Goal: Task Accomplishment & Management: Complete application form

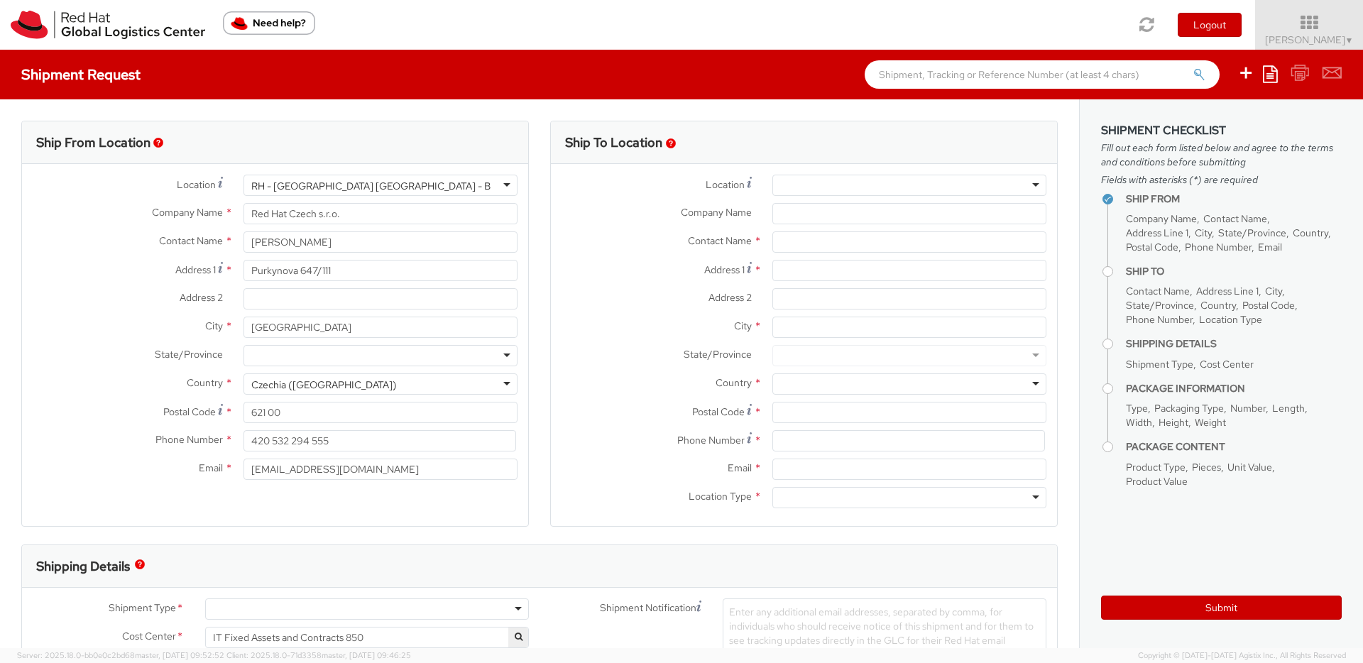
select select
click at [832, 239] on input "text" at bounding box center [909, 241] width 274 height 21
paste input "[PERSON_NAME]"
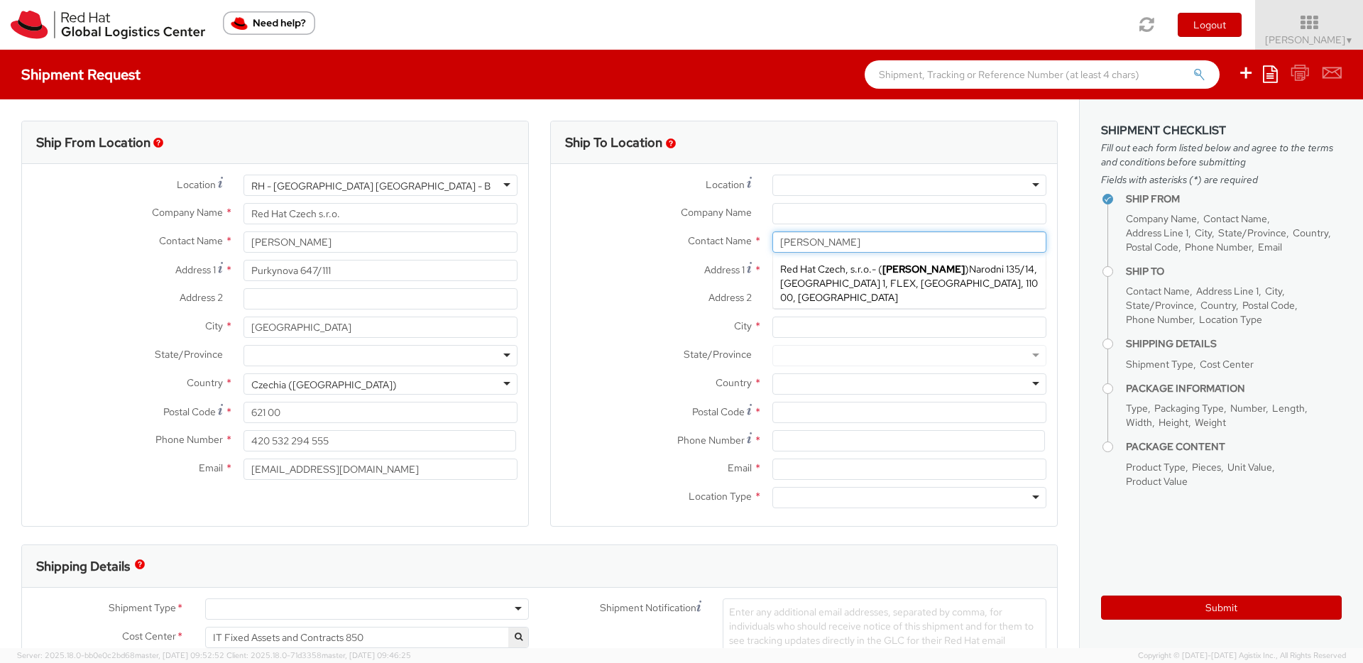
type input "[PERSON_NAME]"
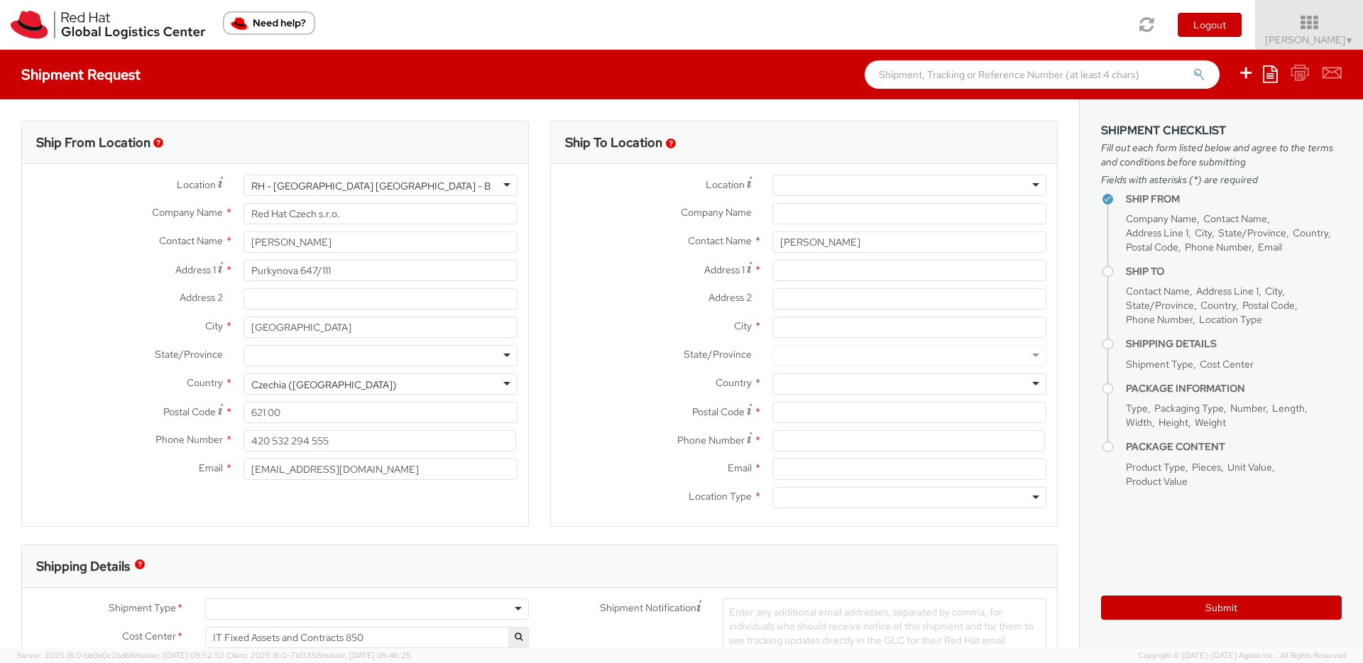
click at [640, 293] on label "Address 2 *" at bounding box center [656, 297] width 211 height 18
click at [772, 293] on input "Address 2 *" at bounding box center [909, 298] width 274 height 21
click at [793, 185] on div at bounding box center [909, 185] width 274 height 21
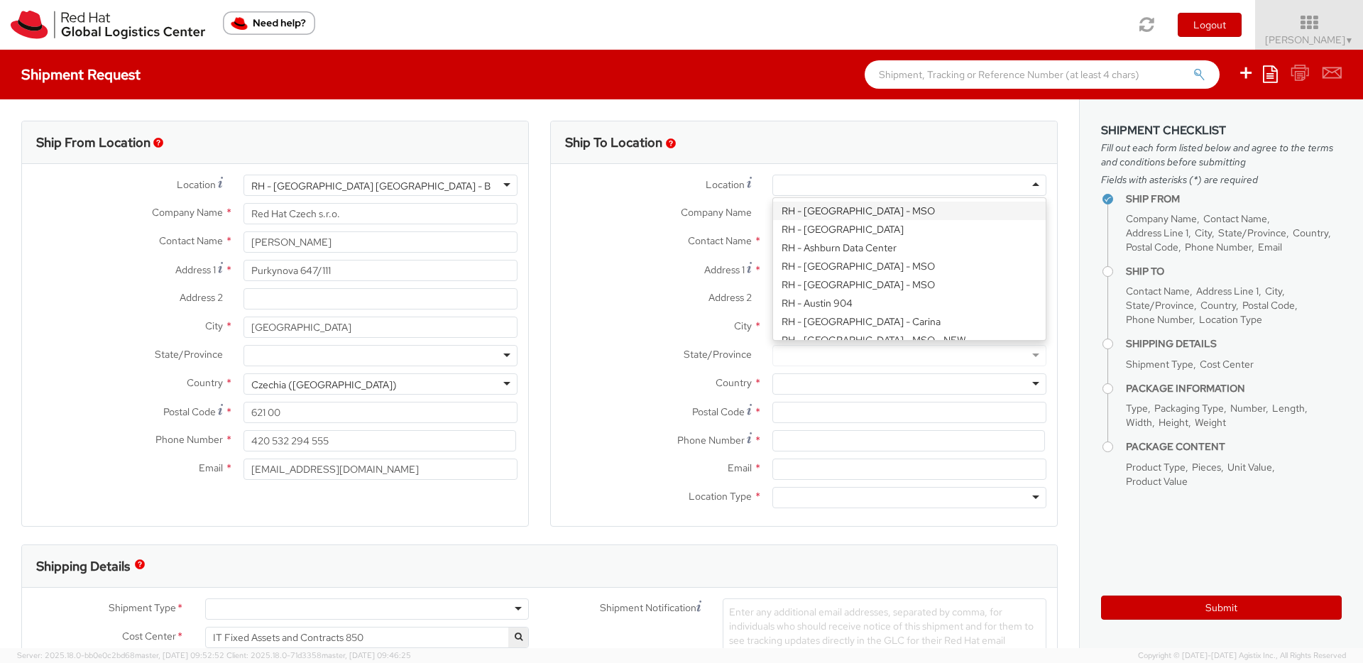
paste input "[GEOGRAPHIC_DATA] [GEOGRAPHIC_DATA] - B"
type input "[GEOGRAPHIC_DATA] [GEOGRAPHIC_DATA] - B"
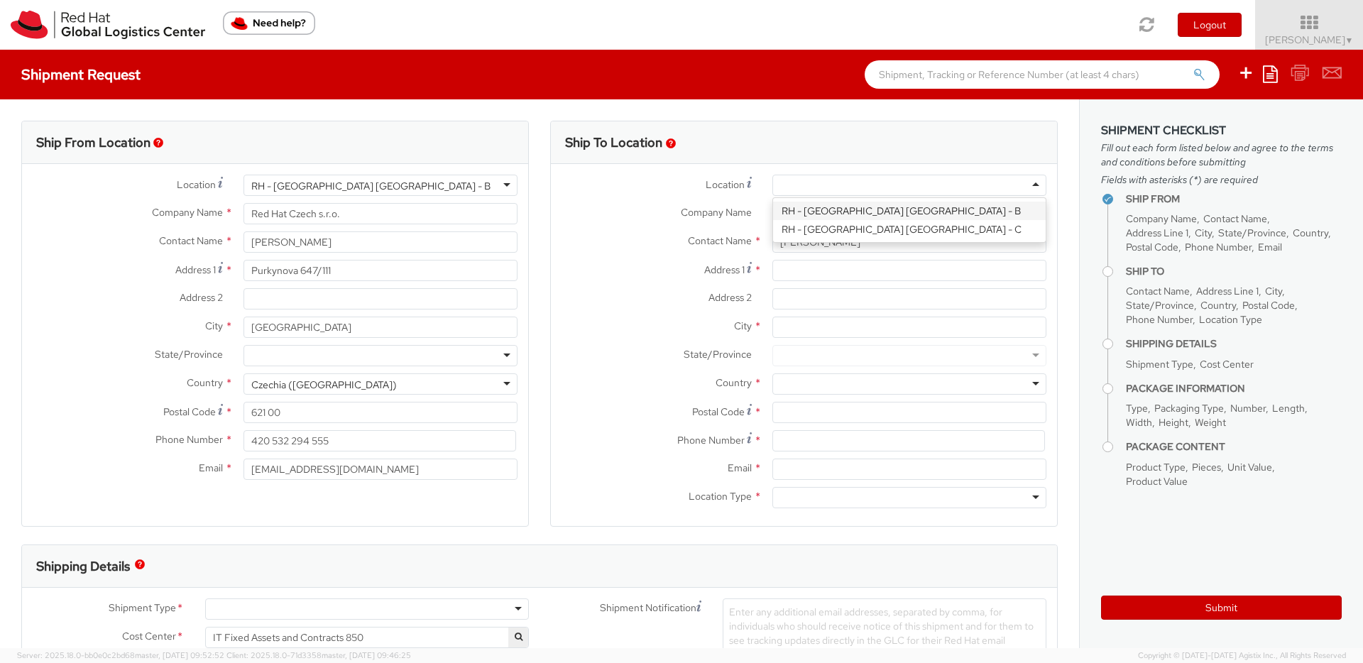
type input "Red Hat Czech s.r.o."
type input "Purkynova 647/111"
type input "[GEOGRAPHIC_DATA]"
type input "621 00"
type input "420 532 294 555"
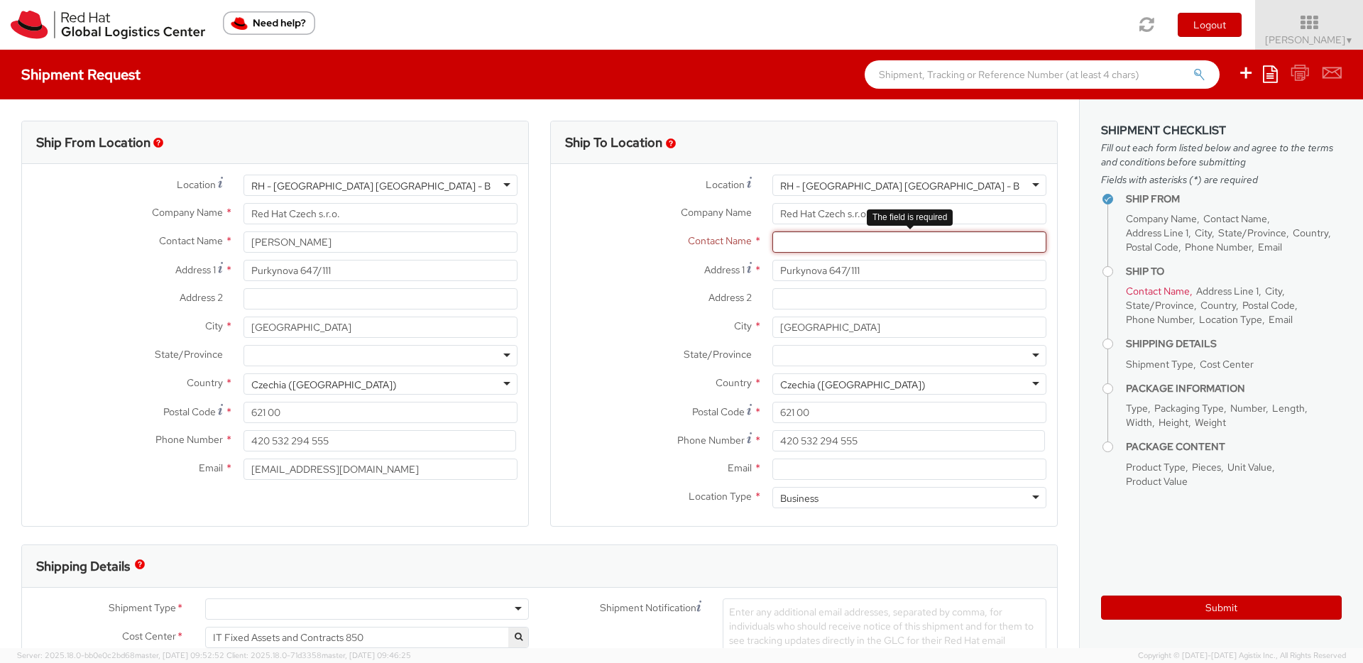
click at [798, 241] on input "text" at bounding box center [909, 241] width 274 height 21
type input "v"
paste input "[PERSON_NAME]"
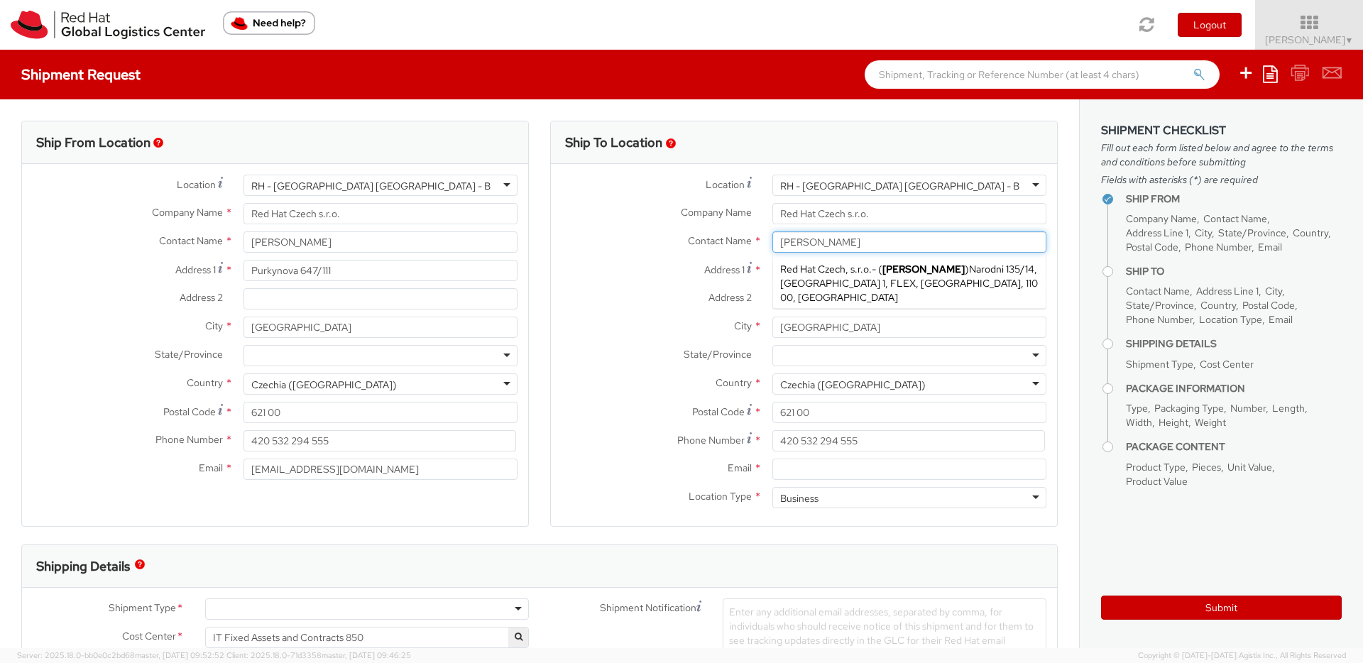
type input "[PERSON_NAME]"
click at [666, 325] on label "City *" at bounding box center [656, 326] width 211 height 18
click at [772, 325] on input "[GEOGRAPHIC_DATA]" at bounding box center [909, 327] width 274 height 21
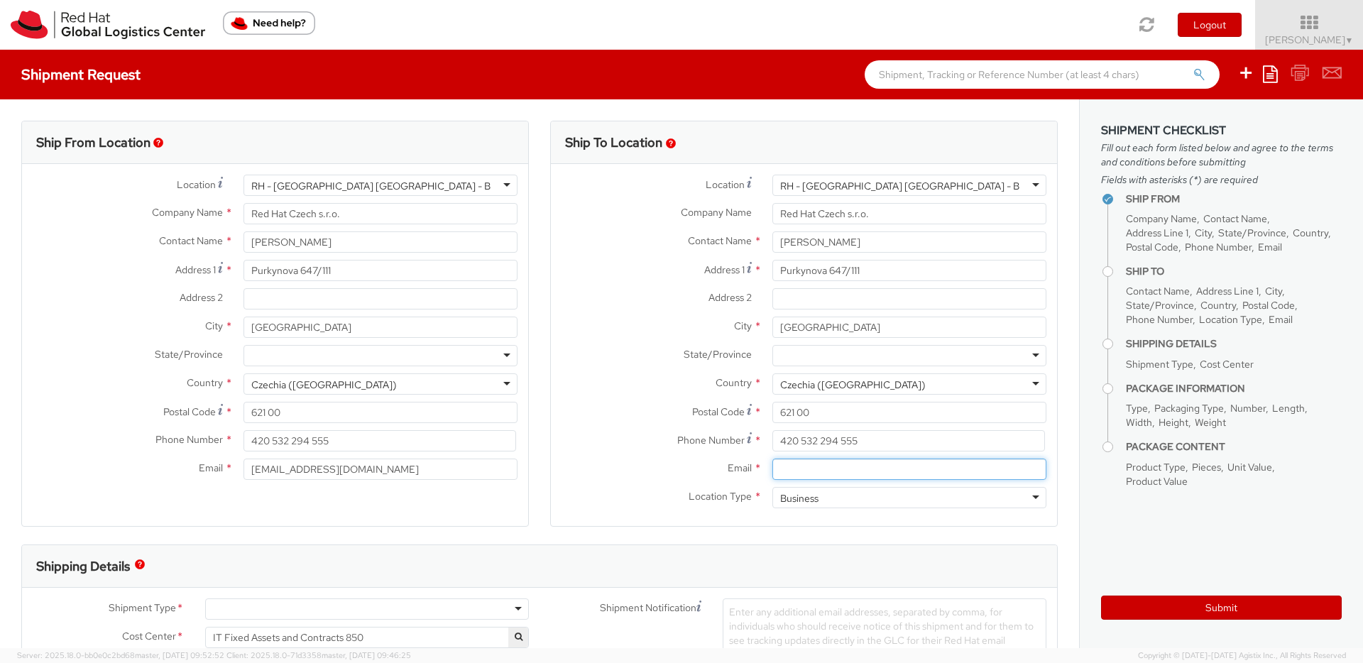
click at [793, 467] on input "Email *" at bounding box center [909, 469] width 274 height 21
paste input "[EMAIL_ADDRESS][DOMAIN_NAME]"
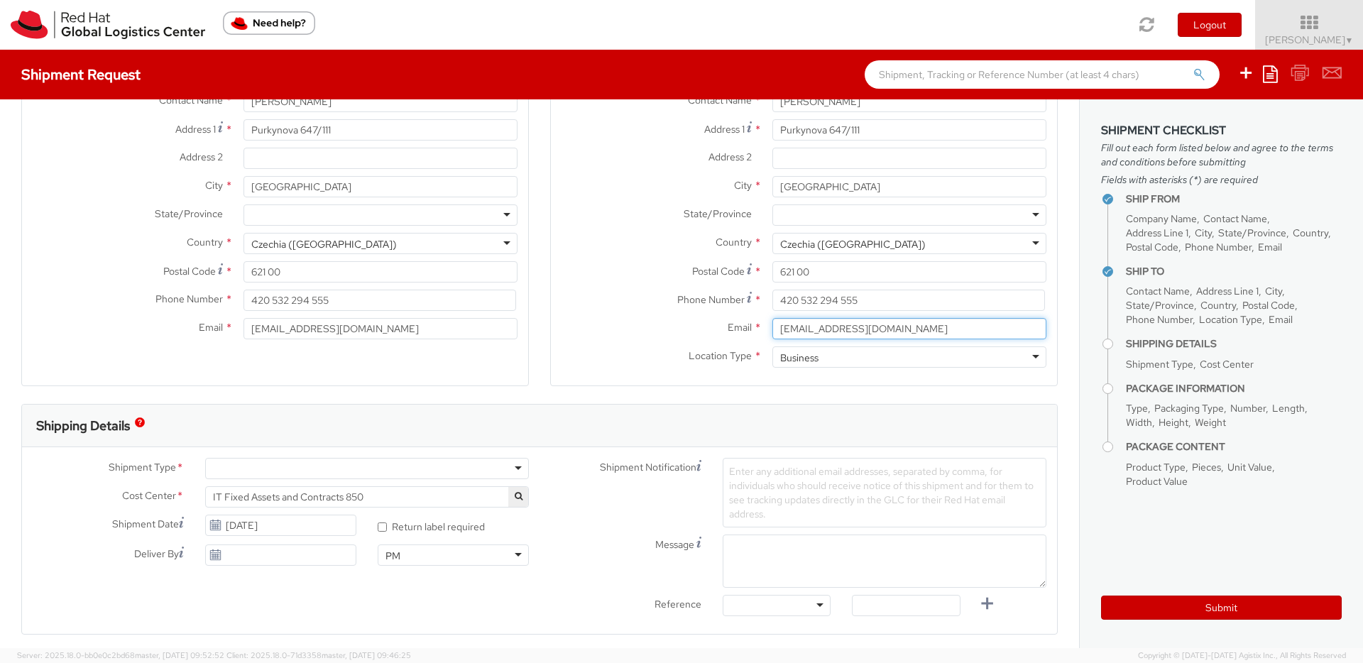
scroll to position [144, 0]
type input "[EMAIL_ADDRESS][DOMAIN_NAME]"
click at [789, 470] on span "Enter any additional email addresses, separated by comma, for individuals who s…" at bounding box center [881, 488] width 305 height 55
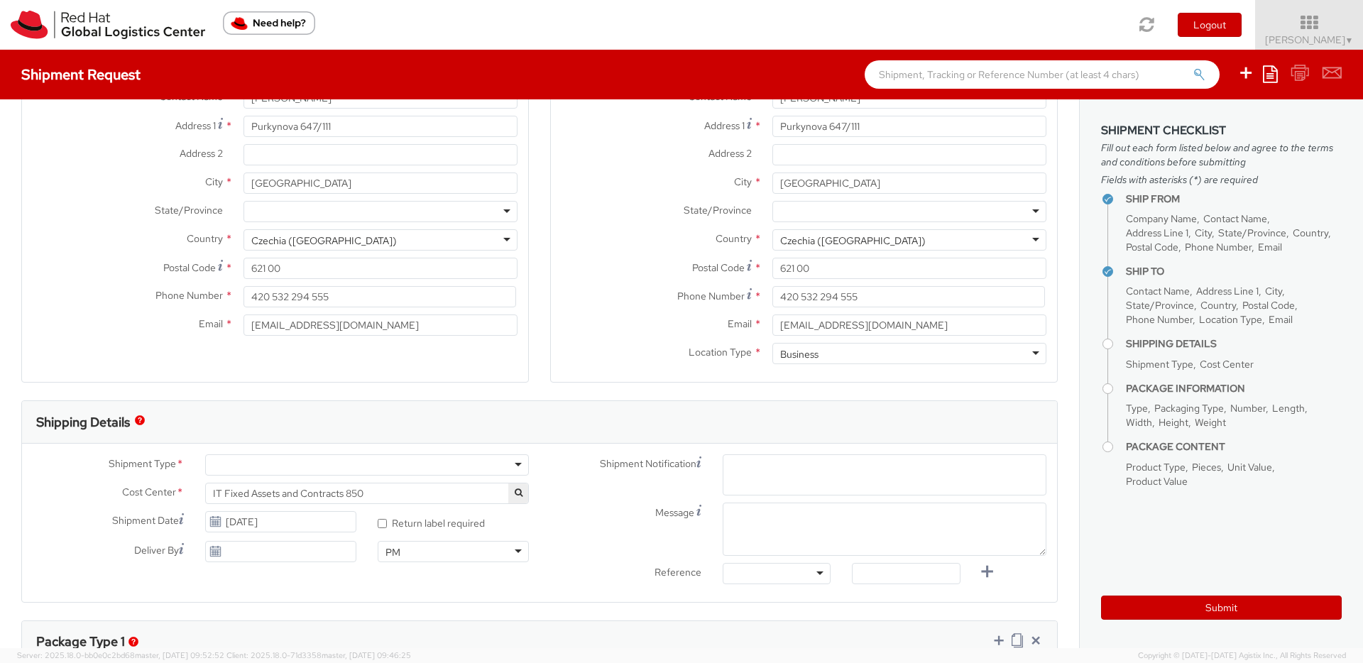
paste input "[EMAIL_ADDRESS][DOMAIN_NAME]"
type input "[EMAIL_ADDRESS][DOMAIN_NAME]"
paste input "[EMAIL_ADDRESS][DOMAIN_NAME]"
type input "[EMAIL_ADDRESS][DOMAIN_NAME]"
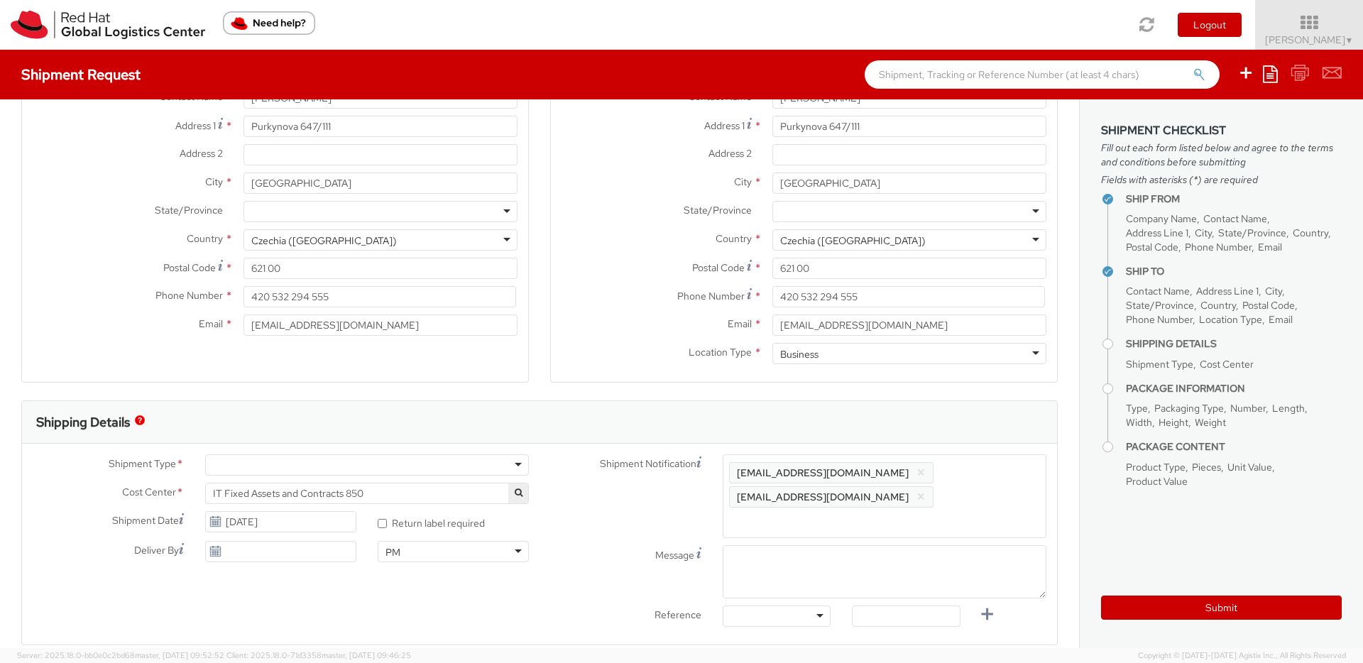
paste input "[EMAIL_ADDRESS][DOMAIN_NAME]"
type input "[EMAIL_ADDRESS][DOMAIN_NAME]"
paste input "[EMAIL_ADDRESS][DOMAIN_NAME]"
type input "[EMAIL_ADDRESS][DOMAIN_NAME]"
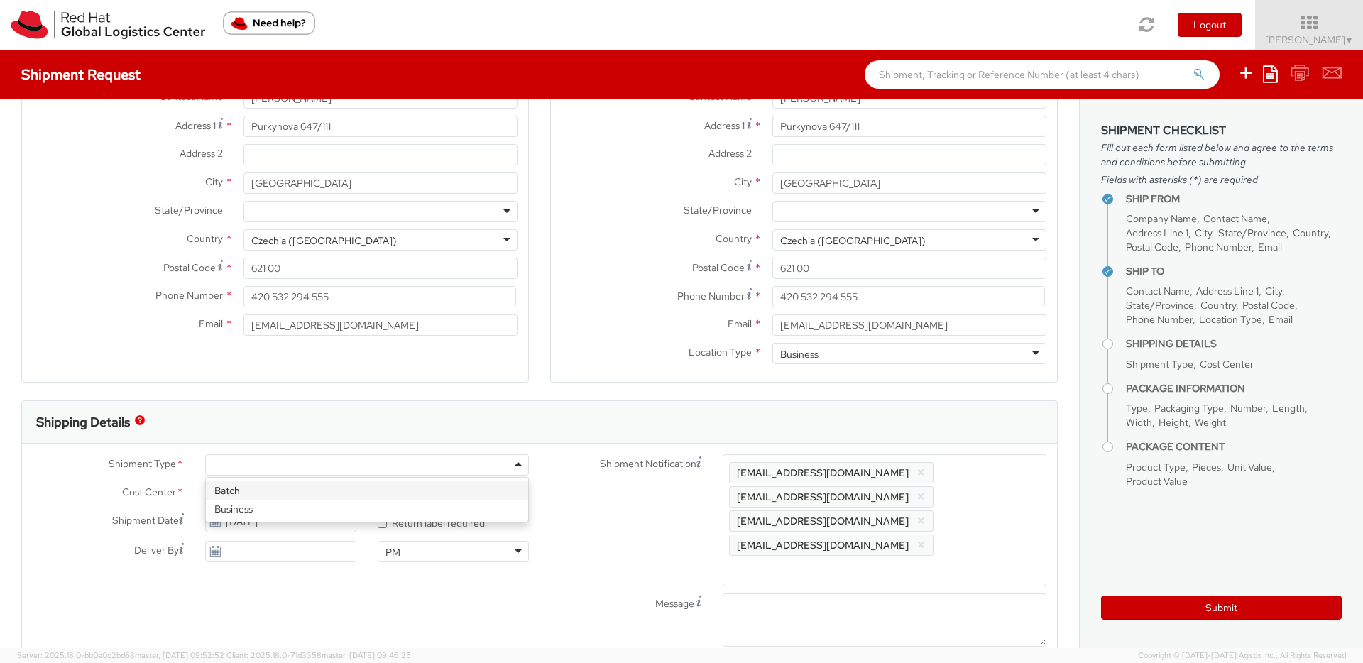
click at [310, 469] on div at bounding box center [367, 464] width 324 height 21
drag, startPoint x: 275, startPoint y: 507, endPoint x: 599, endPoint y: 531, distance: 324.6
click at [811, 654] on div at bounding box center [777, 664] width 108 height 21
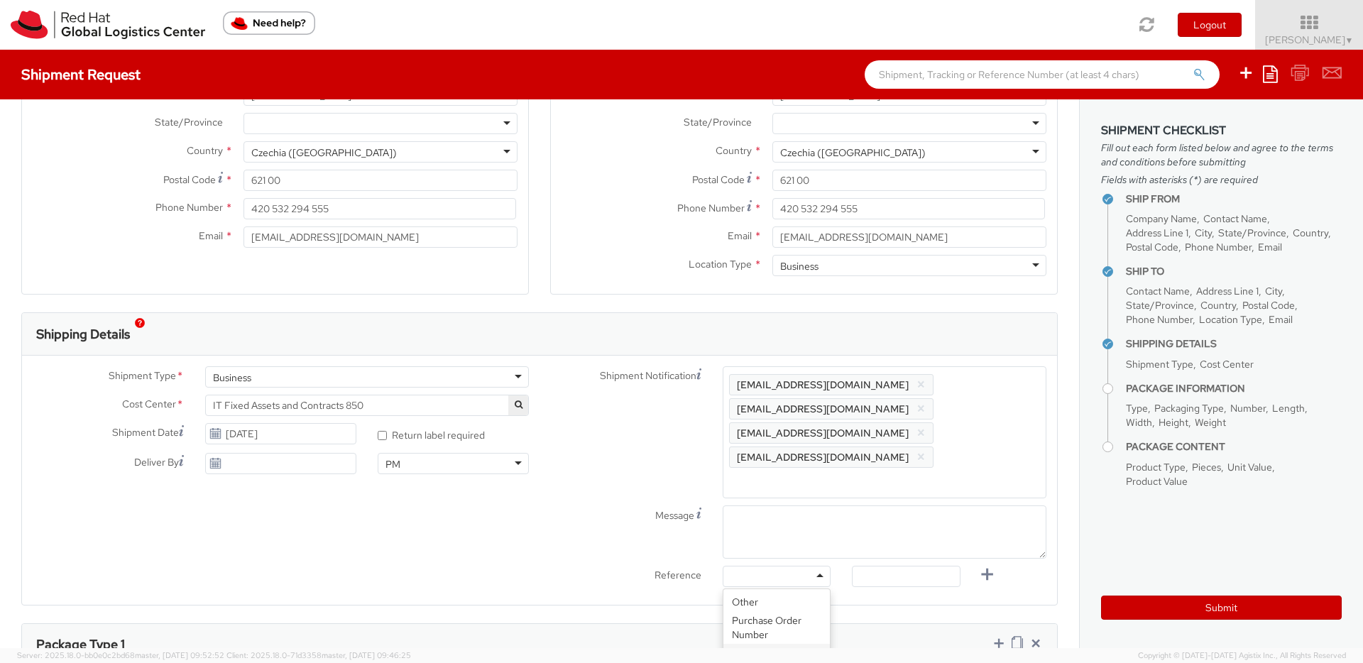
scroll to position [241, 0]
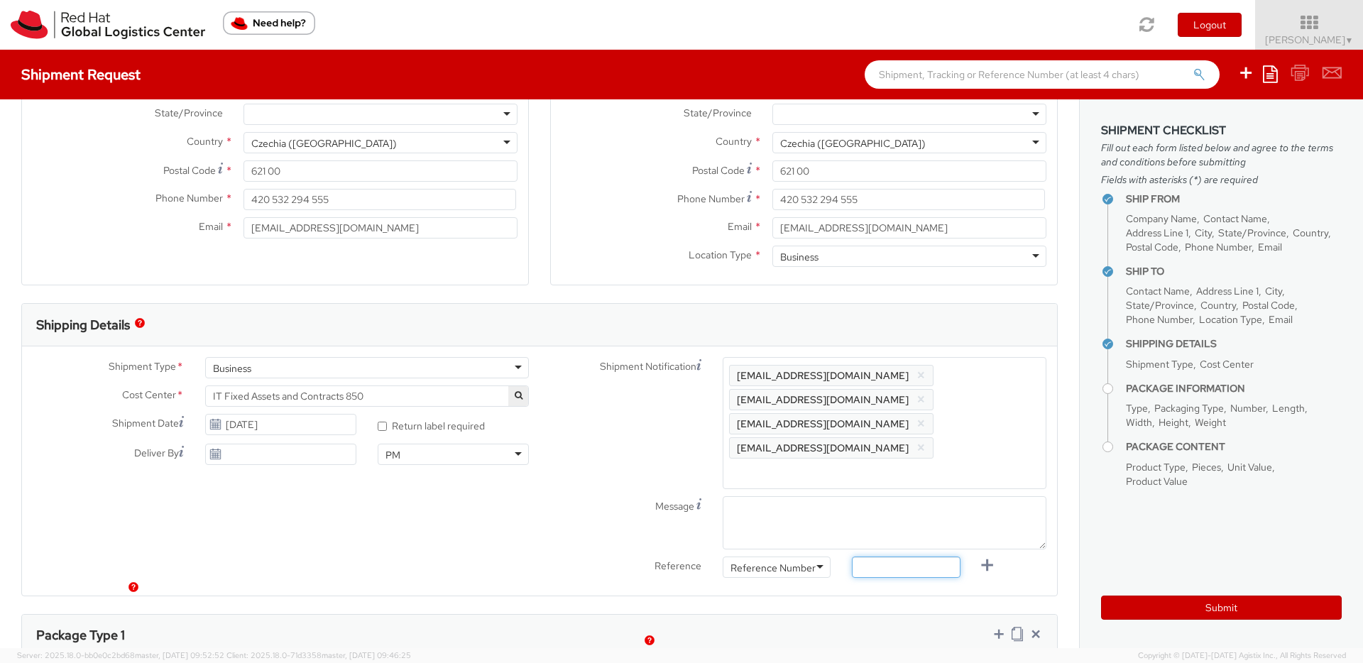
click at [902, 557] on input "text" at bounding box center [906, 567] width 108 height 21
paste input "REQ5964036"
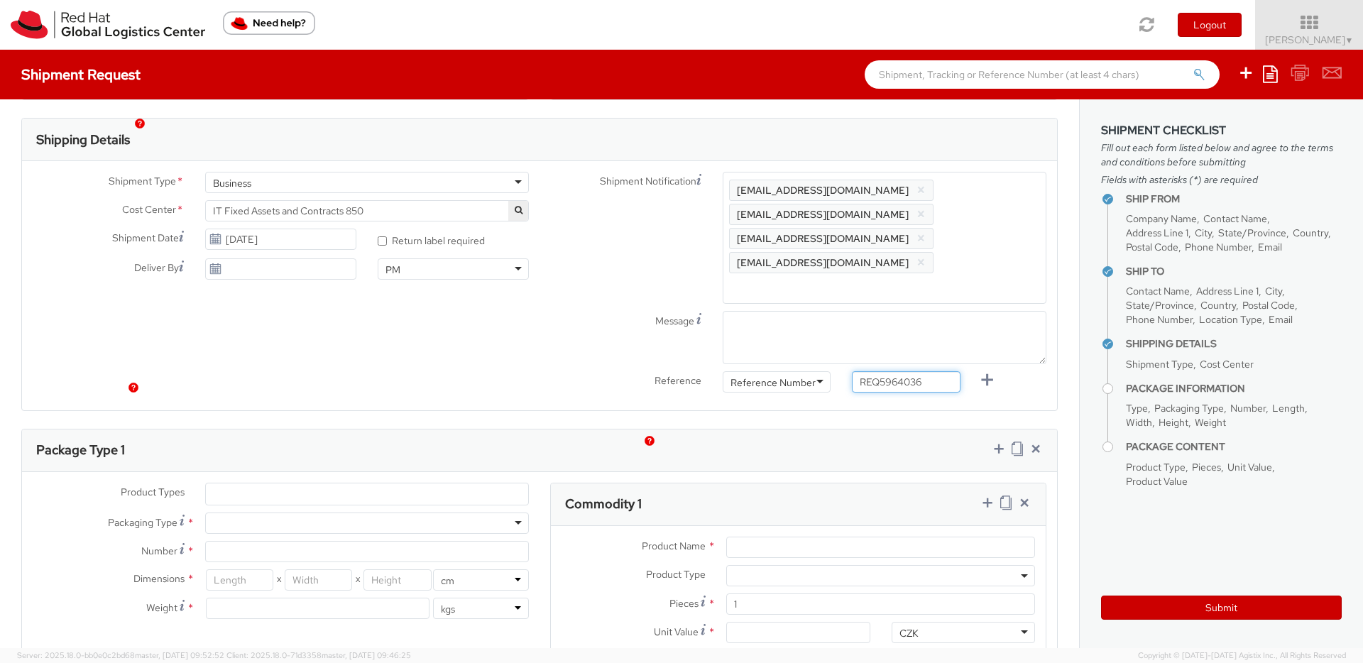
scroll to position [464, 0]
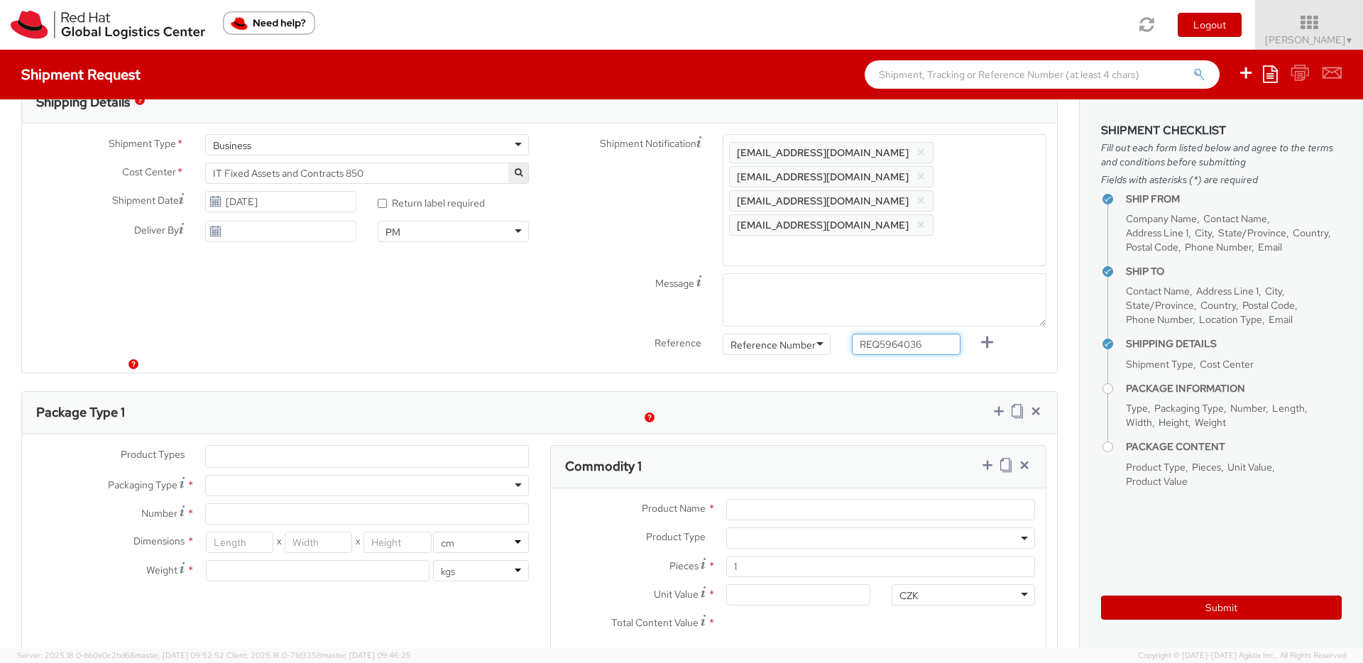
type input "REQ5964036"
click at [286, 446] on ul at bounding box center [367, 456] width 322 height 21
click at [294, 446] on ul at bounding box center [367, 456] width 322 height 21
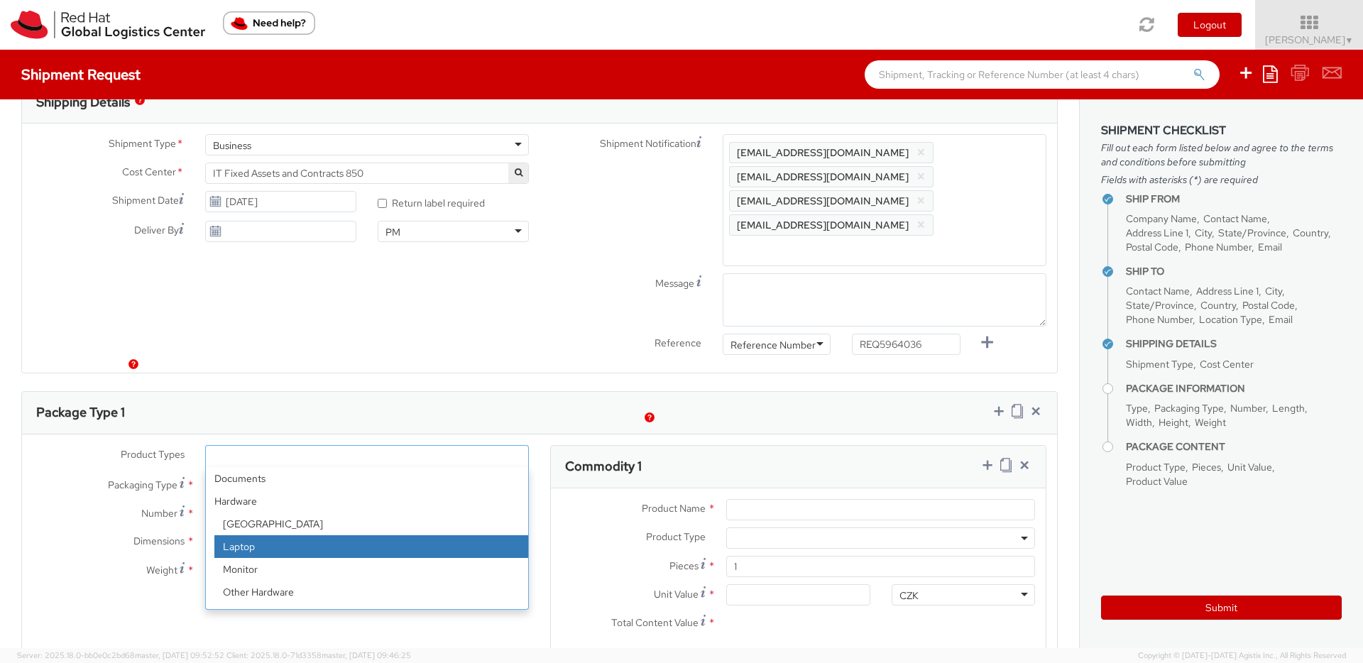
select select "LAPTOP"
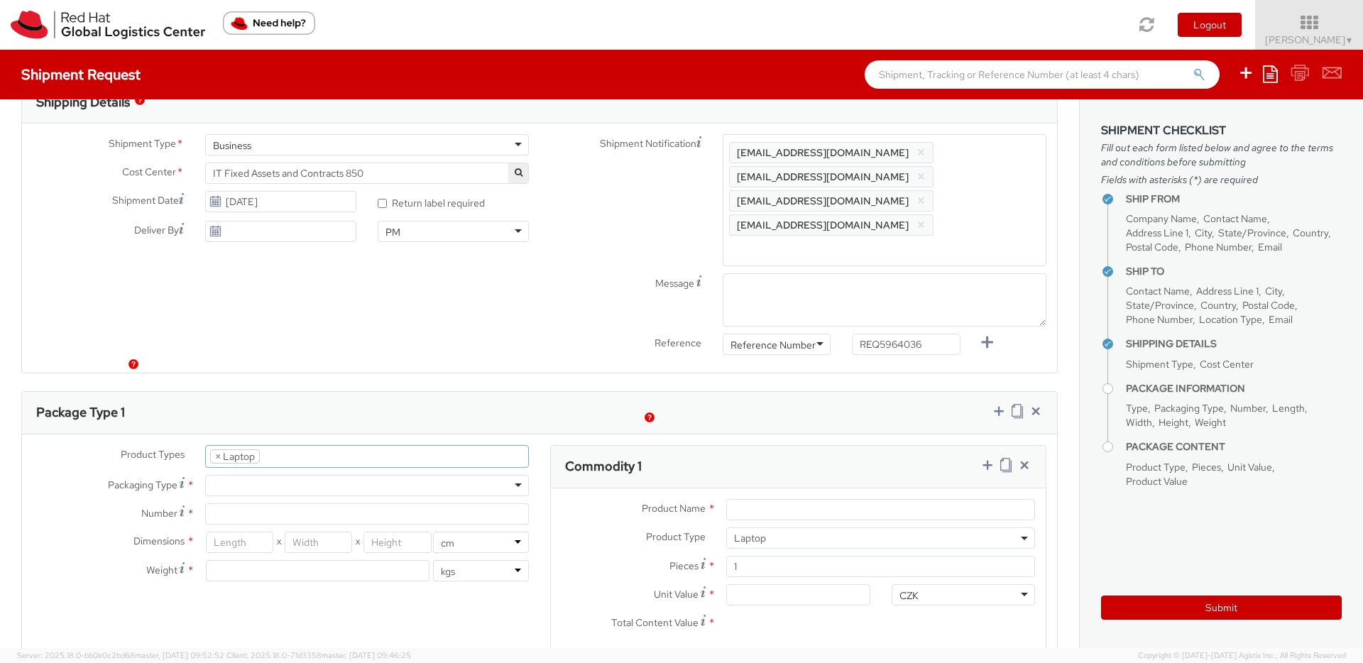
click at [268, 475] on div at bounding box center [367, 485] width 324 height 21
drag, startPoint x: 248, startPoint y: 483, endPoint x: 250, endPoint y: 475, distance: 8.8
click at [252, 503] on input "Number *" at bounding box center [367, 513] width 324 height 21
type input "1"
click at [234, 532] on input "number" at bounding box center [239, 542] width 67 height 21
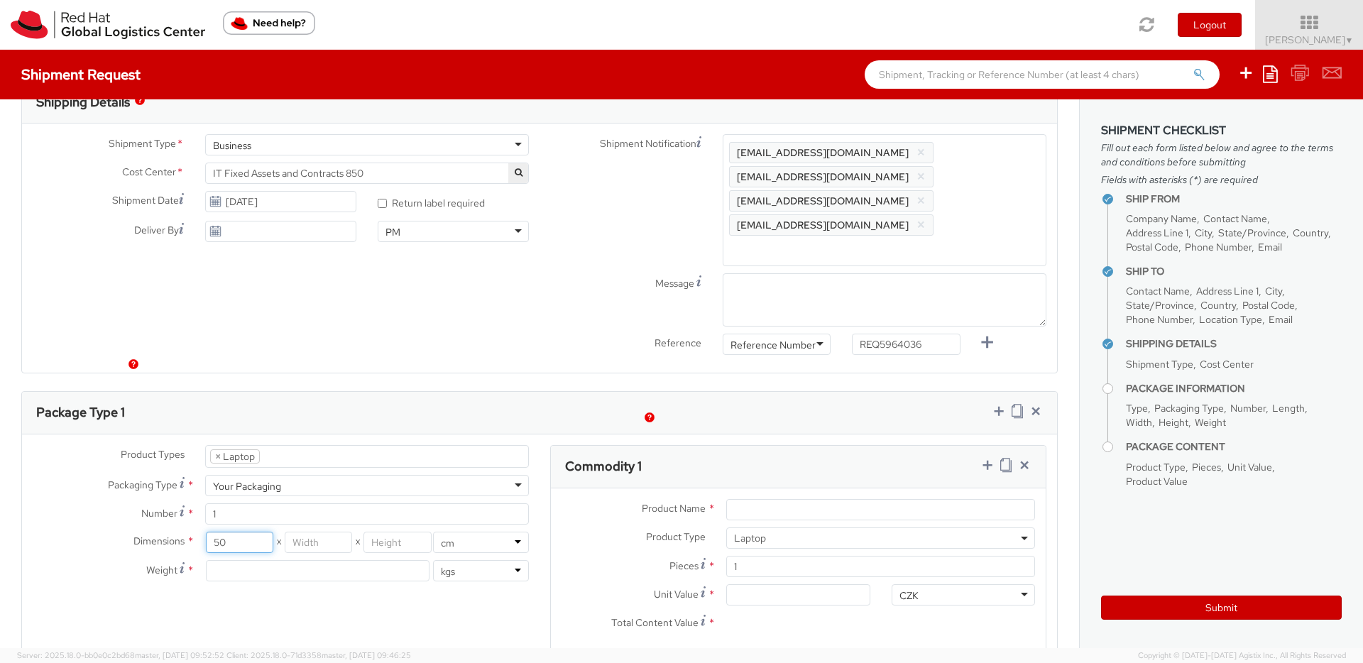
type input "5"
type input "34"
click at [304, 535] on input "number" at bounding box center [318, 545] width 67 height 21
type input "30"
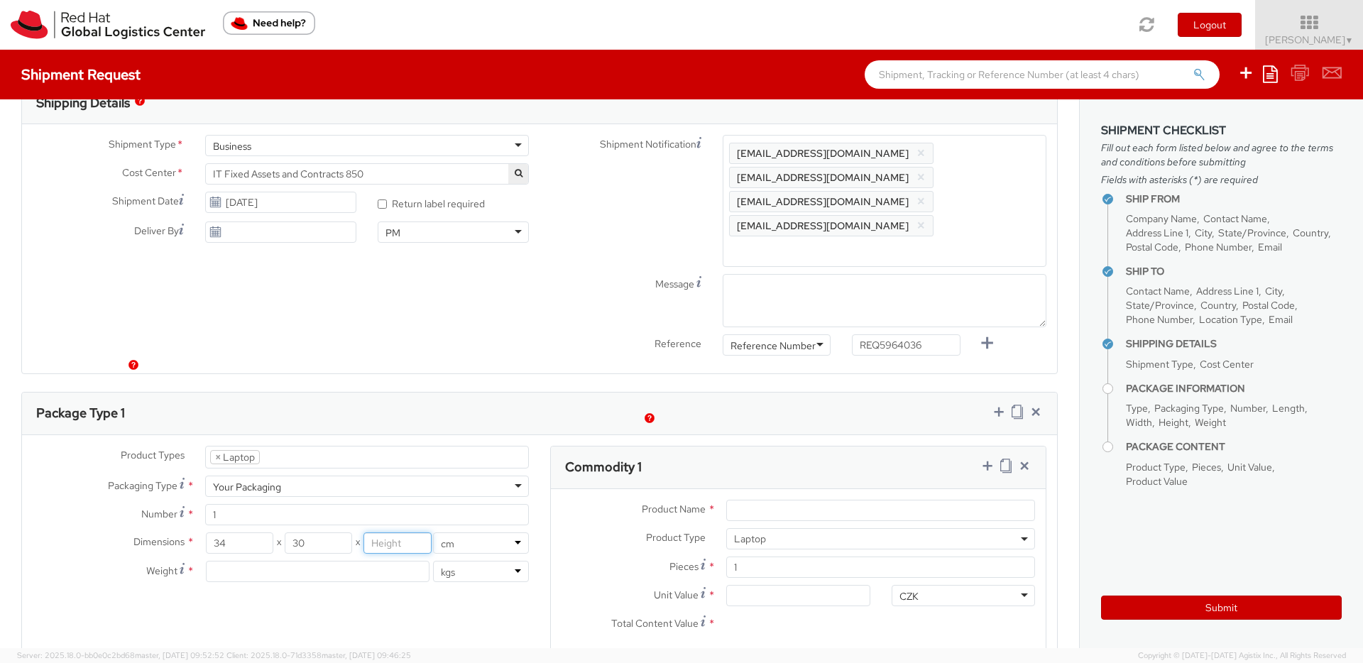
click at [389, 532] on input "number" at bounding box center [397, 542] width 67 height 21
type input "36"
click at [305, 563] on input "number" at bounding box center [318, 573] width 224 height 21
type input "3"
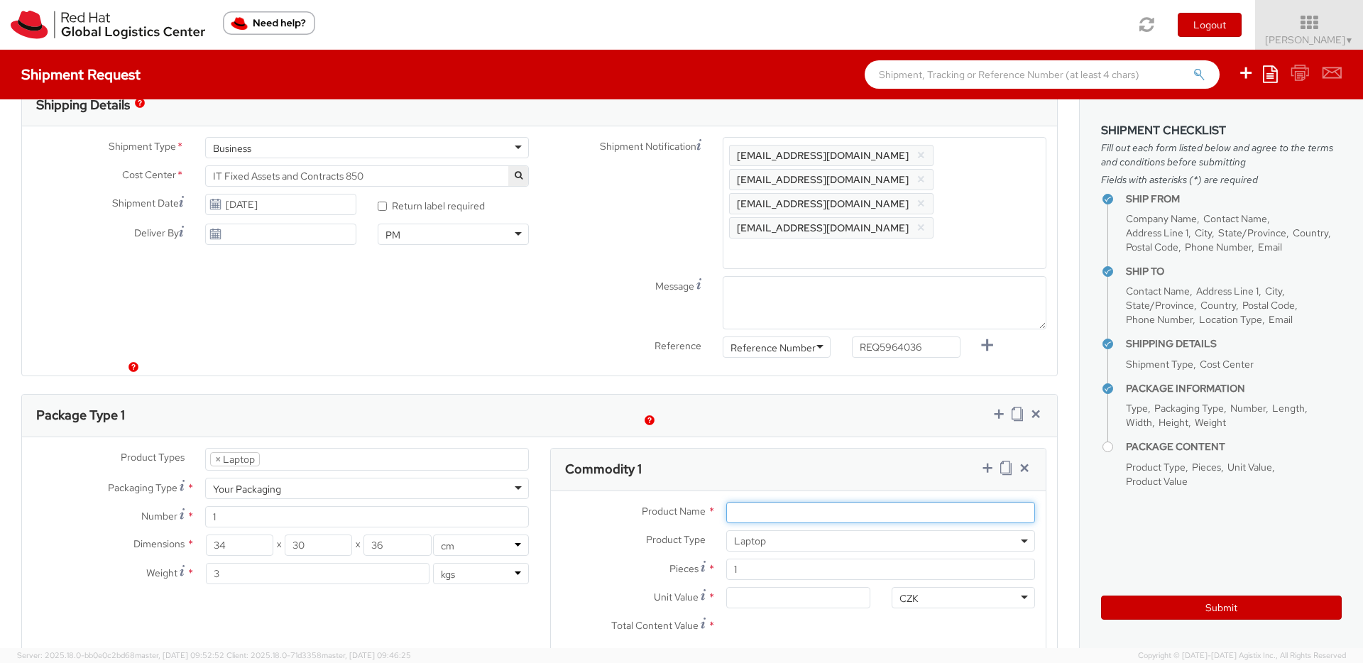
click at [777, 502] on input "Product Name *" at bounding box center [880, 512] width 309 height 21
click at [782, 502] on input "Product Name *" at bounding box center [880, 512] width 309 height 21
paste input "DEVELOPER/DESIGNER - Apple"
type input "DEVELOPER/DESIGNER - Apple"
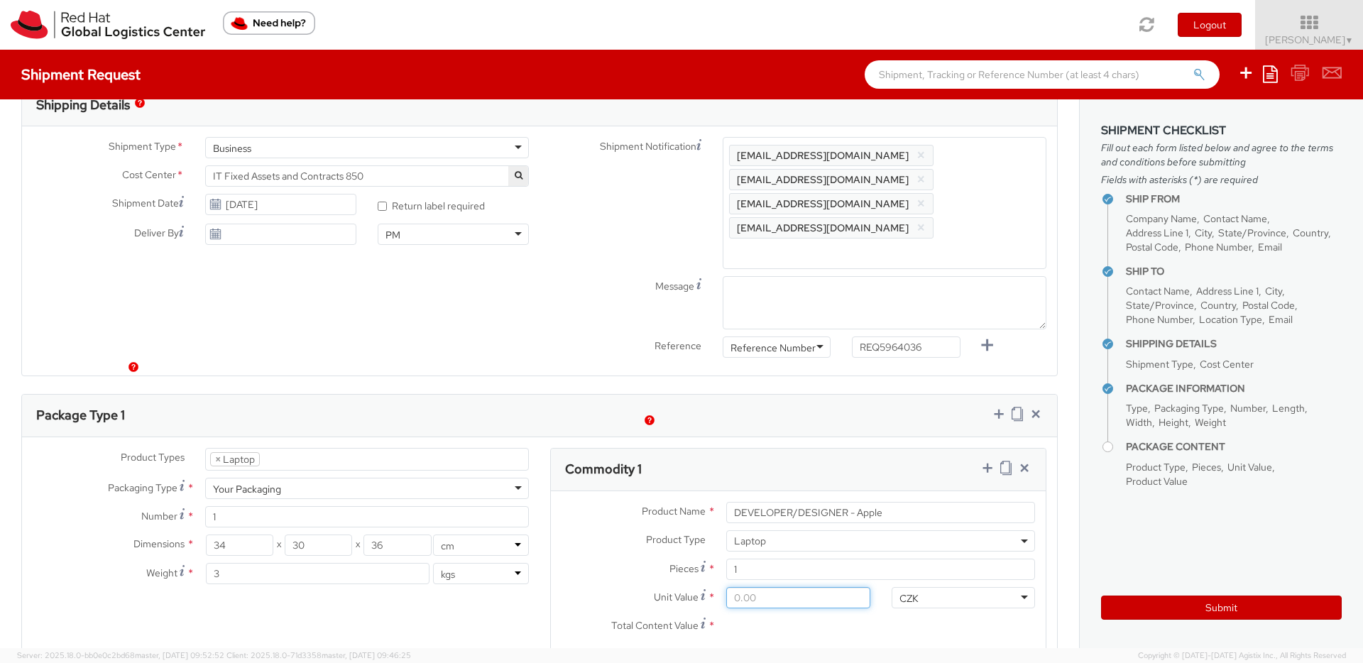
click at [738, 587] on input "Unit Value *" at bounding box center [797, 597] width 143 height 21
type input "500.00"
click at [914, 591] on div "CZK" at bounding box center [909, 598] width 19 height 14
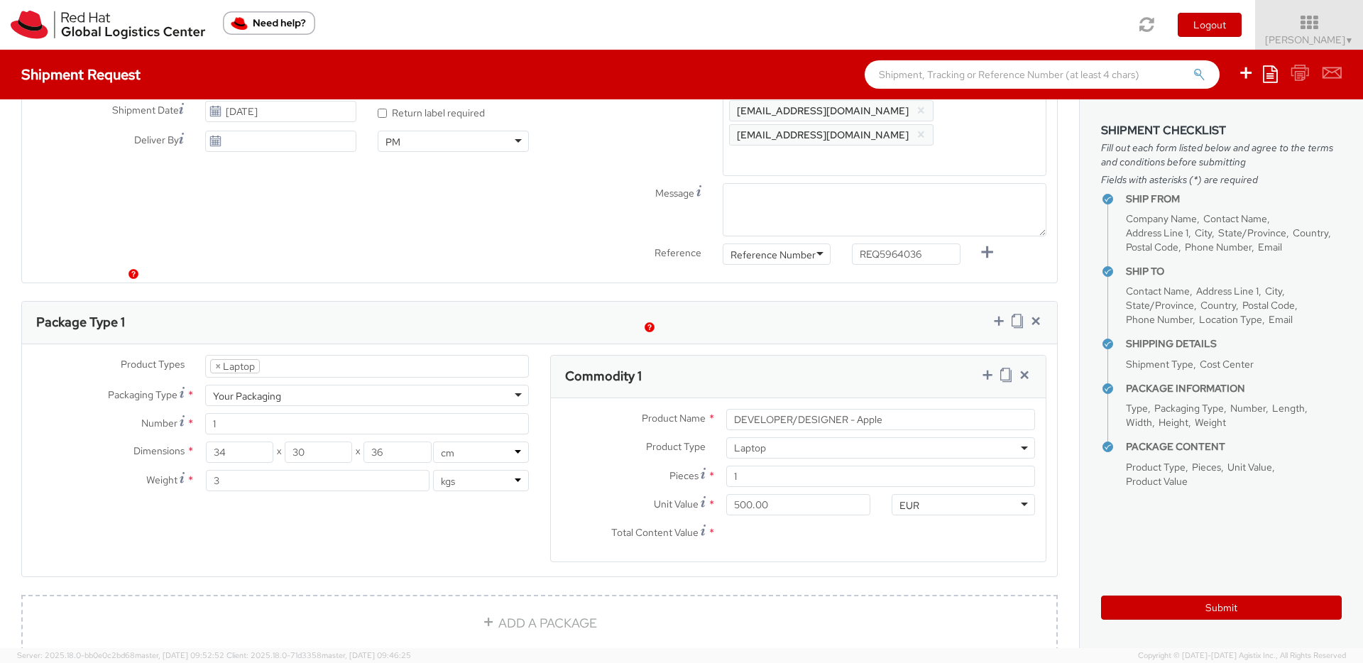
scroll to position [560, 0]
click at [310, 350] on ul "× Laptop" at bounding box center [367, 360] width 322 height 21
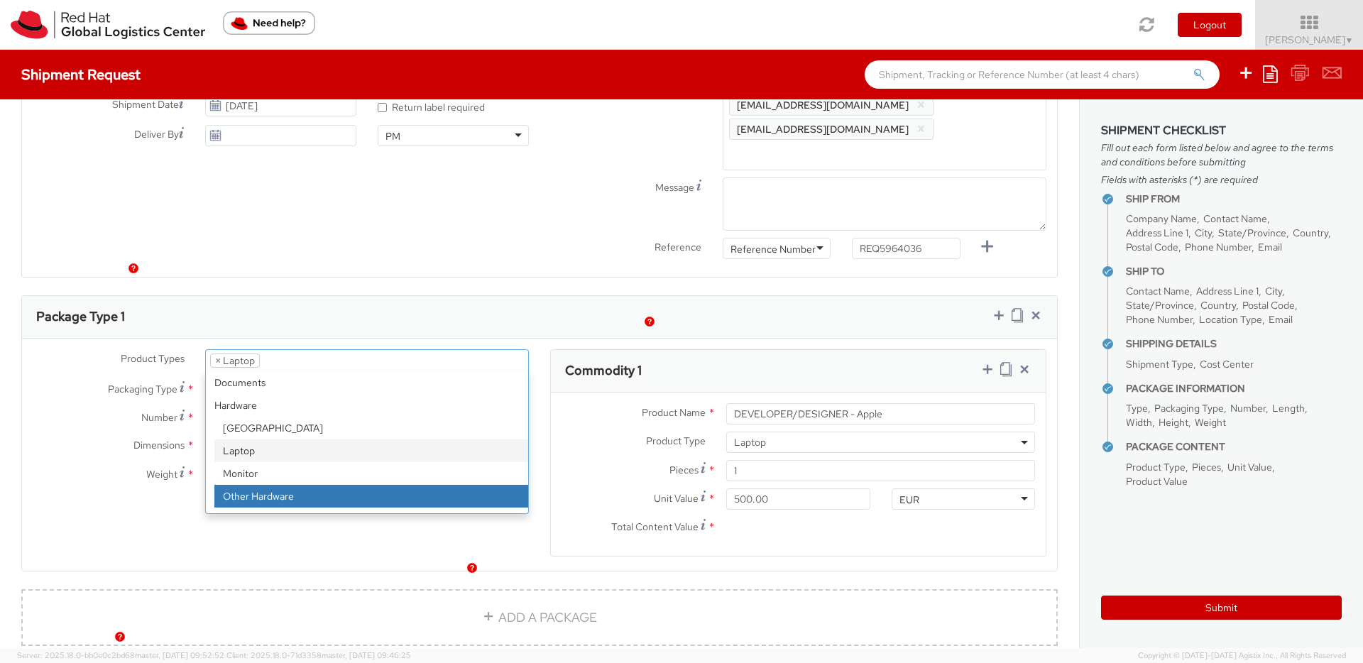
select select "HARD_OTHER"
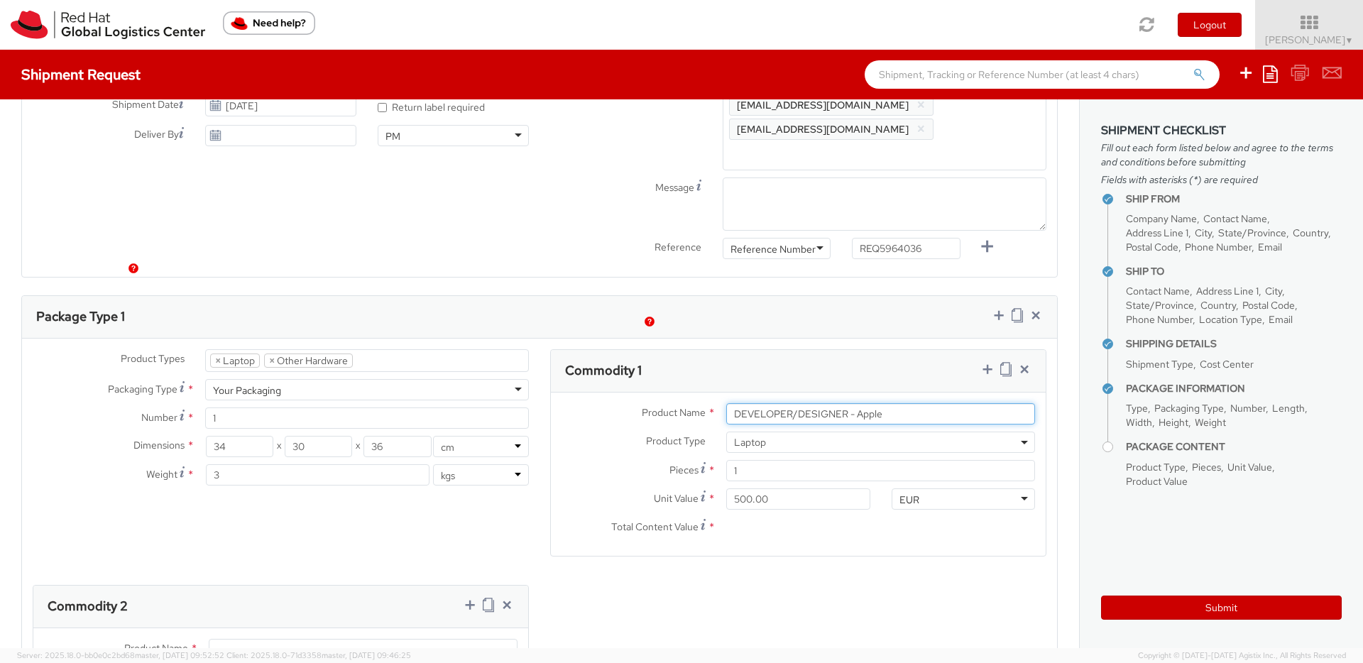
drag, startPoint x: 894, startPoint y: 366, endPoint x: 650, endPoint y: 367, distance: 243.5
click at [650, 403] on div "Product Name * DEVELOPER/DESIGNER - Apple" at bounding box center [798, 413] width 495 height 21
click at [243, 638] on input "Product Name *" at bounding box center [363, 648] width 309 height 21
paste input "DEVELOPER/DESIGNER - Apple"
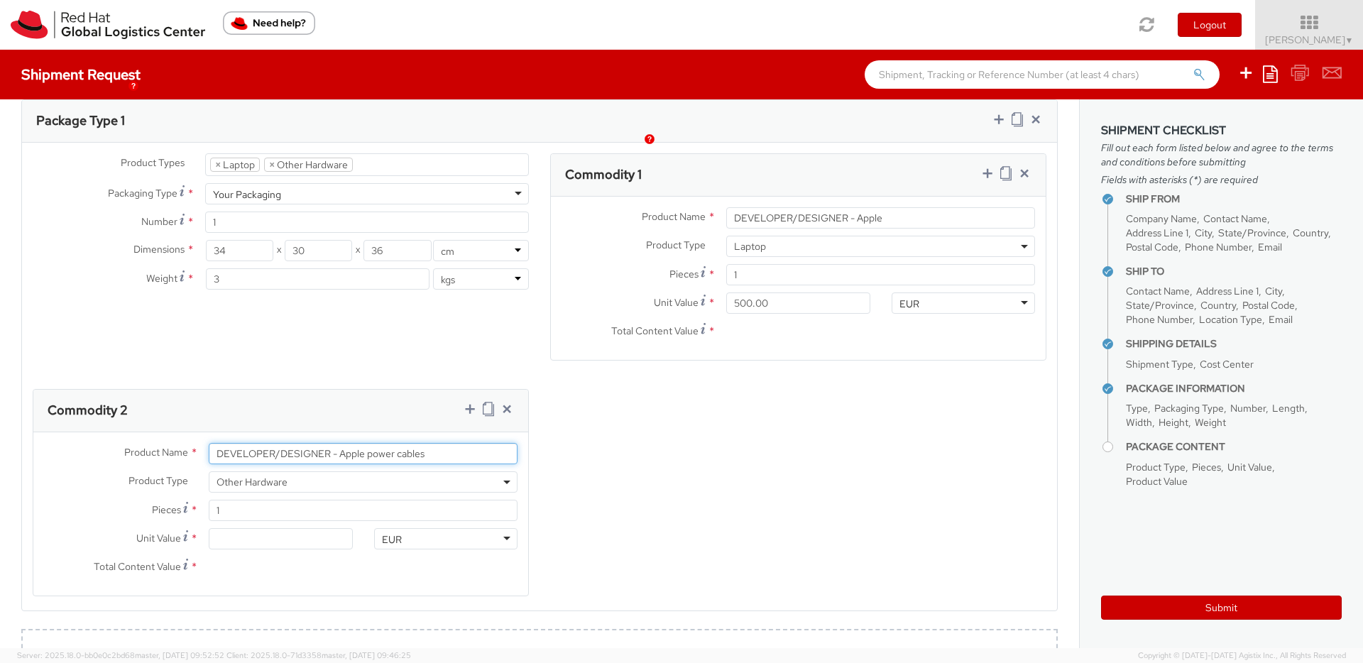
scroll to position [758, 0]
type input "DEVELOPER/DESIGNER - Apple power cables"
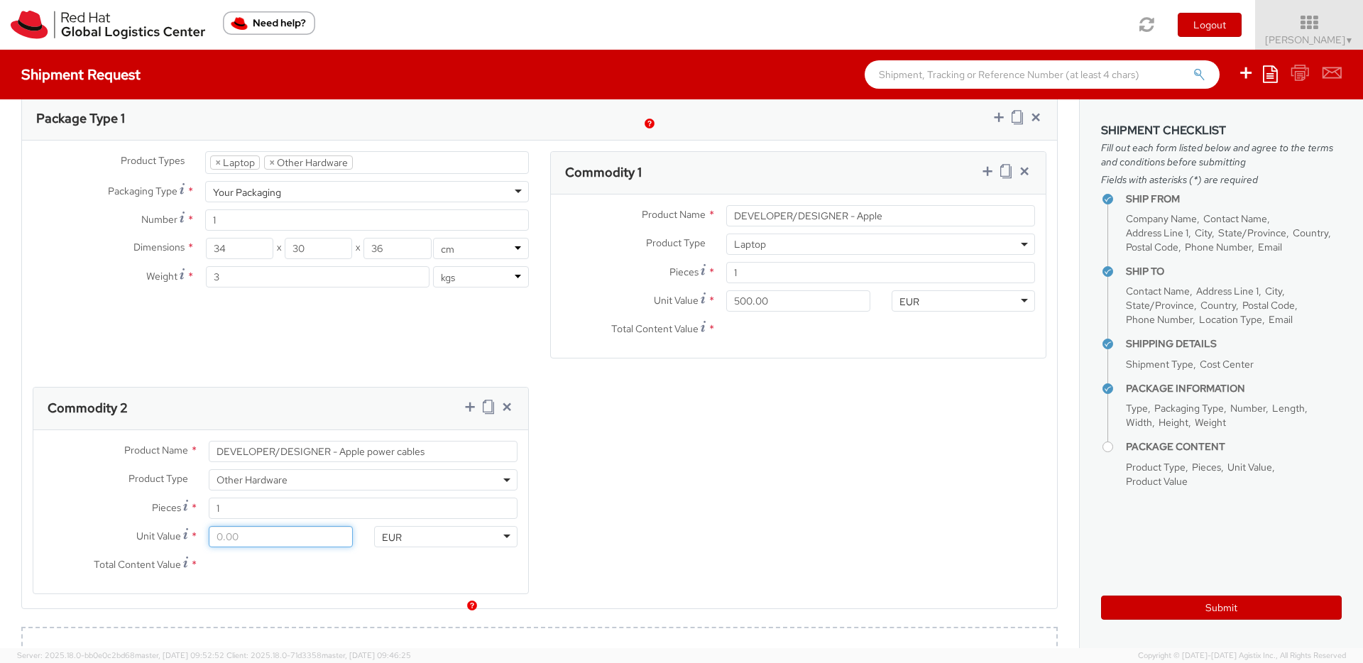
click at [239, 526] on input "Unit Value *" at bounding box center [280, 536] width 143 height 21
type input "2.00"
type input "20.00"
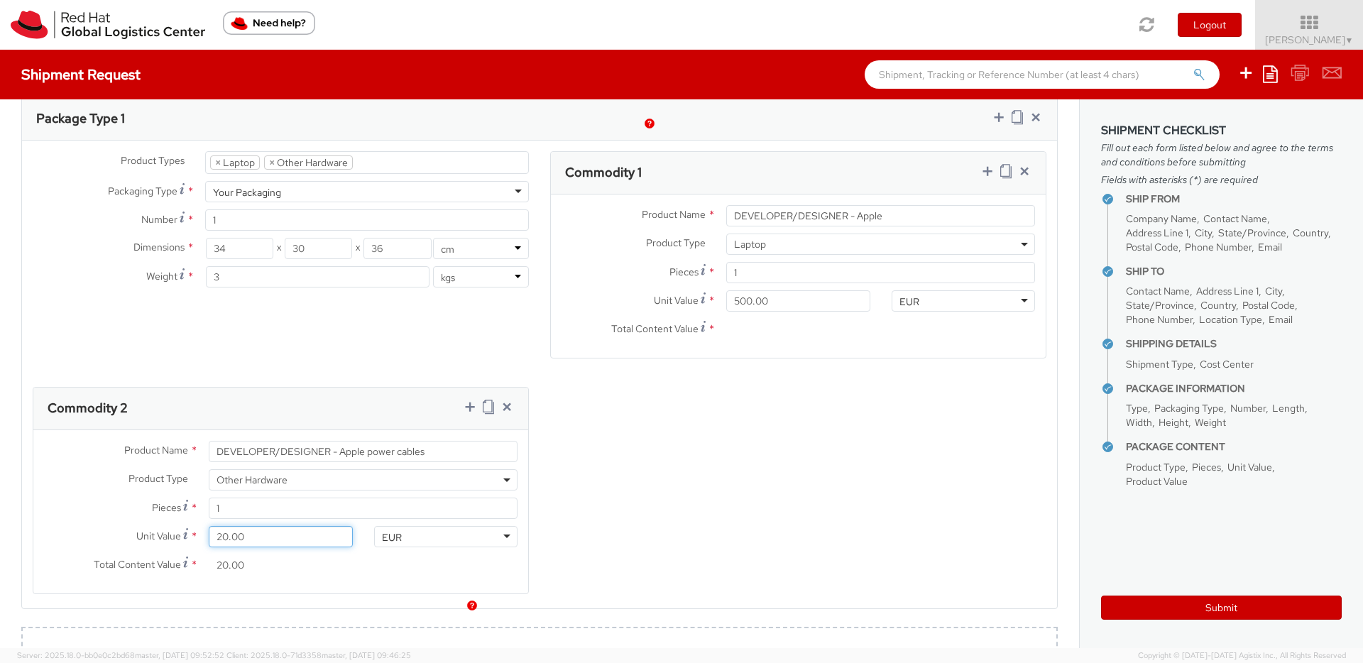
type input "200.00"
click at [430, 526] on div "EUR" at bounding box center [445, 536] width 143 height 21
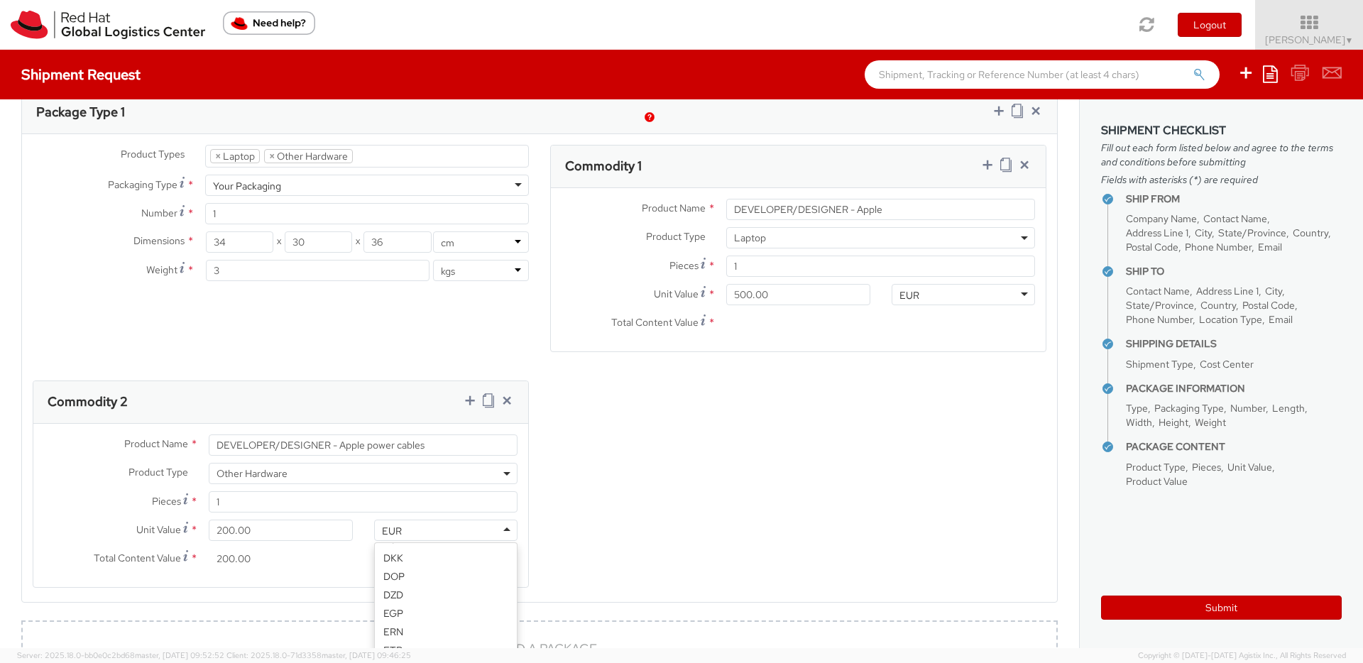
click at [715, 474] on div "Product Types * Documents Docking Station Laptop Monitor Other Hardware Server …" at bounding box center [539, 375] width 1035 height 461
click at [1165, 613] on button "Submit" at bounding box center [1221, 608] width 241 height 24
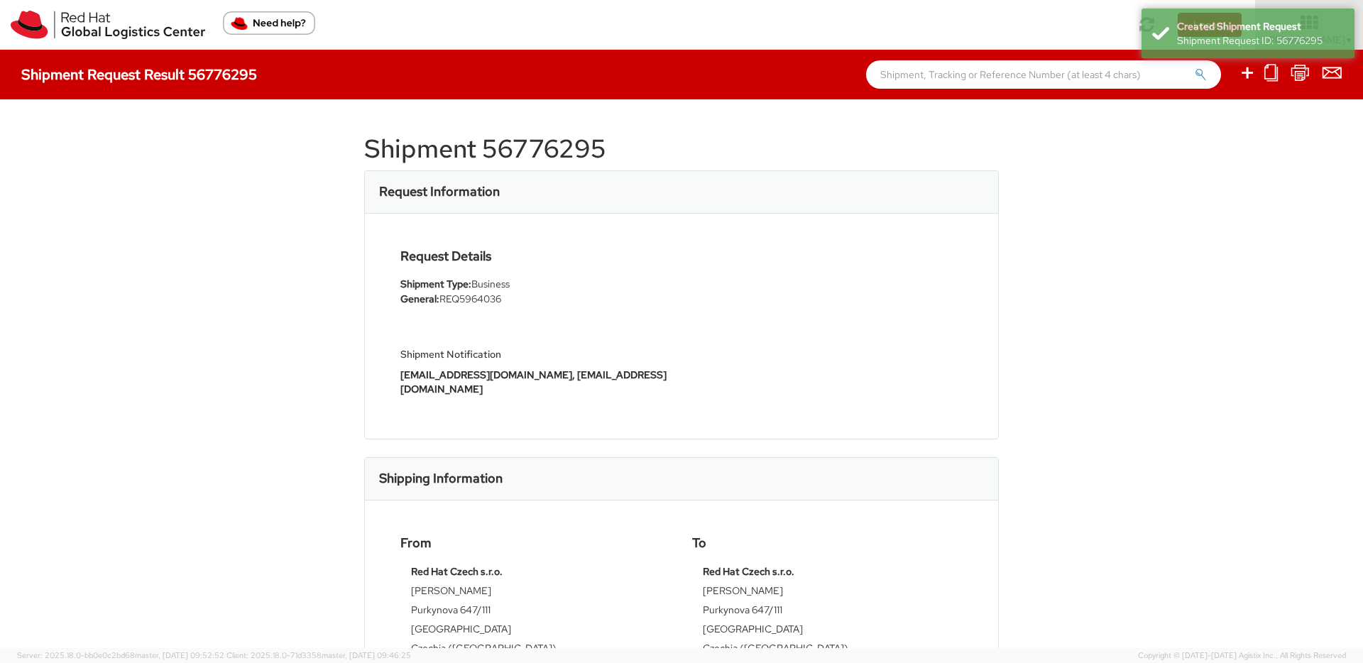
click at [513, 144] on h1 "Shipment 56776295" at bounding box center [681, 149] width 635 height 28
copy h1 "56776295"
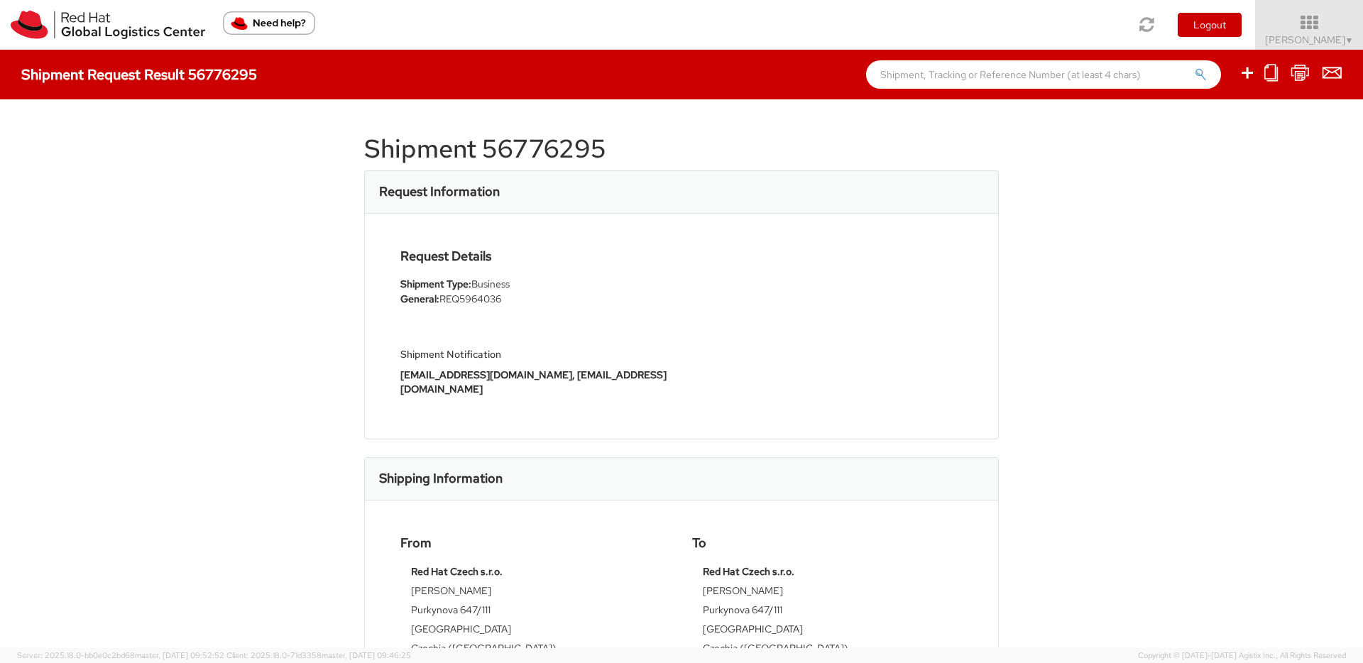
drag, startPoint x: 1304, startPoint y: 20, endPoint x: 1312, endPoint y: 54, distance: 35.1
click at [1304, 20] on icon at bounding box center [1309, 22] width 108 height 17
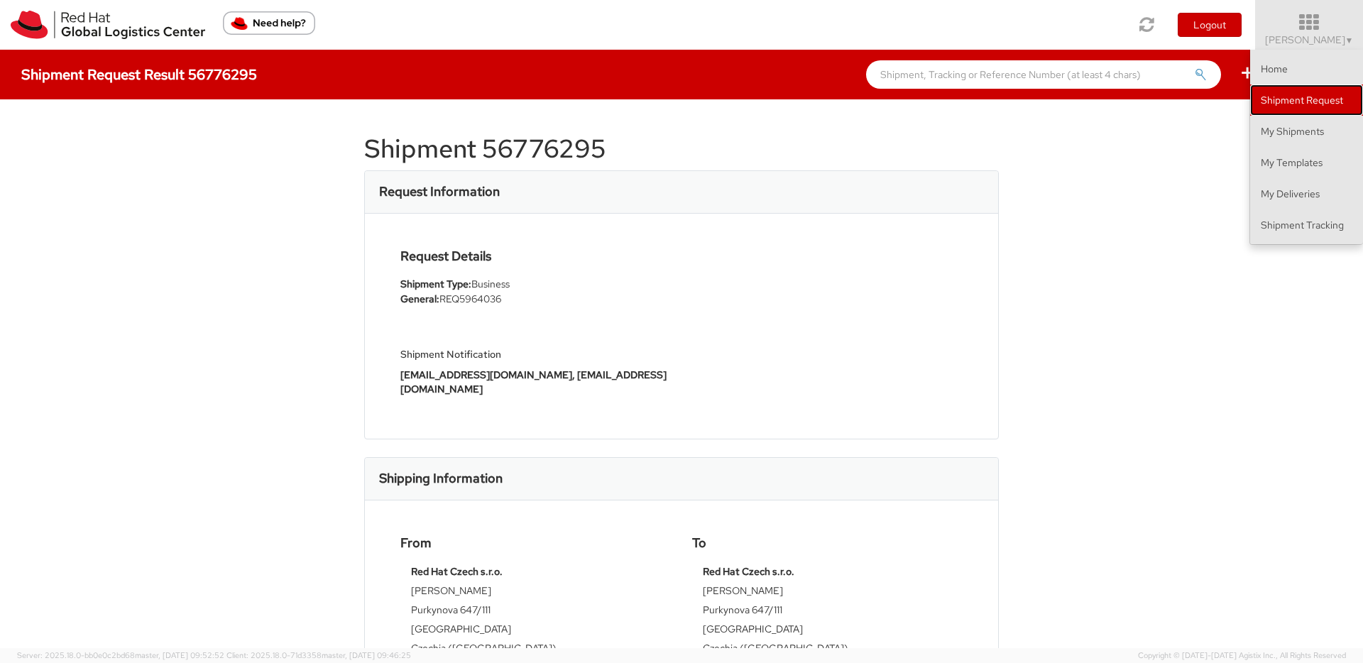
click at [1308, 97] on link "Shipment Request" at bounding box center [1306, 99] width 113 height 31
select select
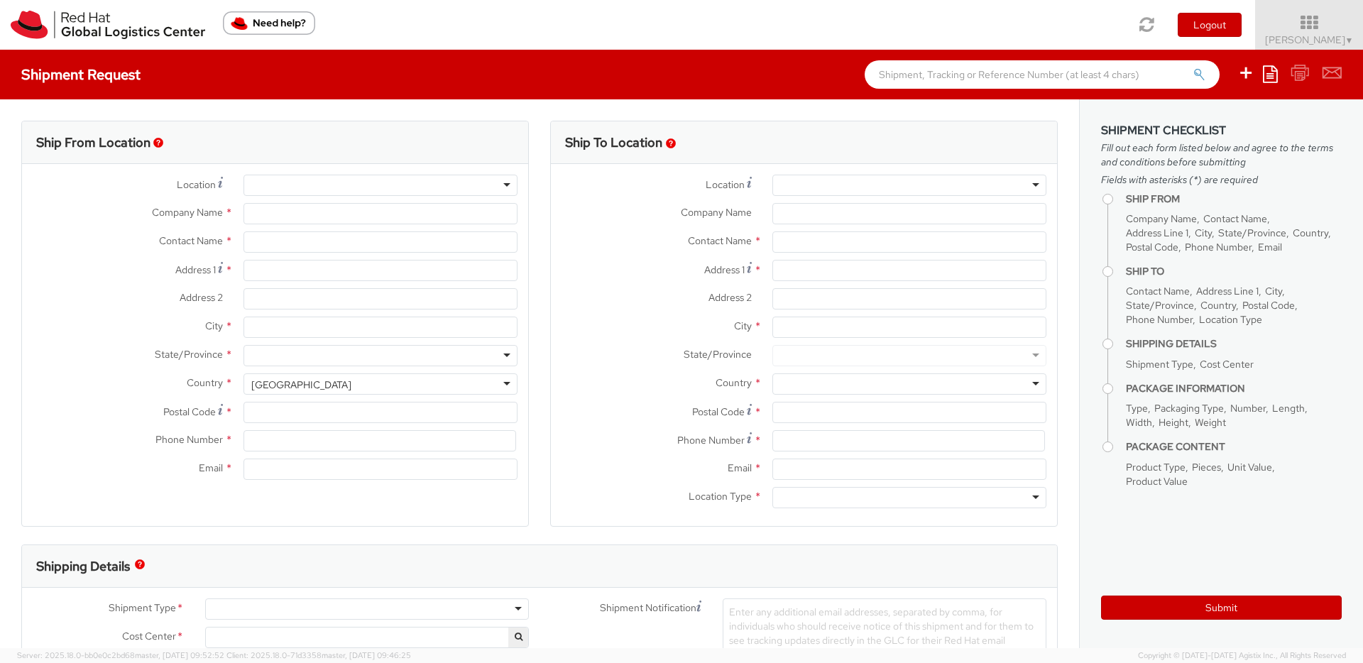
select select "850"
type input "Red Hat Czech s.r.o."
type input "[PERSON_NAME]"
type input "Purkynova 647/111"
type input "[GEOGRAPHIC_DATA]"
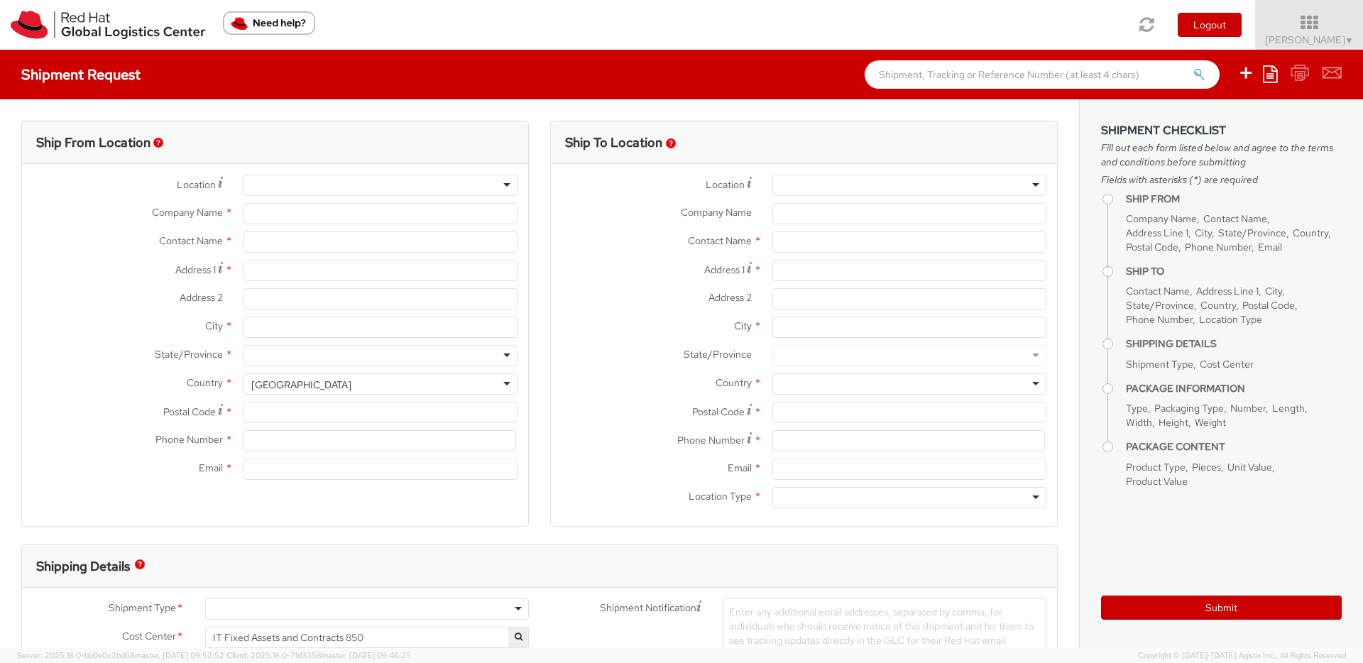
type input "621 00"
type input "420 532 294 555"
type input "[EMAIL_ADDRESS][DOMAIN_NAME]"
select select "CM"
select select "KGS"
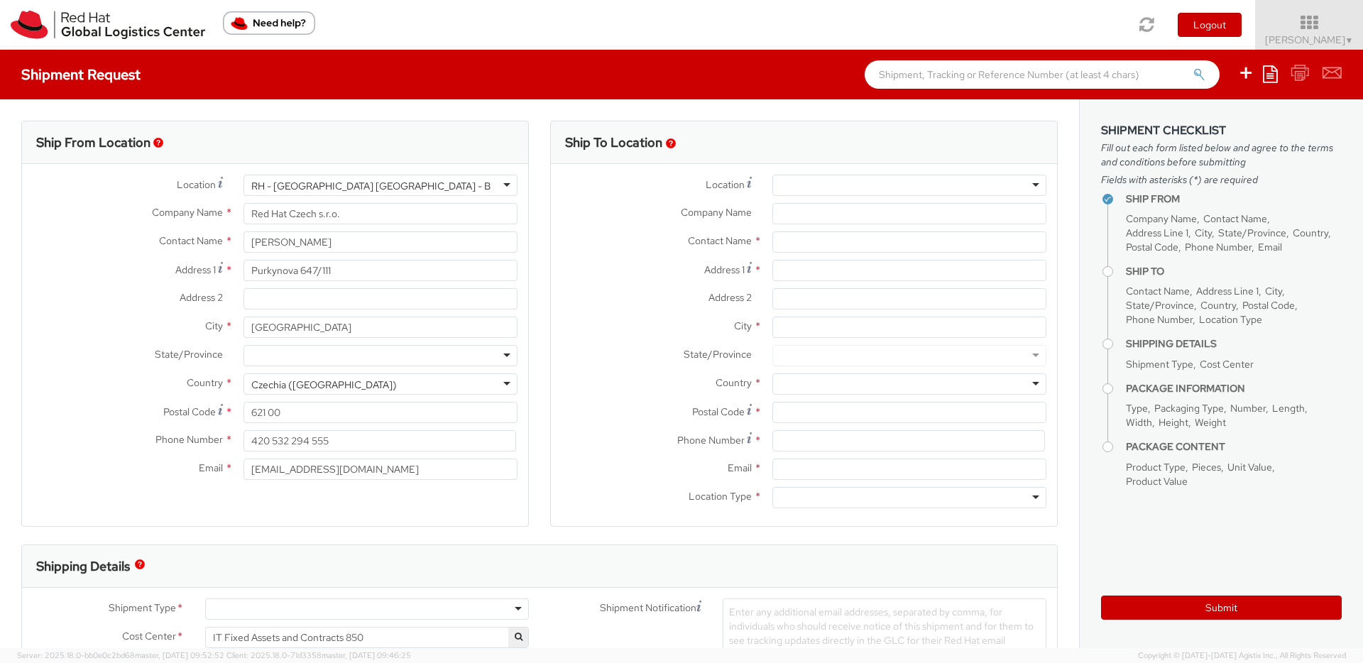
click at [810, 189] on div at bounding box center [909, 185] width 274 height 21
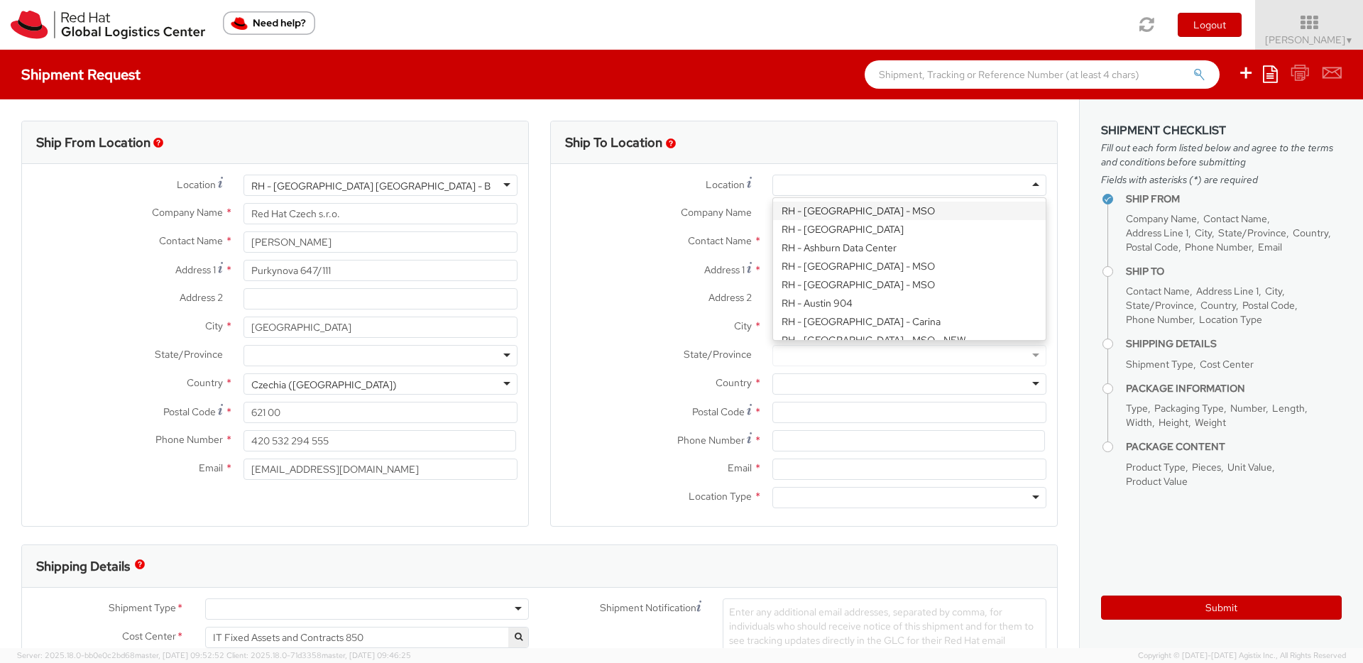
paste input "[GEOGRAPHIC_DATA] - MSO"
type input "[GEOGRAPHIC_DATA] - MSO"
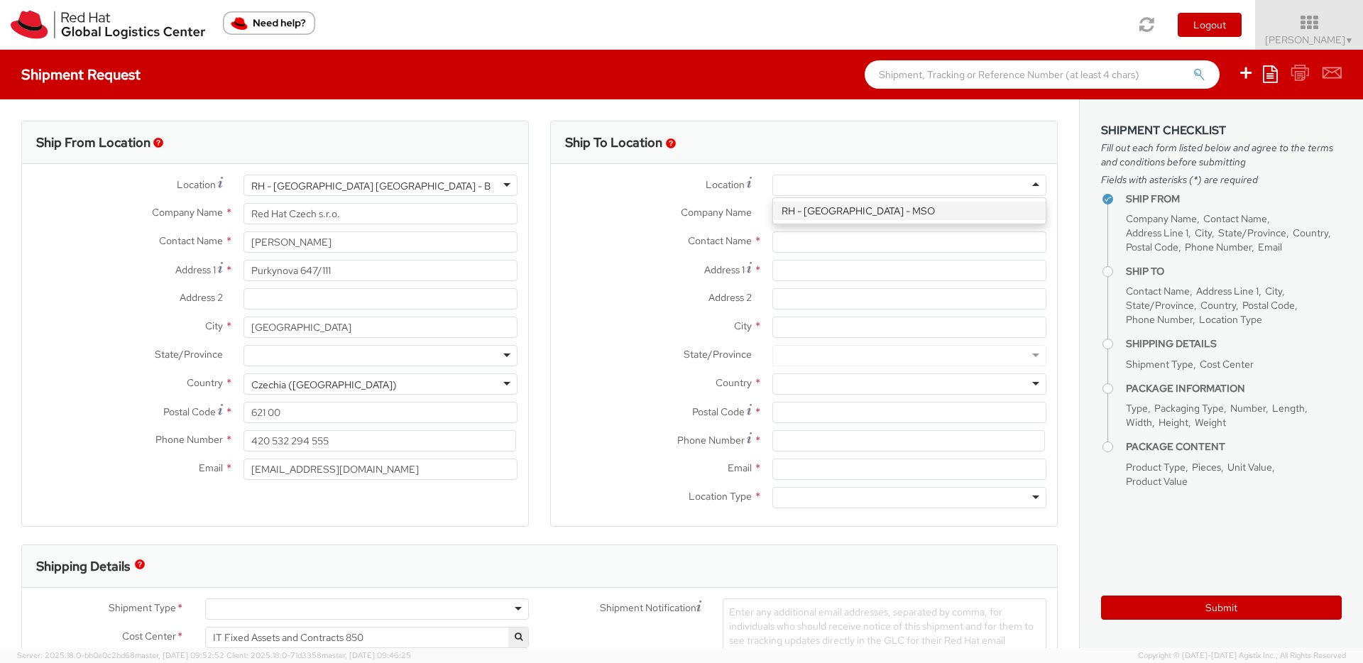
type input "Red Hat Saudi Arabia Limited"
type input "[PERSON_NAME][GEOGRAPHIC_DATA], Area 3"
type input "Building 3.05, 3rd Floor"
type input "RIYADH"
type input "13519"
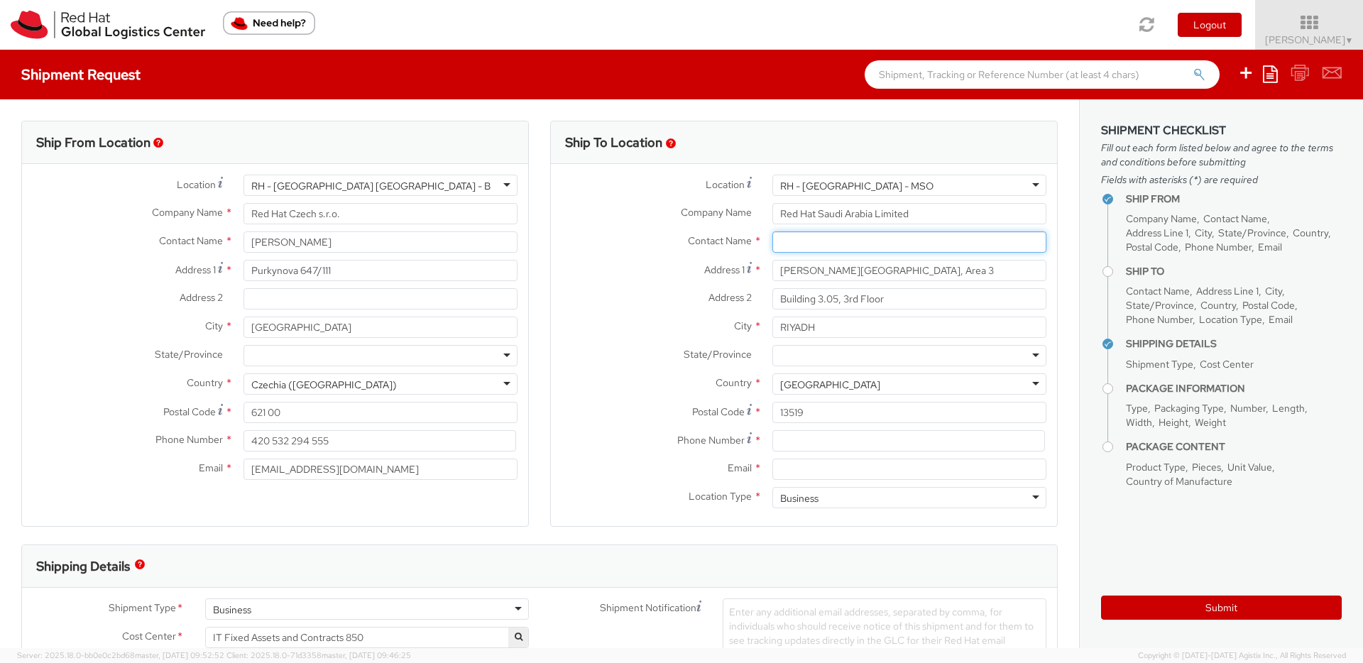
click at [814, 242] on input "text" at bounding box center [909, 241] width 274 height 21
paste input "[PERSON_NAME]"
type input "[PERSON_NAME]"
click at [643, 313] on div "Address 2 * Building 3.05, 3rd Floor" at bounding box center [804, 302] width 506 height 28
click at [815, 439] on input at bounding box center [908, 440] width 273 height 21
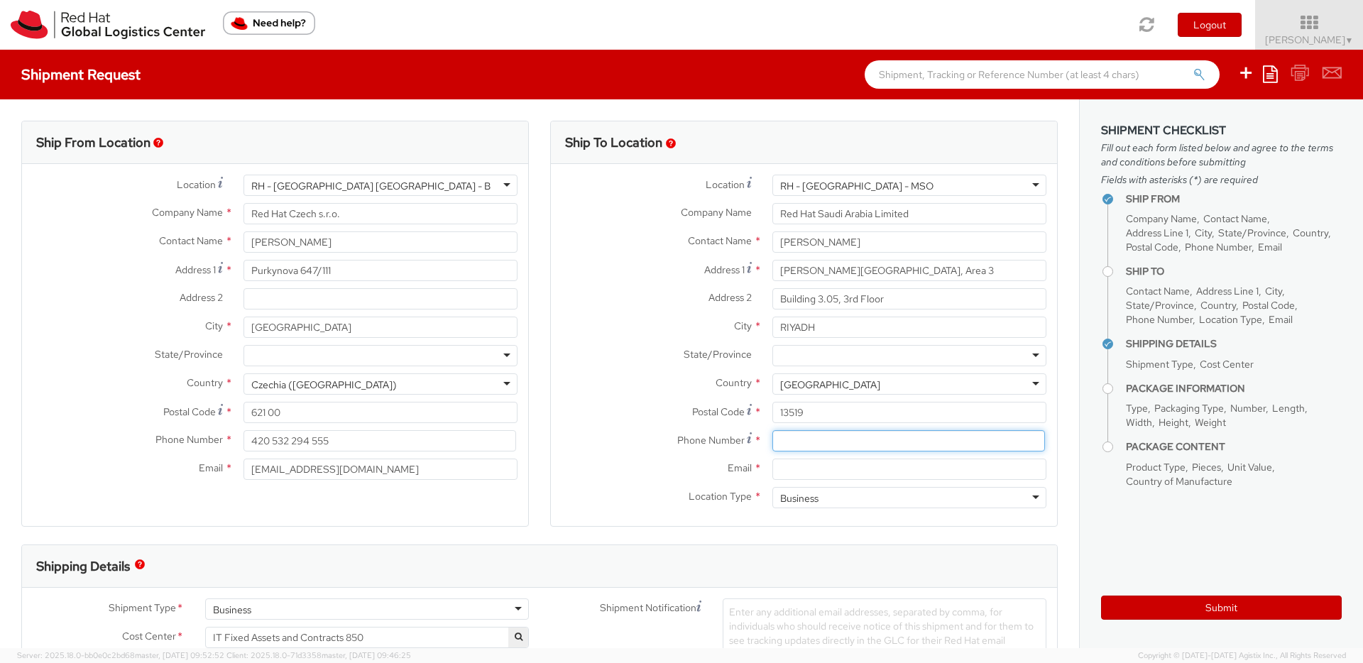
paste input "966502107751"
type input "966502107751"
click at [870, 474] on input "Email *" at bounding box center [909, 469] width 274 height 21
paste input "[EMAIL_ADDRESS][DOMAIN_NAME]"
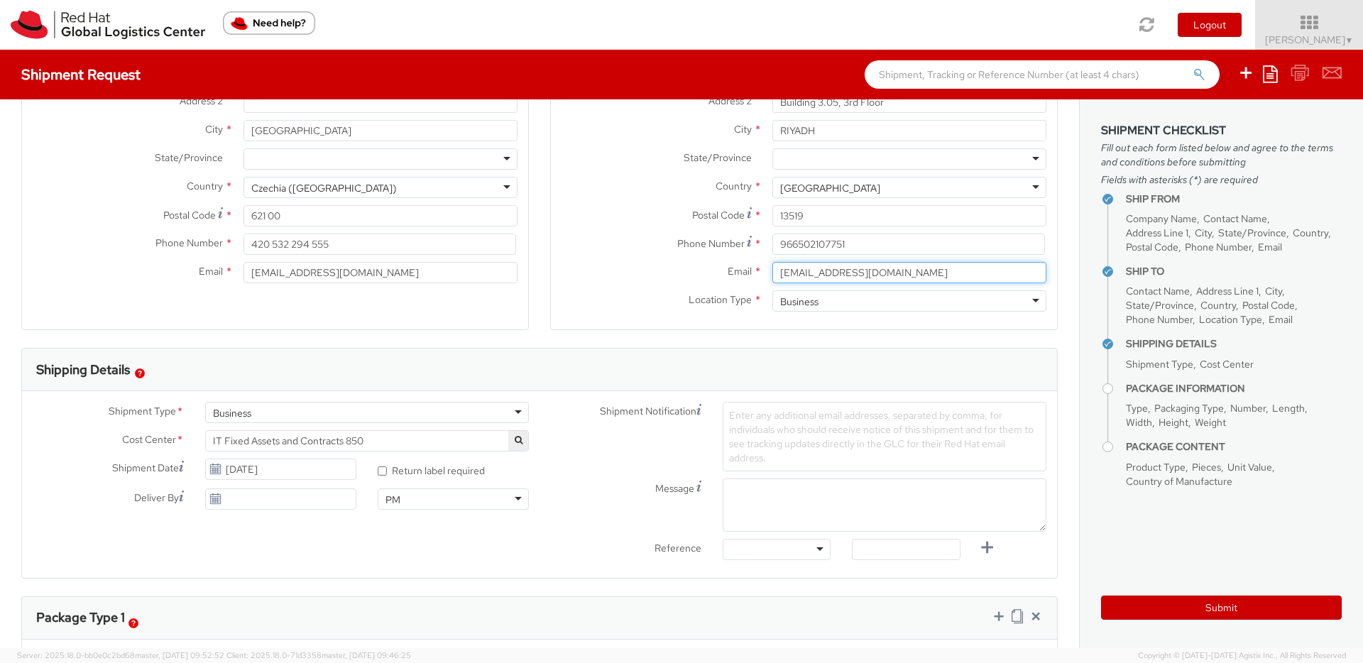
scroll to position [200, 0]
type input "[EMAIL_ADDRESS][DOMAIN_NAME]"
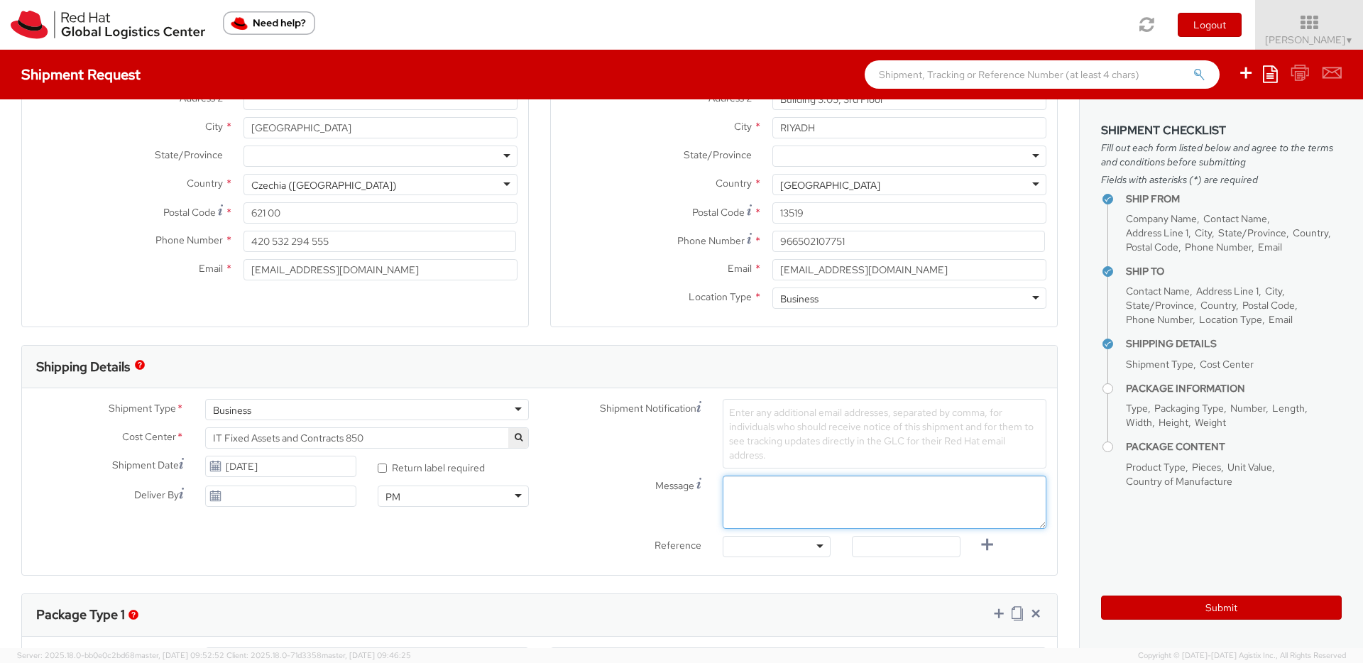
click at [772, 485] on textarea "Message" at bounding box center [885, 502] width 324 height 53
paste textarea "[EMAIL_ADDRESS][DOMAIN_NAME]"
type textarea "[EMAIL_ADDRESS][DOMAIN_NAME]"
click at [786, 437] on span "Enter any additional email addresses, separated by comma, for individuals who s…" at bounding box center [881, 433] width 305 height 55
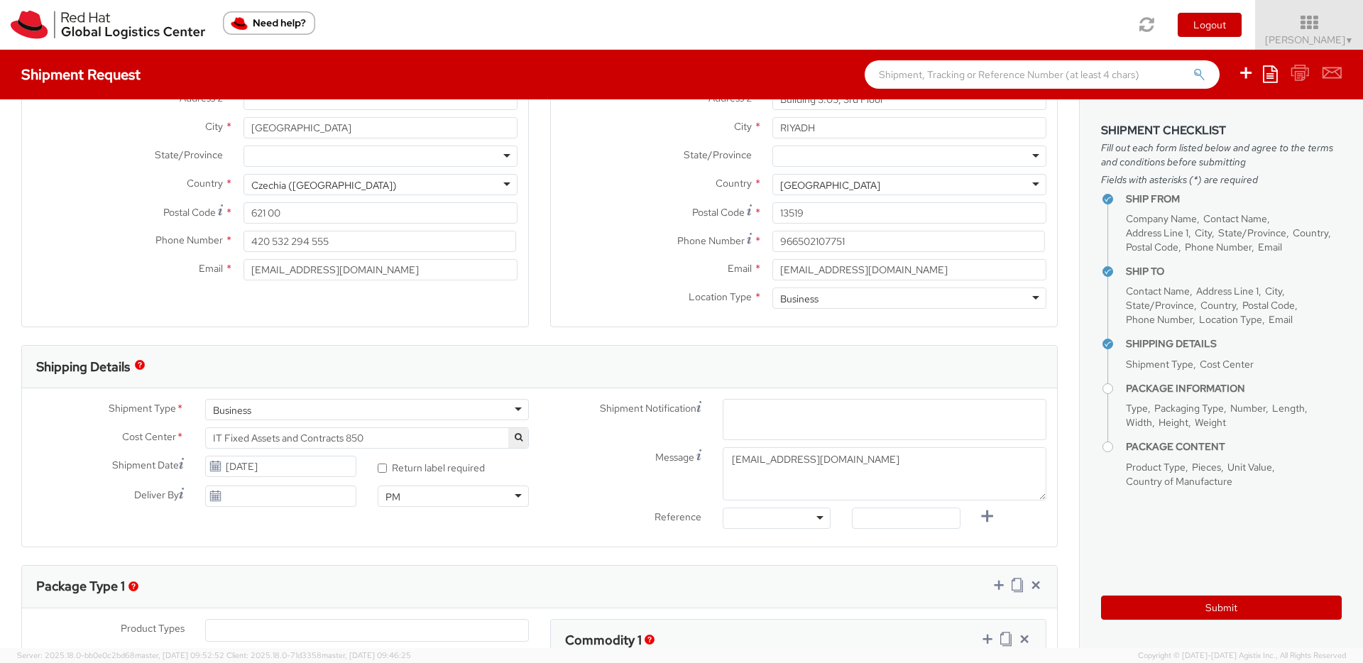
paste input "[EMAIL_ADDRESS][DOMAIN_NAME]"
type input "[EMAIL_ADDRESS][DOMAIN_NAME]"
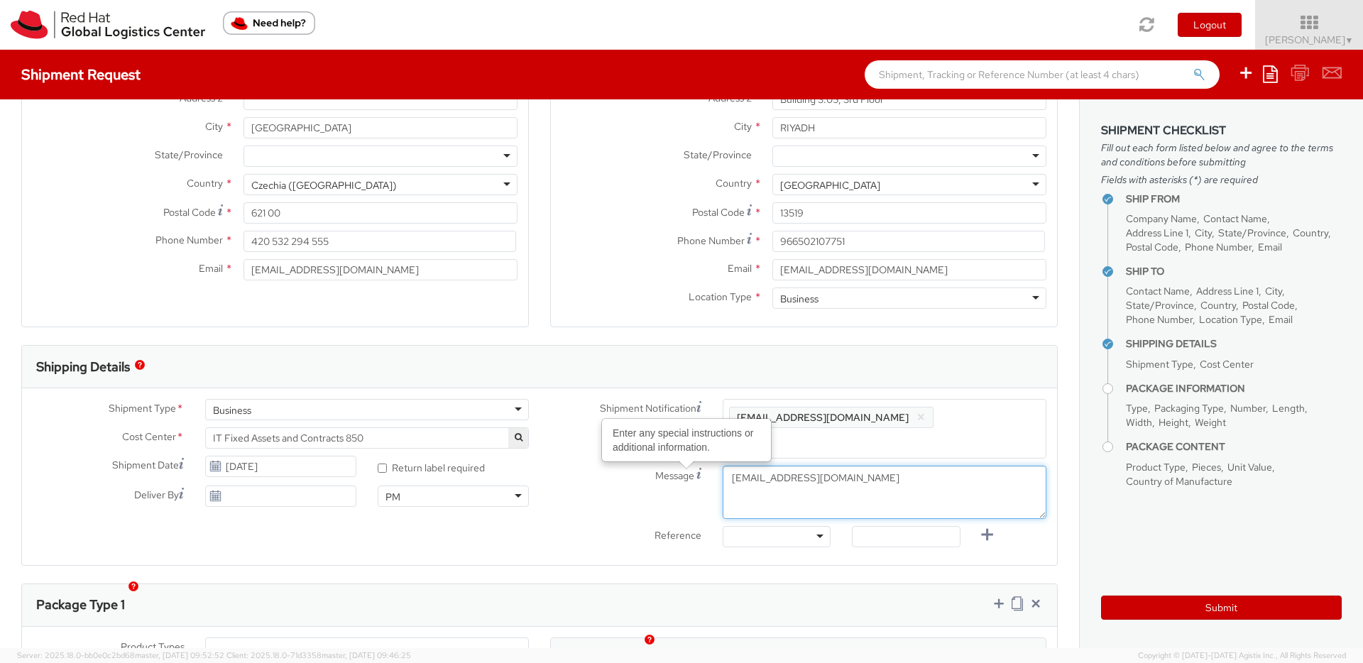
drag, startPoint x: 758, startPoint y: 459, endPoint x: 689, endPoint y: 454, distance: 69.0
click at [689, 466] on div "Message Enter any special instructions or additional information. [EMAIL_ADDRES…" at bounding box center [799, 492] width 518 height 53
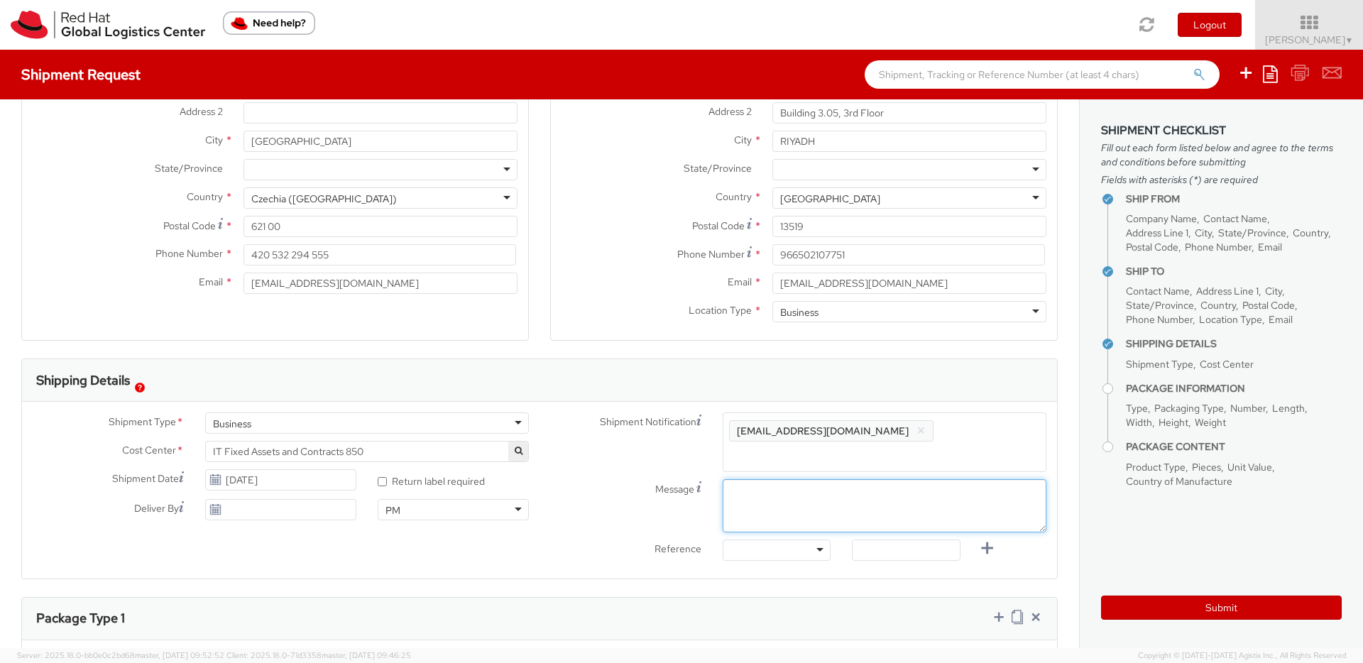
scroll to position [187, 0]
click at [932, 431] on span "Enter any additional email addresses, separated by comma, for individuals who s…" at bounding box center [884, 448] width 311 height 57
paste input "[EMAIL_ADDRESS][DOMAIN_NAME]"
type input "[EMAIL_ADDRESS][DOMAIN_NAME]"
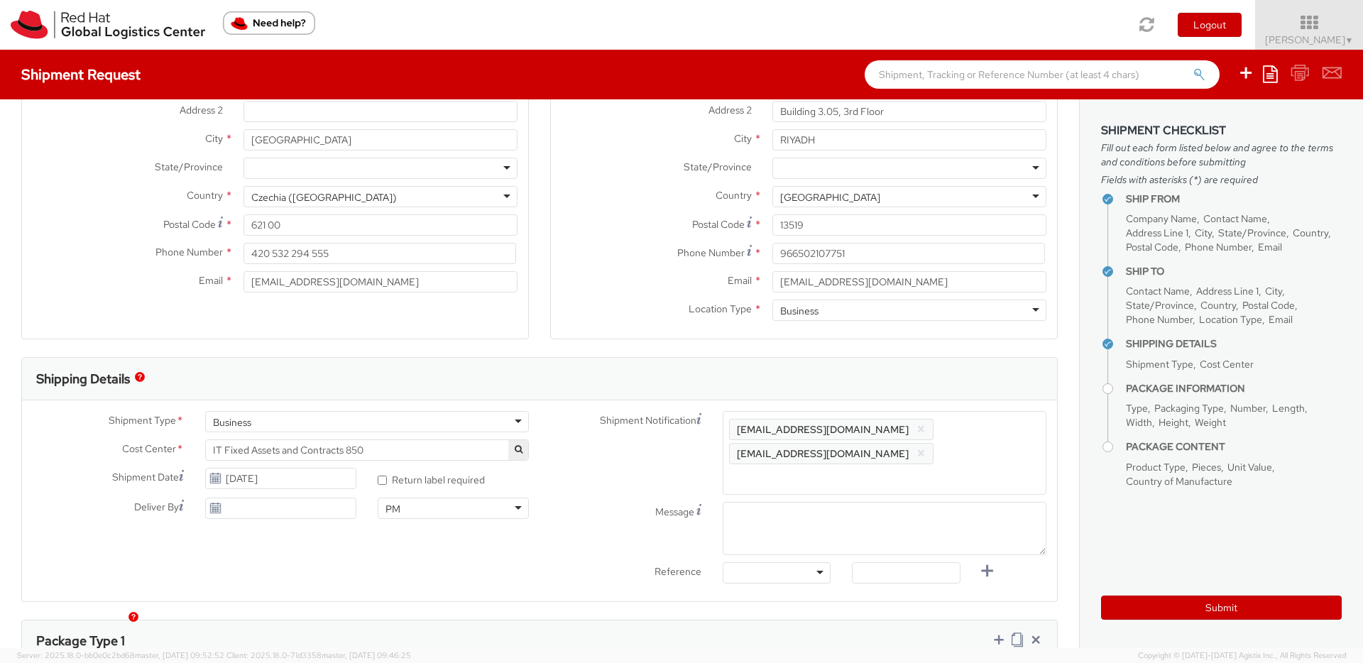
paste input "[EMAIL_ADDRESS][DOMAIN_NAME]"
type input "[EMAIL_ADDRESS][DOMAIN_NAME]"
paste input "[EMAIL_ADDRESS][DOMAIN_NAME]"
type input "[EMAIL_ADDRESS][DOMAIN_NAME]"
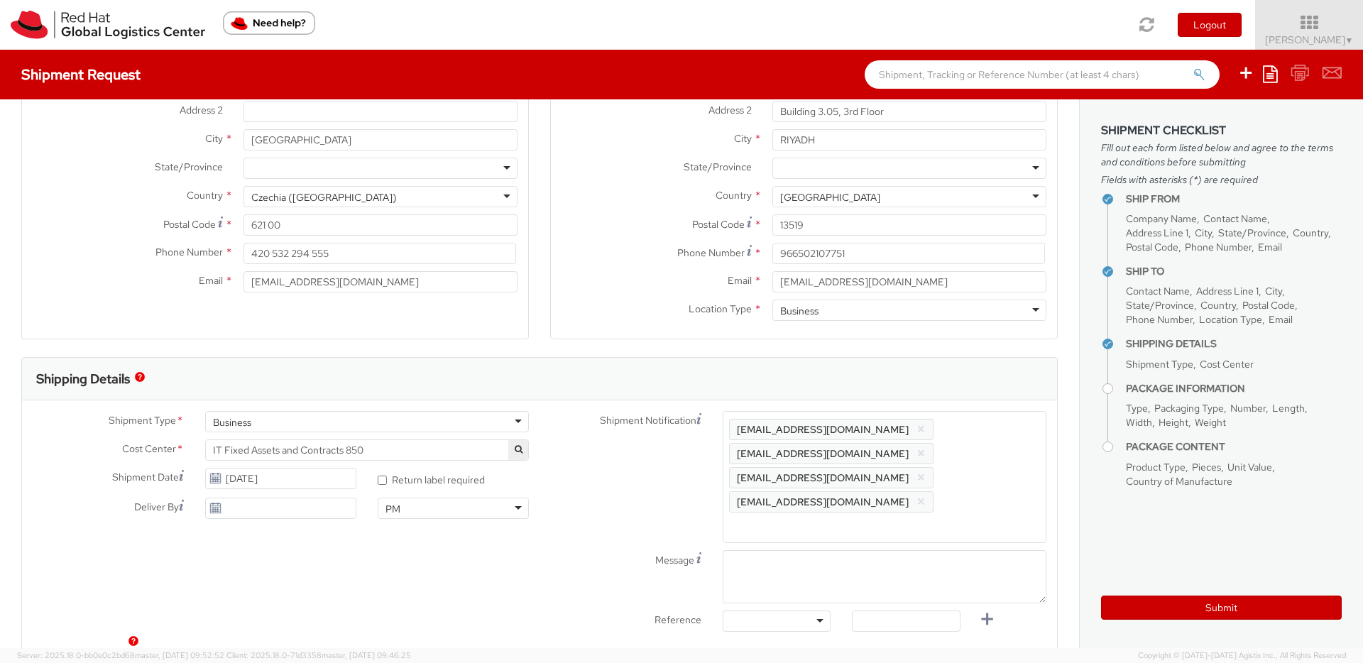
scroll to position [0, 0]
click at [770, 611] on div at bounding box center [777, 621] width 108 height 21
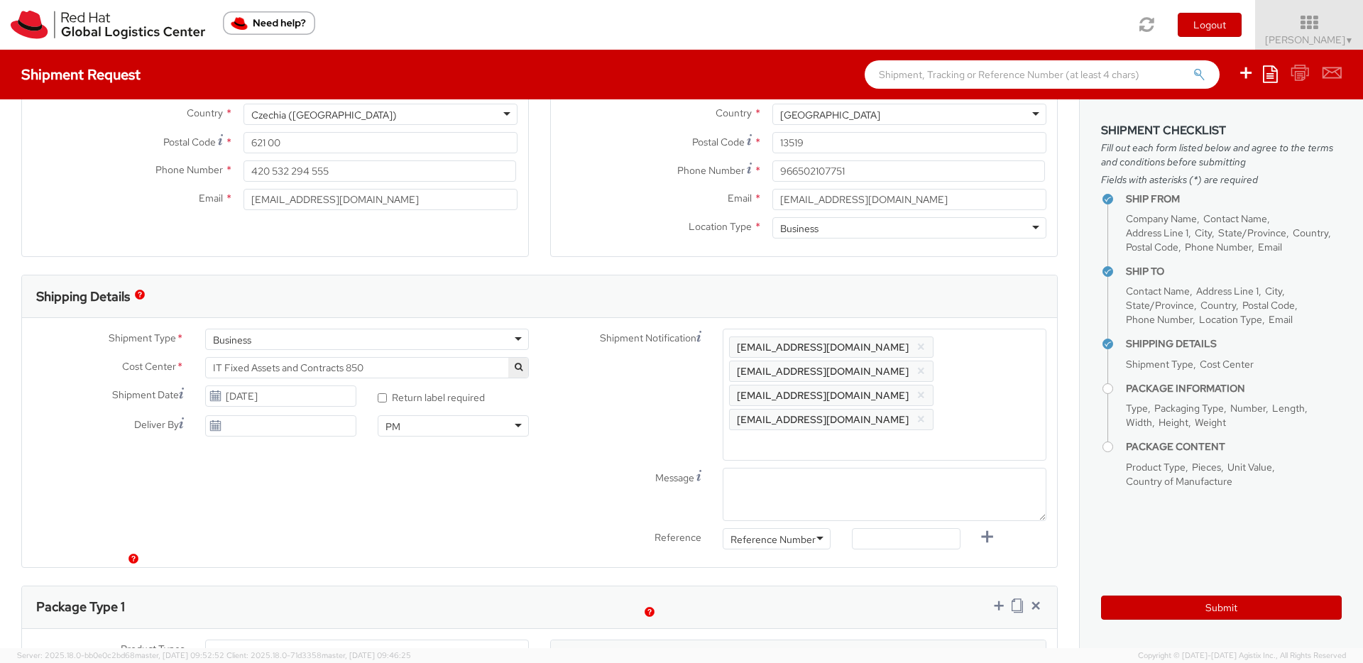
drag, startPoint x: 759, startPoint y: 568, endPoint x: 868, endPoint y: 520, distance: 119.2
click at [883, 528] on input "text" at bounding box center [906, 538] width 108 height 21
paste input "TASK2243140"
type input "TASK2243140"
click at [819, 468] on textarea "Message" at bounding box center [885, 494] width 324 height 53
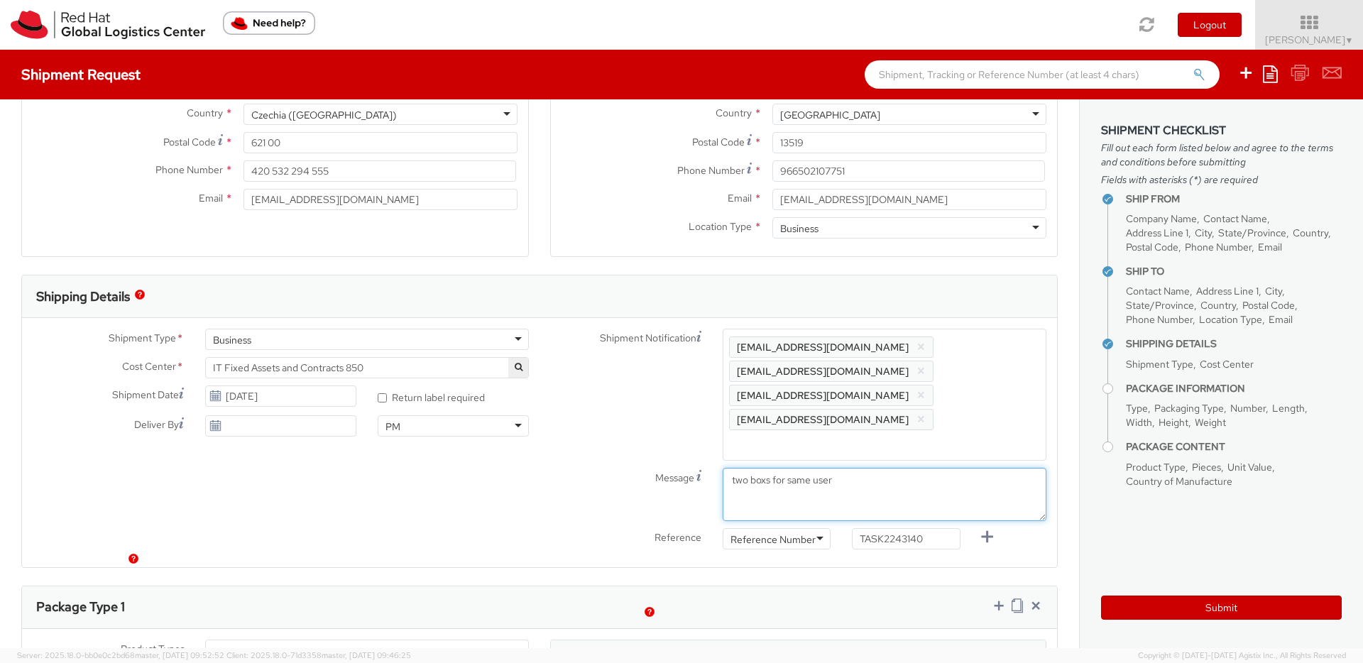
click at [767, 468] on textarea "two boxs for same user" at bounding box center [885, 494] width 324 height 53
click at [846, 468] on textarea "two box's for same user" at bounding box center [885, 494] width 324 height 53
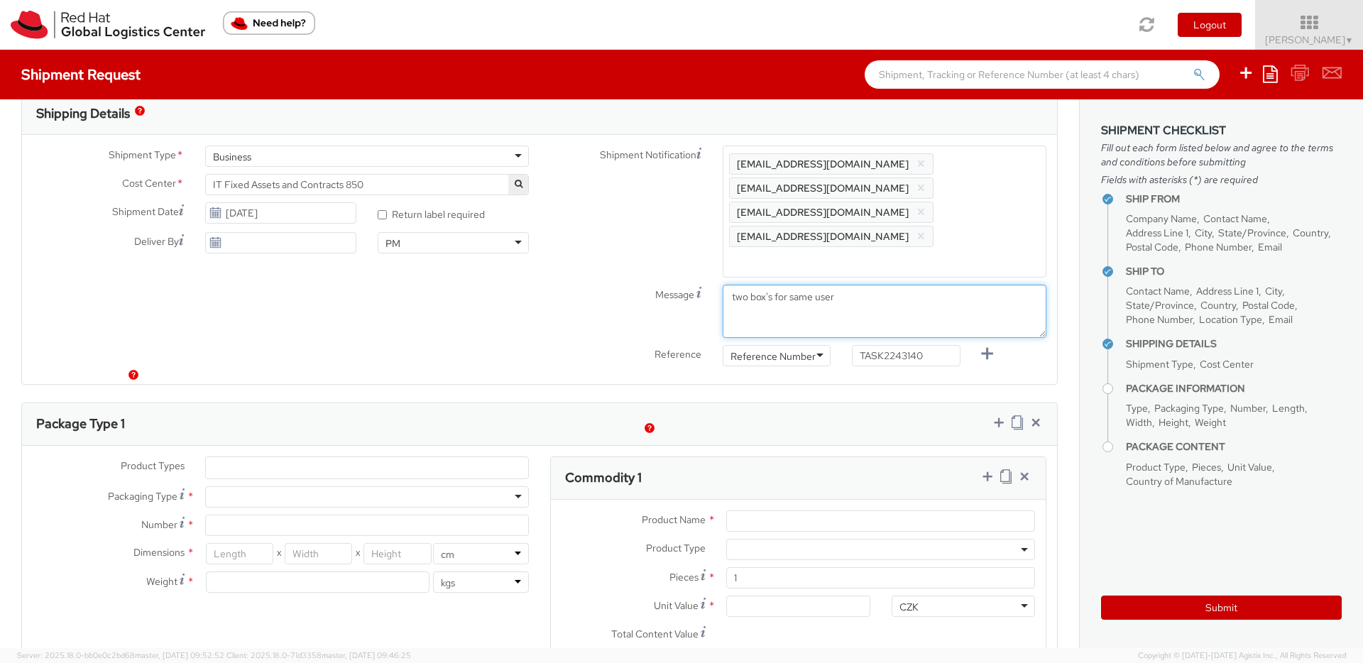
scroll to position [454, 0]
type textarea "two box's for same user"
click at [349, 457] on ul at bounding box center [367, 467] width 322 height 21
click at [341, 457] on ul at bounding box center [367, 467] width 322 height 21
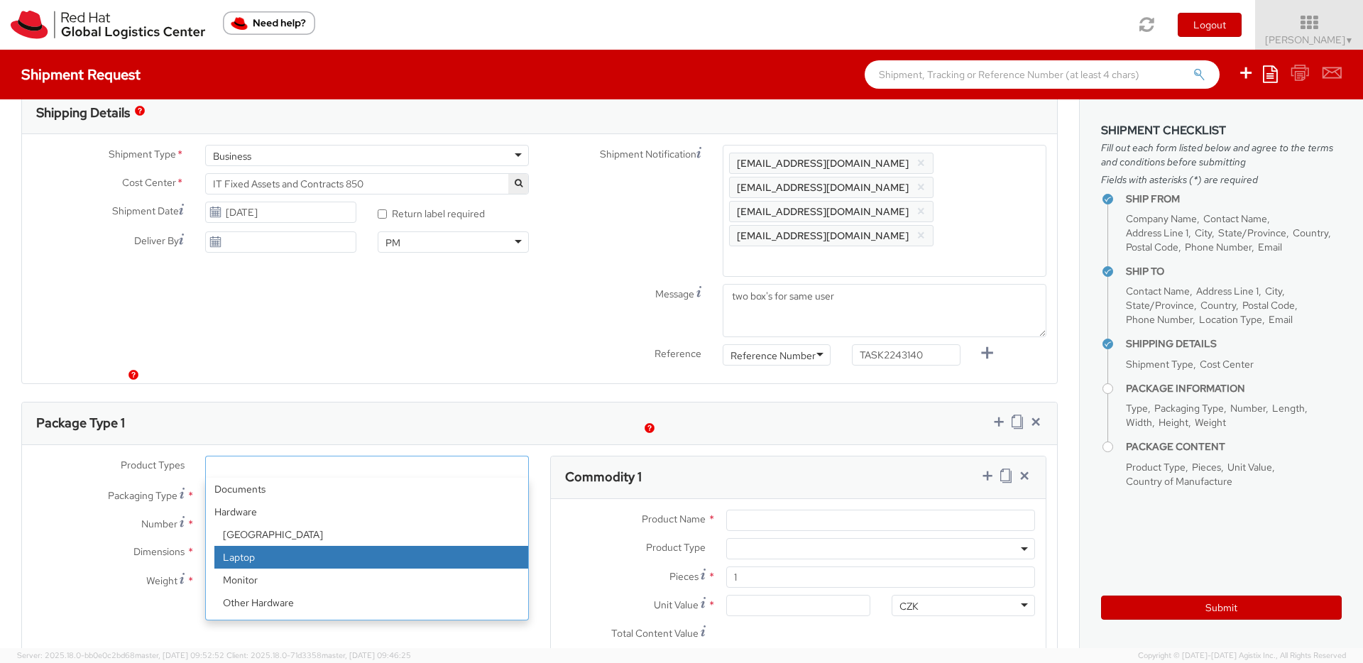
select select "LAPTOP"
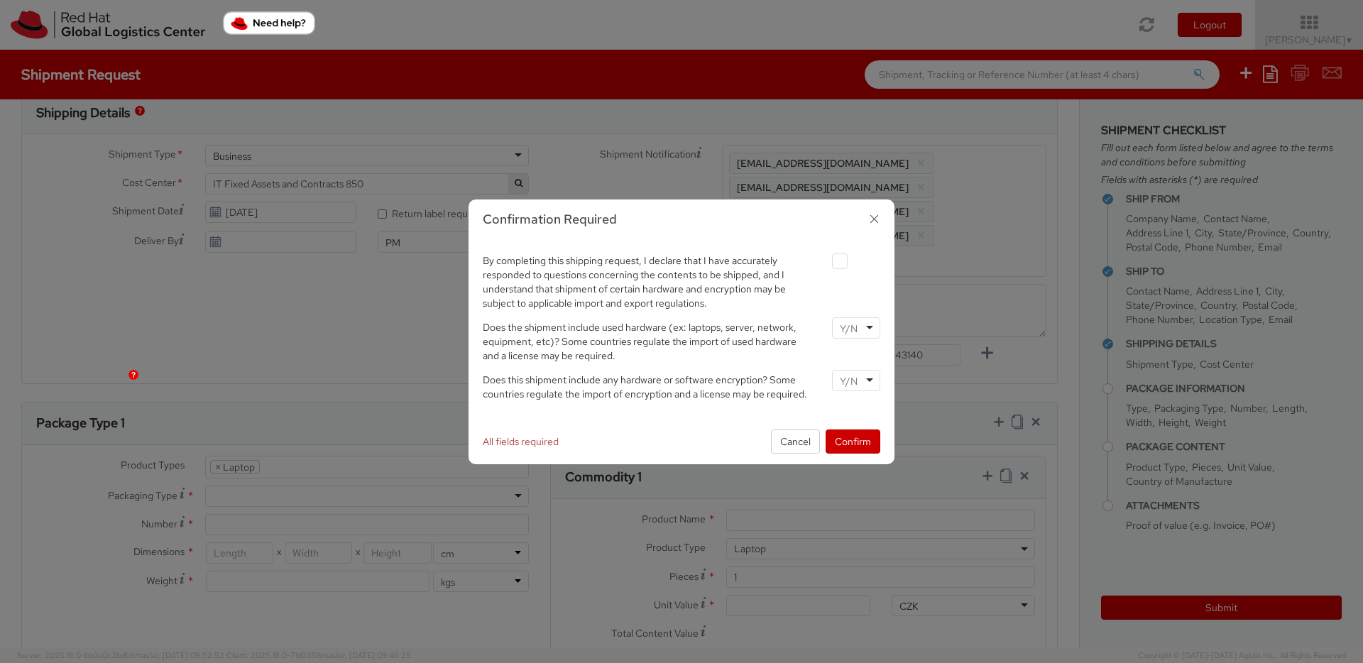
click at [838, 268] on label at bounding box center [840, 261] width 16 height 16
click at [828, 266] on input "checkbox" at bounding box center [823, 261] width 9 height 9
checkbox input "true"
drag, startPoint x: 846, startPoint y: 322, endPoint x: 859, endPoint y: 343, distance: 25.2
click at [849, 322] on input "select-one" at bounding box center [850, 329] width 21 height 14
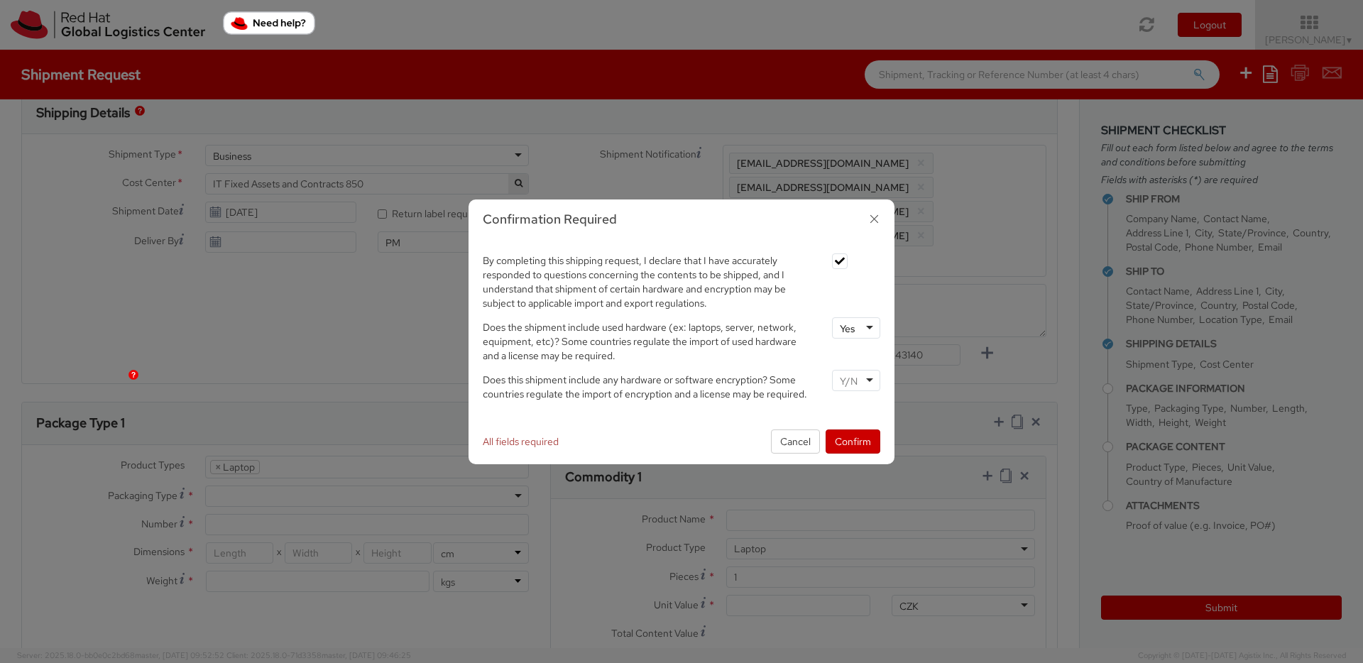
click at [861, 327] on div "Yes" at bounding box center [856, 327] width 48 height 21
click at [854, 379] on input "select-one" at bounding box center [850, 381] width 21 height 14
click at [855, 437] on button "Confirm" at bounding box center [853, 442] width 55 height 24
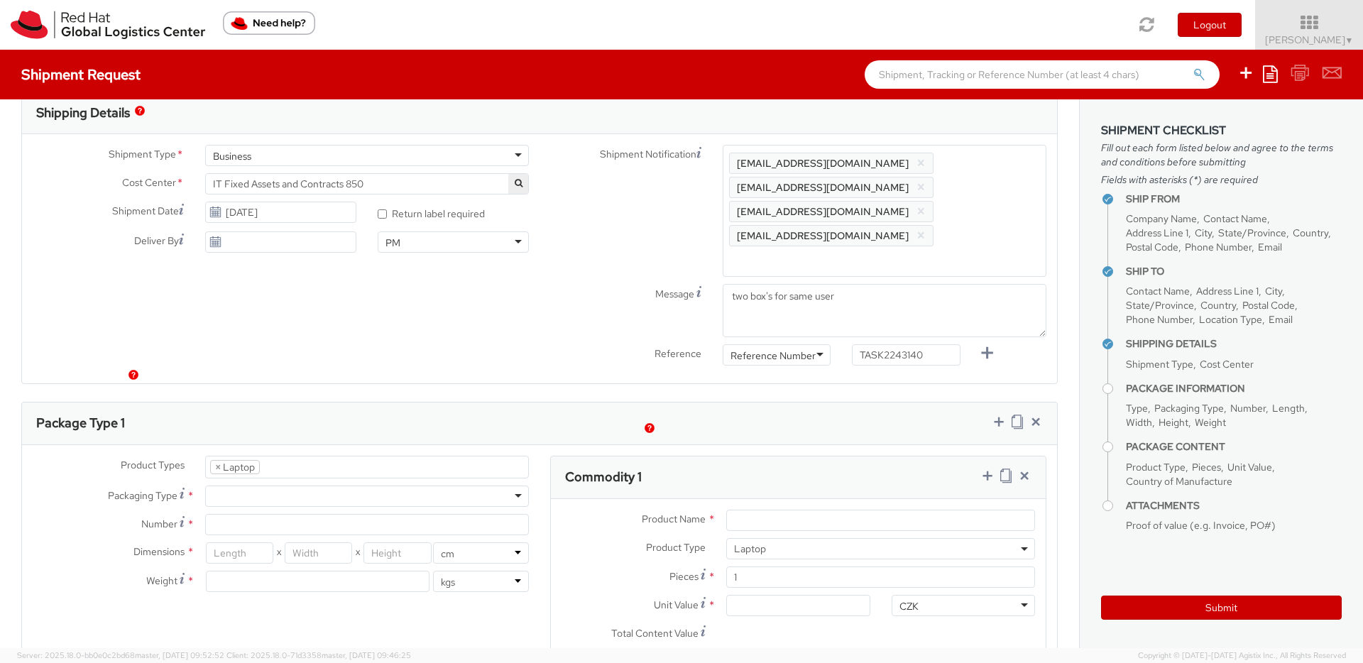
click at [377, 457] on ul "× Laptop" at bounding box center [367, 467] width 322 height 21
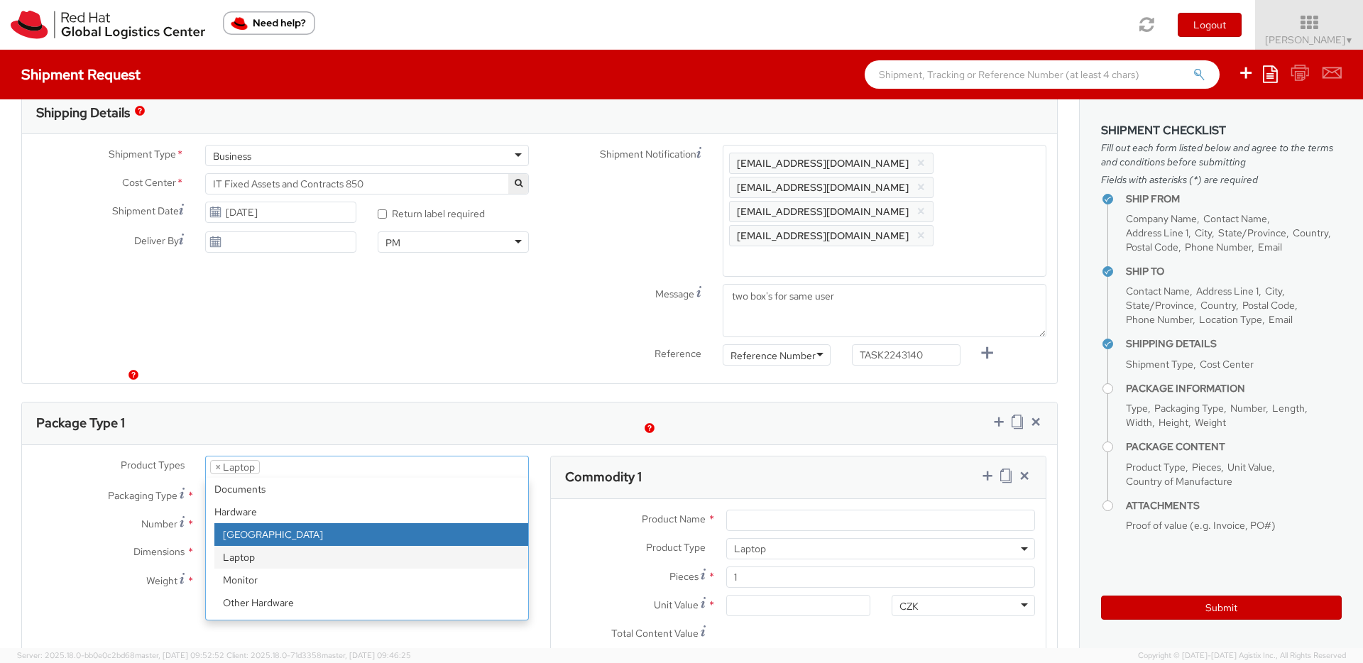
select select "DOC_STATION"
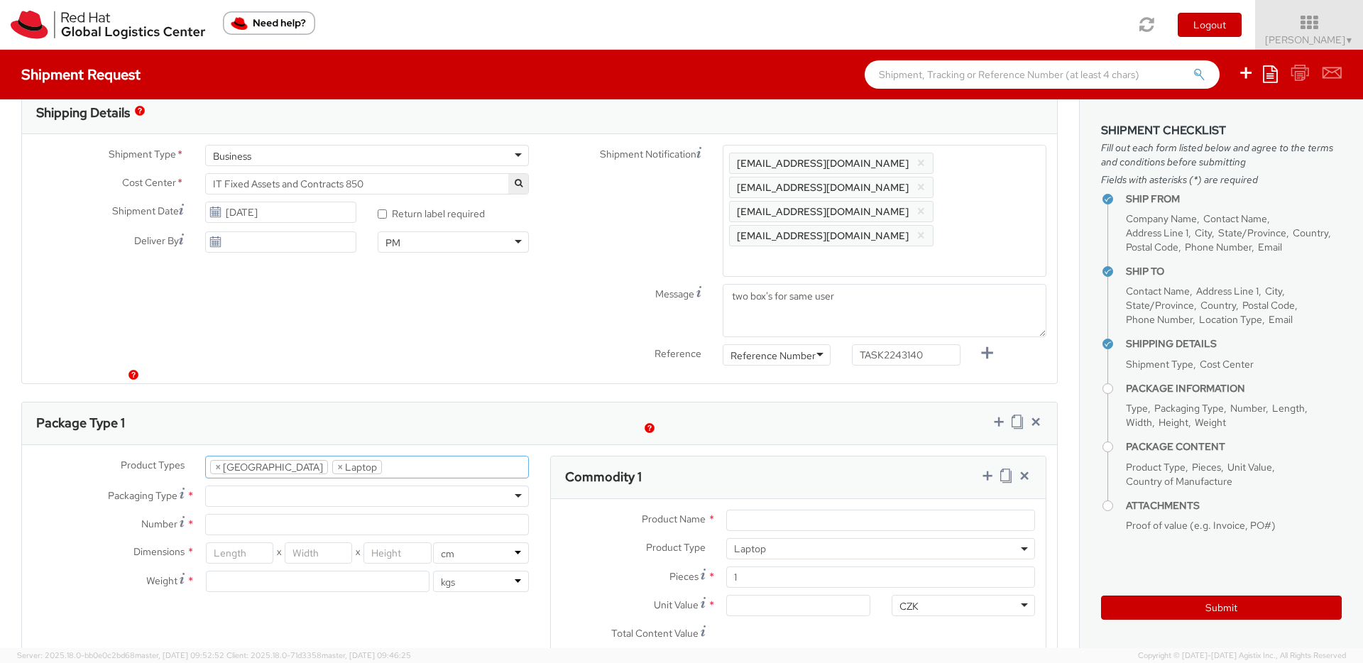
click at [266, 486] on div at bounding box center [367, 496] width 324 height 21
click at [252, 514] on input "Number *" at bounding box center [367, 524] width 324 height 21
type input "2"
type input "1"
click at [239, 542] on input "number" at bounding box center [239, 552] width 67 height 21
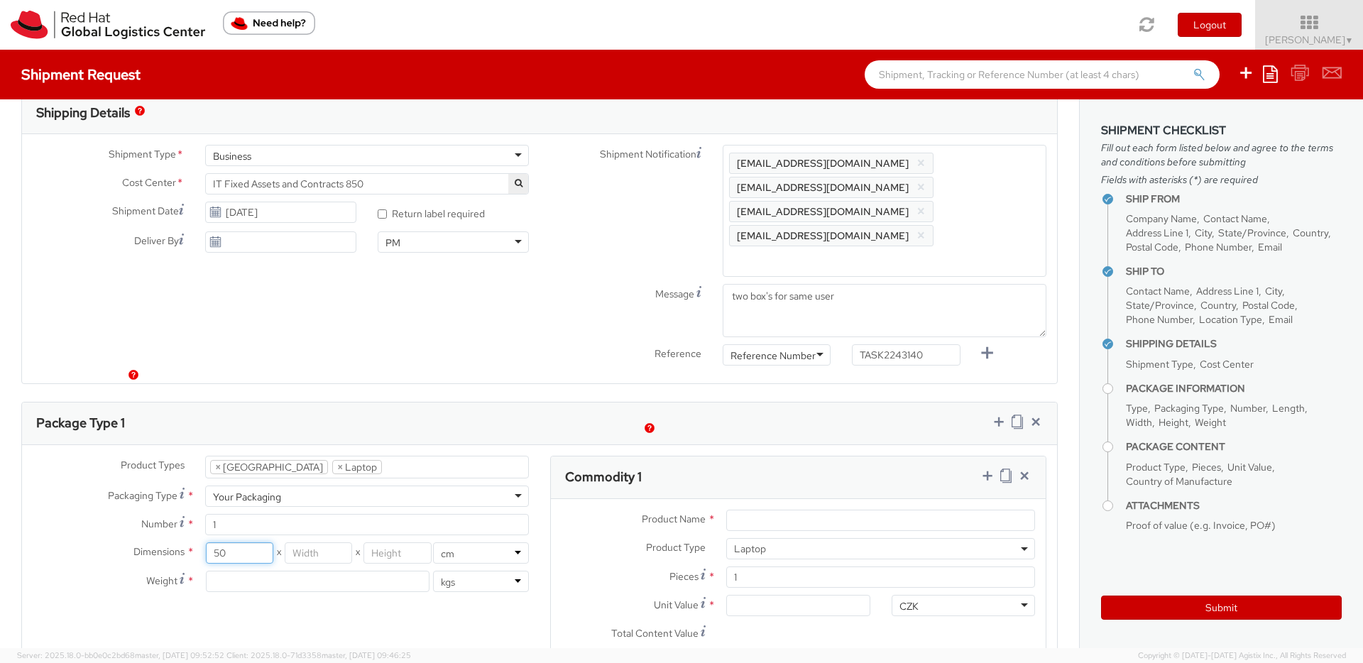
type input "50"
click at [297, 542] on input "number" at bounding box center [318, 552] width 67 height 21
type input "30"
click at [376, 542] on input "number" at bounding box center [397, 552] width 67 height 21
type input "20"
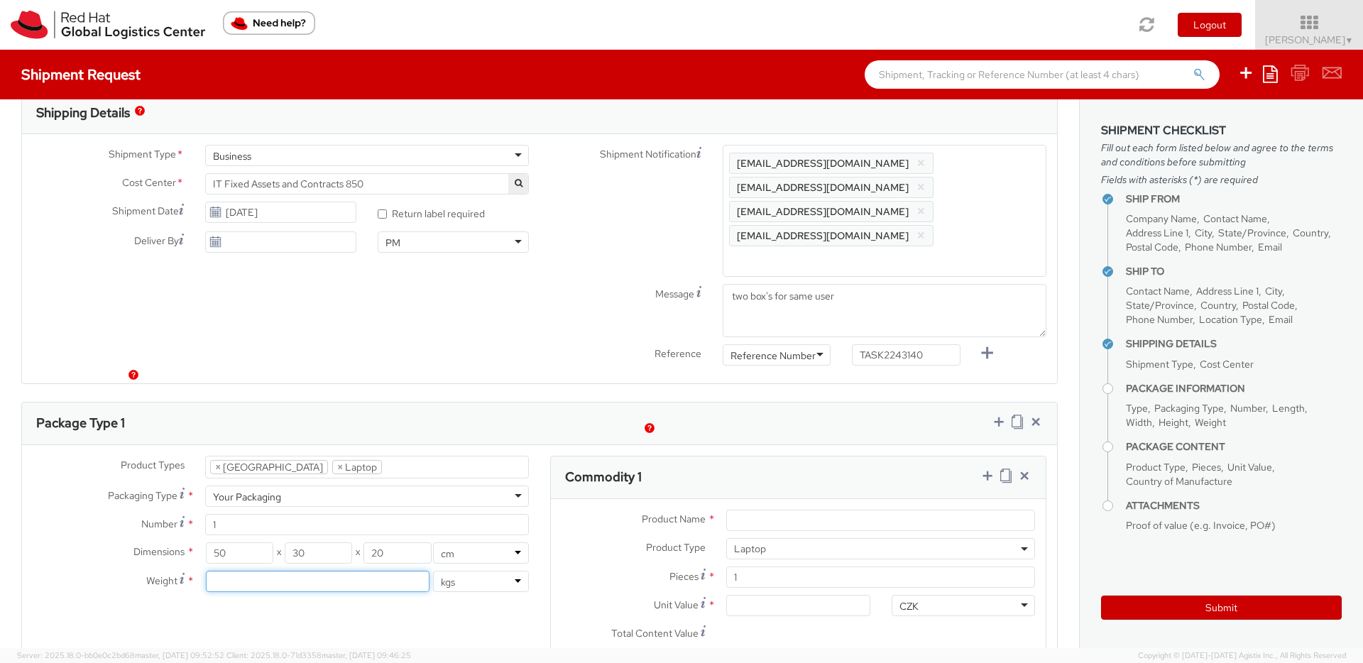
click at [327, 571] on input "number" at bounding box center [318, 581] width 224 height 21
type input "6"
type input "6.3"
click at [807, 510] on input "Product Name *" at bounding box center [880, 520] width 309 height 21
paste input "COMPACT - Lenovo"
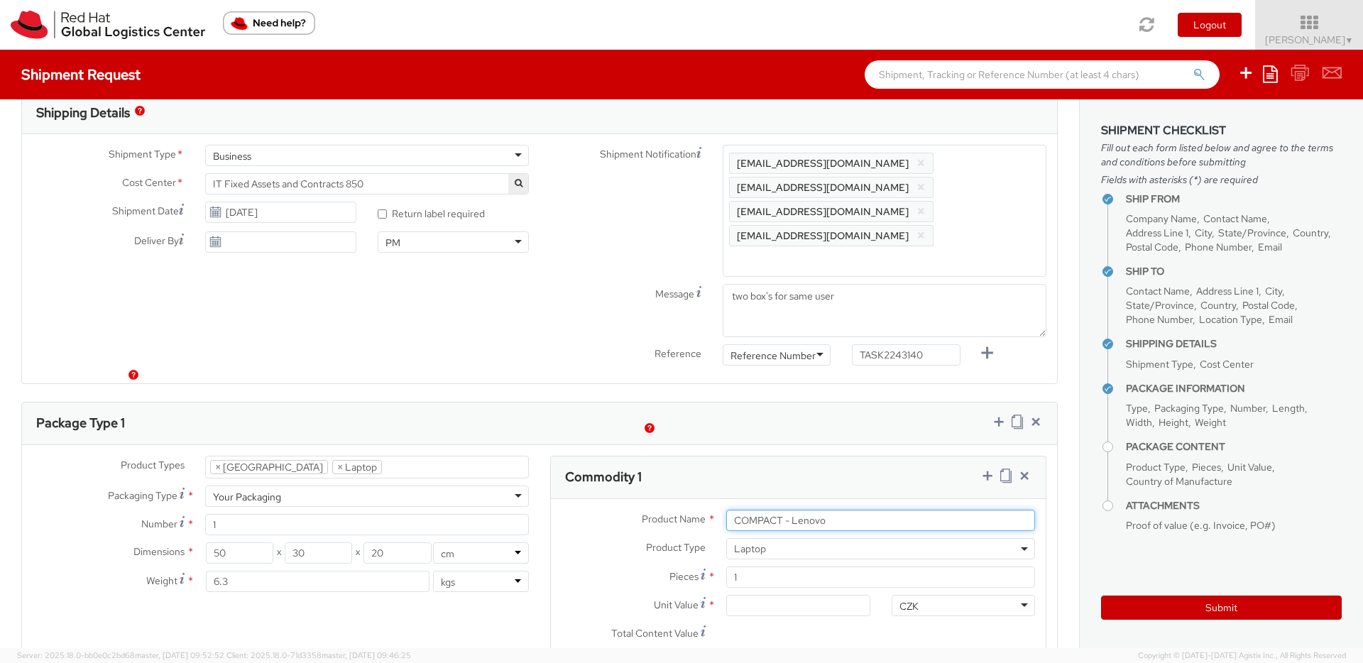
type input "COMPACT - Lenovo"
click at [745, 652] on div at bounding box center [880, 662] width 309 height 21
type input "chin"
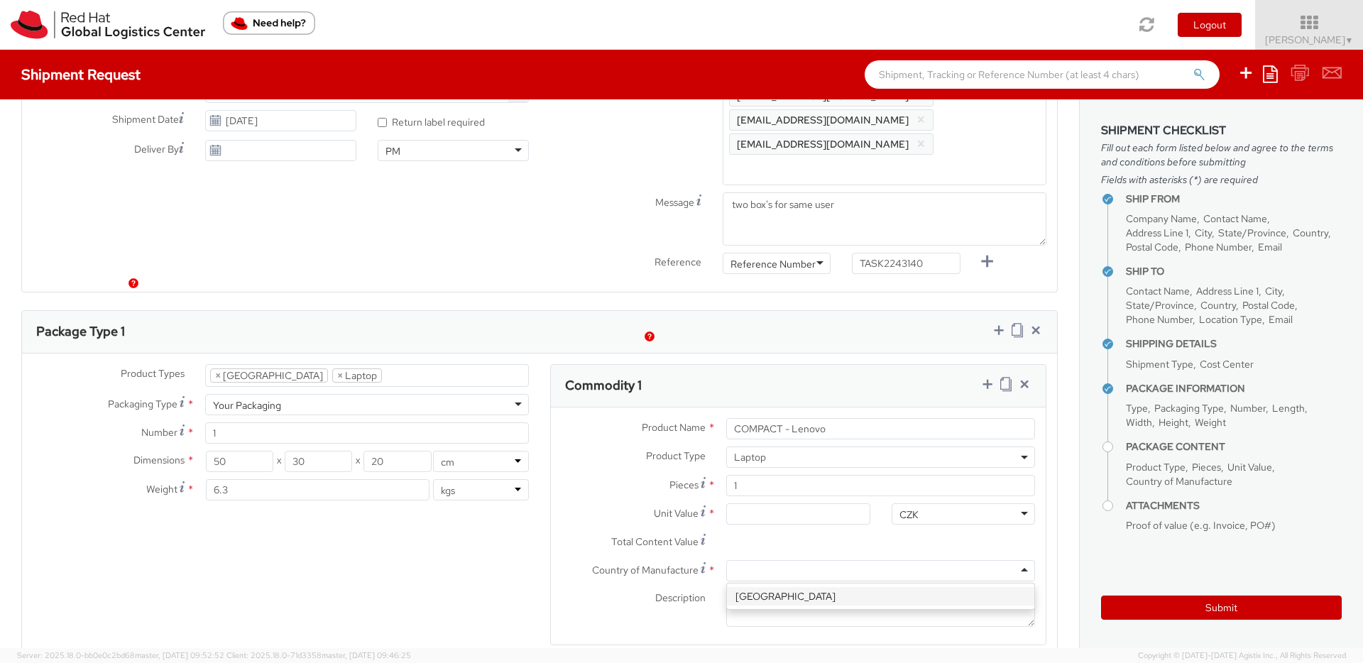
scroll to position [0, 0]
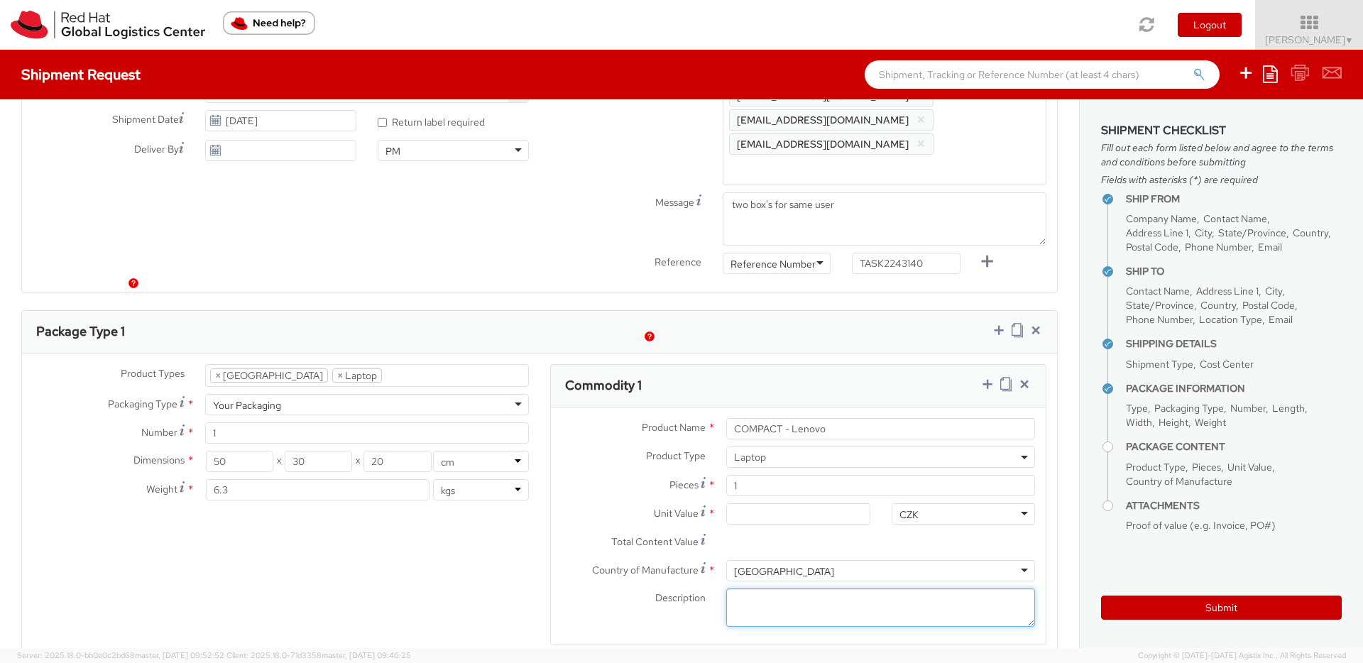
click at [780, 589] on textarea "Description *" at bounding box center [880, 608] width 309 height 39
paste textarea "COMPACT - Lenovo"
paste textarea "**Not restricted"
type textarea "COMPACT - Lenovo **Not restricted"
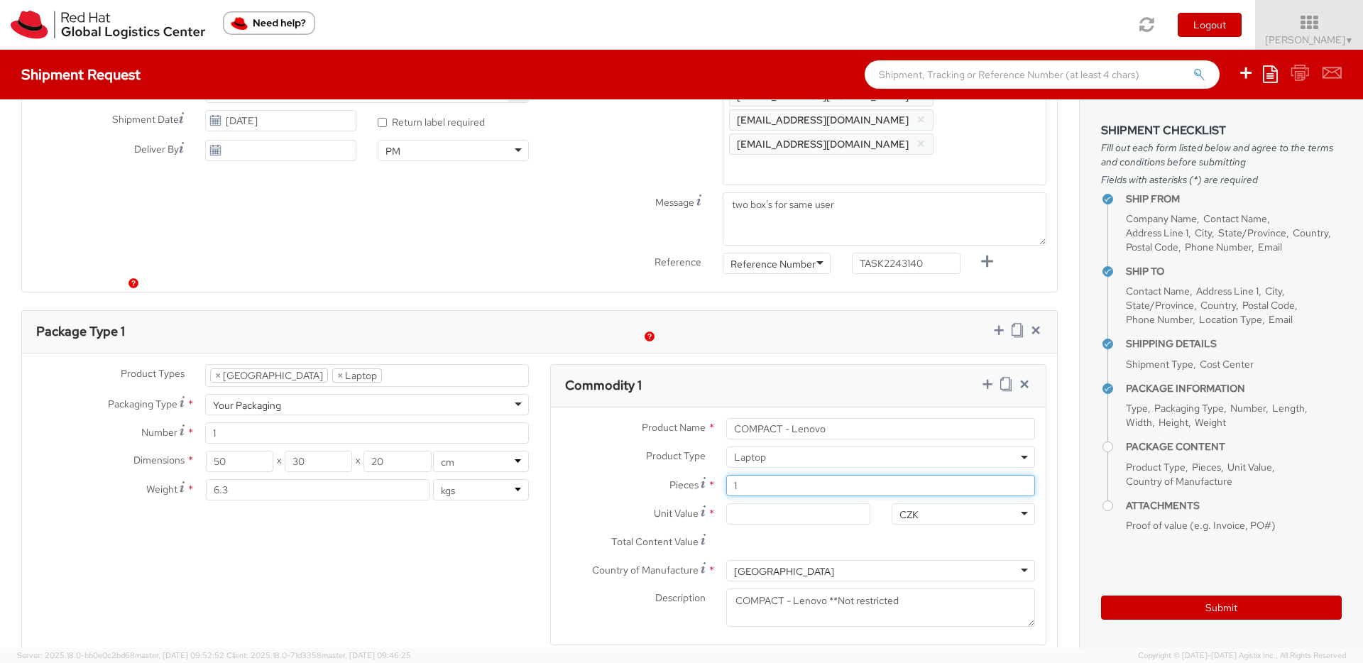
click at [750, 475] on input "1" at bounding box center [880, 485] width 309 height 21
type input "0.00"
type input "2"
click at [760, 503] on input "0.00" at bounding box center [797, 513] width 143 height 21
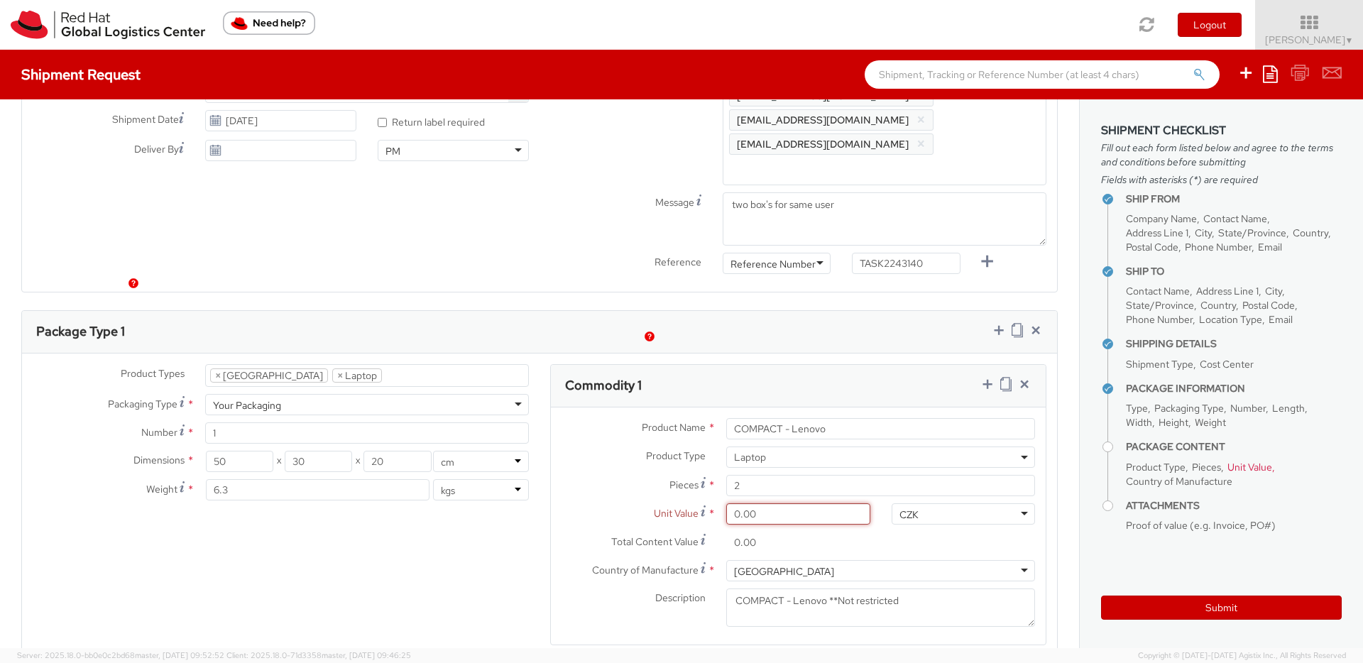
drag, startPoint x: 755, startPoint y: 459, endPoint x: 714, endPoint y: 460, distance: 41.2
click at [714, 503] on div "Unit Value * 0.00 Should be greater than 0" at bounding box center [716, 513] width 330 height 21
paste input "1,415.47"
type input "1,415.47"
type input "2,830.94"
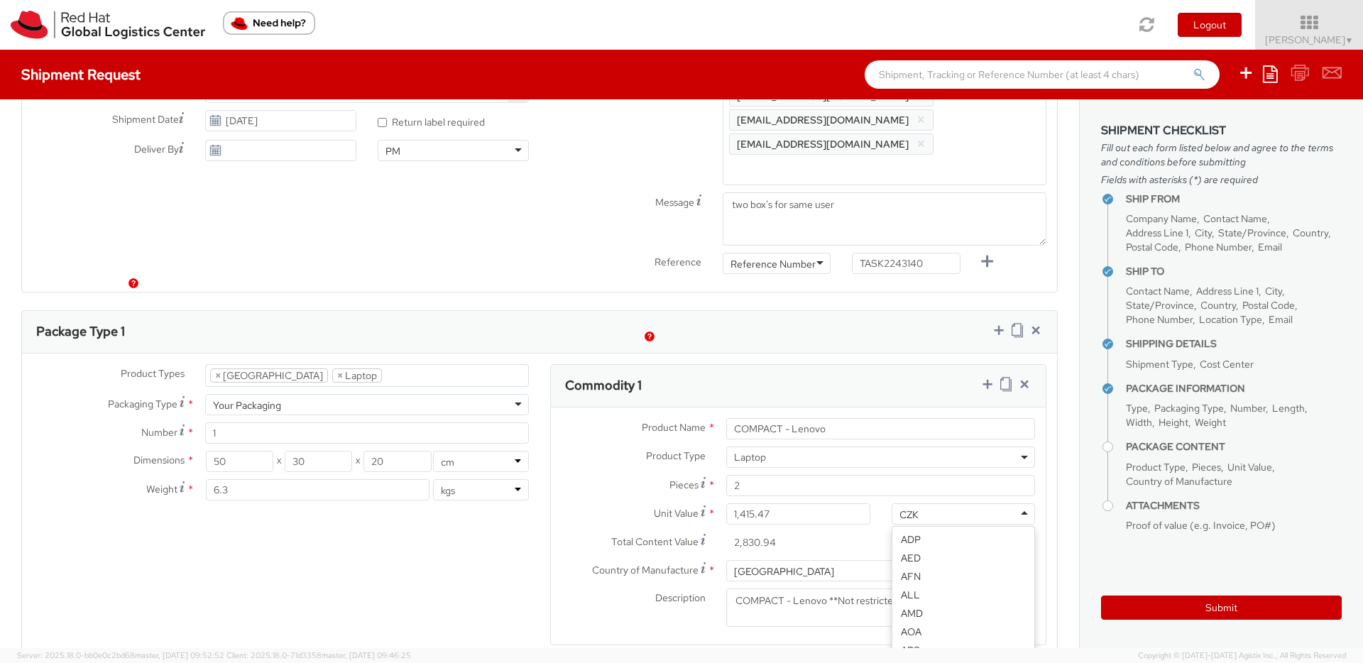
click at [953, 503] on div "CZK" at bounding box center [963, 513] width 143 height 21
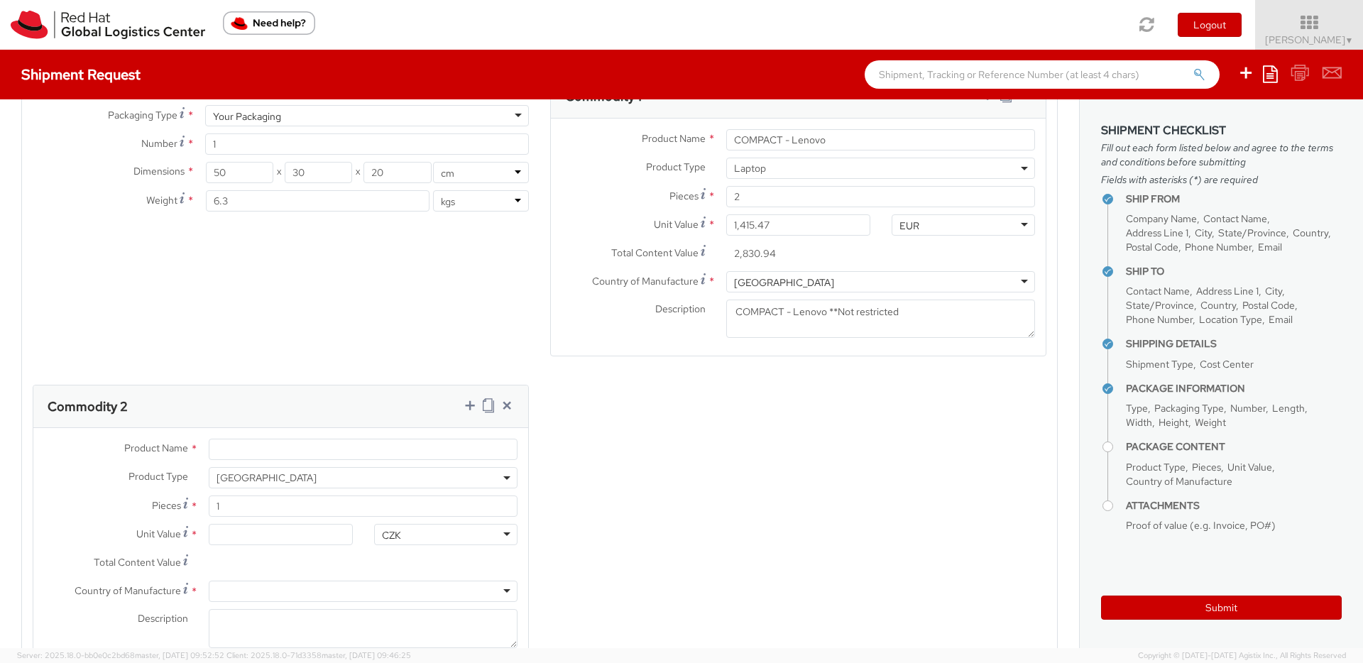
scroll to position [834, 0]
click at [255, 439] on input "Product Name *" at bounding box center [363, 449] width 309 height 21
paste input "Thunderbolt 4 UNI Dock"
type input "Thunderbolt 4 UNI Dock"
click at [237, 610] on textarea "Description *" at bounding box center [363, 629] width 309 height 39
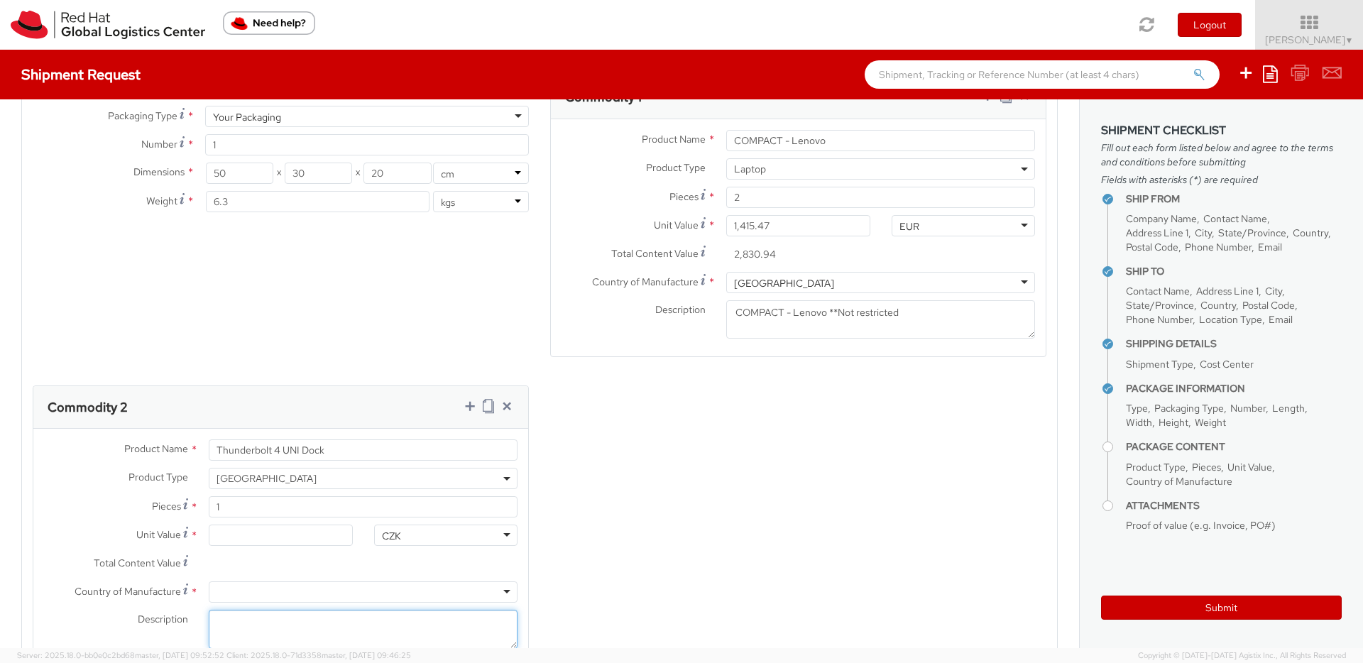
paste textarea "Thunderbolt 4 UNI Dock"
type textarea "Thunderbolt 4 UNI Dock"
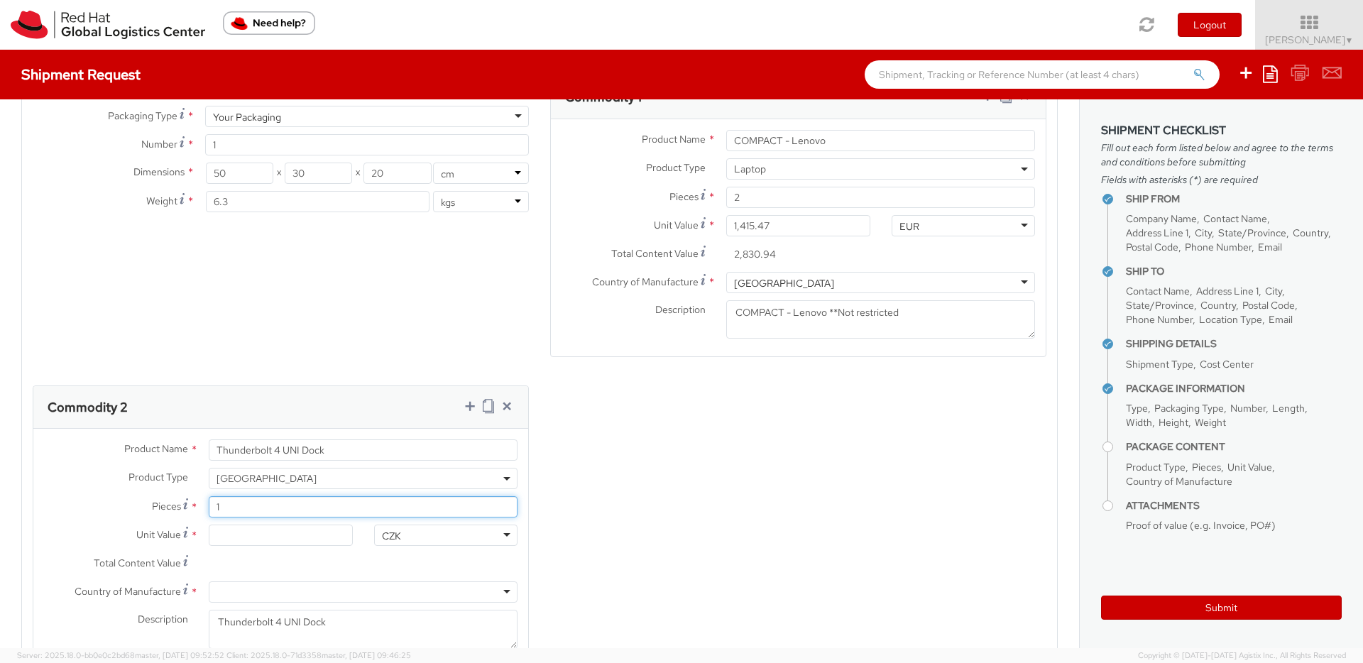
click at [226, 496] on input "1" at bounding box center [363, 506] width 309 height 21
type input "0.00"
type input "2"
drag, startPoint x: 239, startPoint y: 481, endPoint x: 203, endPoint y: 481, distance: 36.2
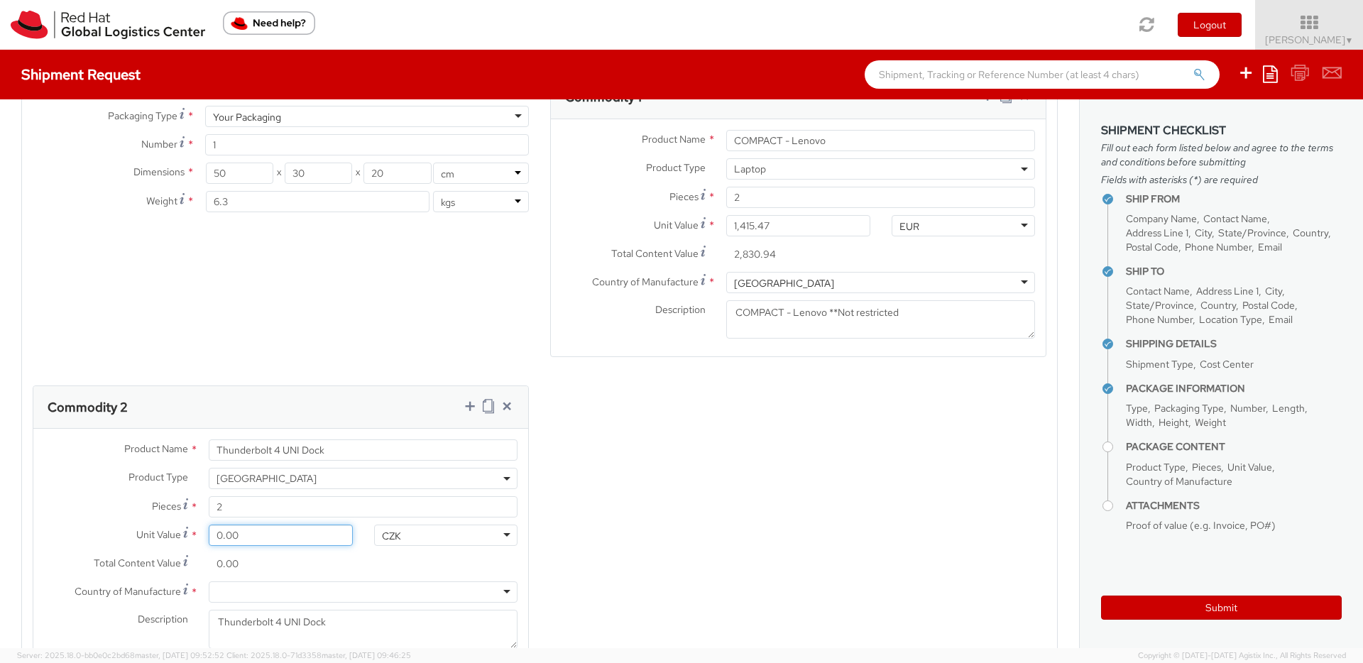
click at [203, 525] on div "0.00" at bounding box center [280, 535] width 165 height 21
drag, startPoint x: 247, startPoint y: 483, endPoint x: 198, endPoint y: 484, distance: 49.0
click at [198, 525] on div "0.00" at bounding box center [280, 535] width 165 height 21
paste input "203.77"
type input "203.77"
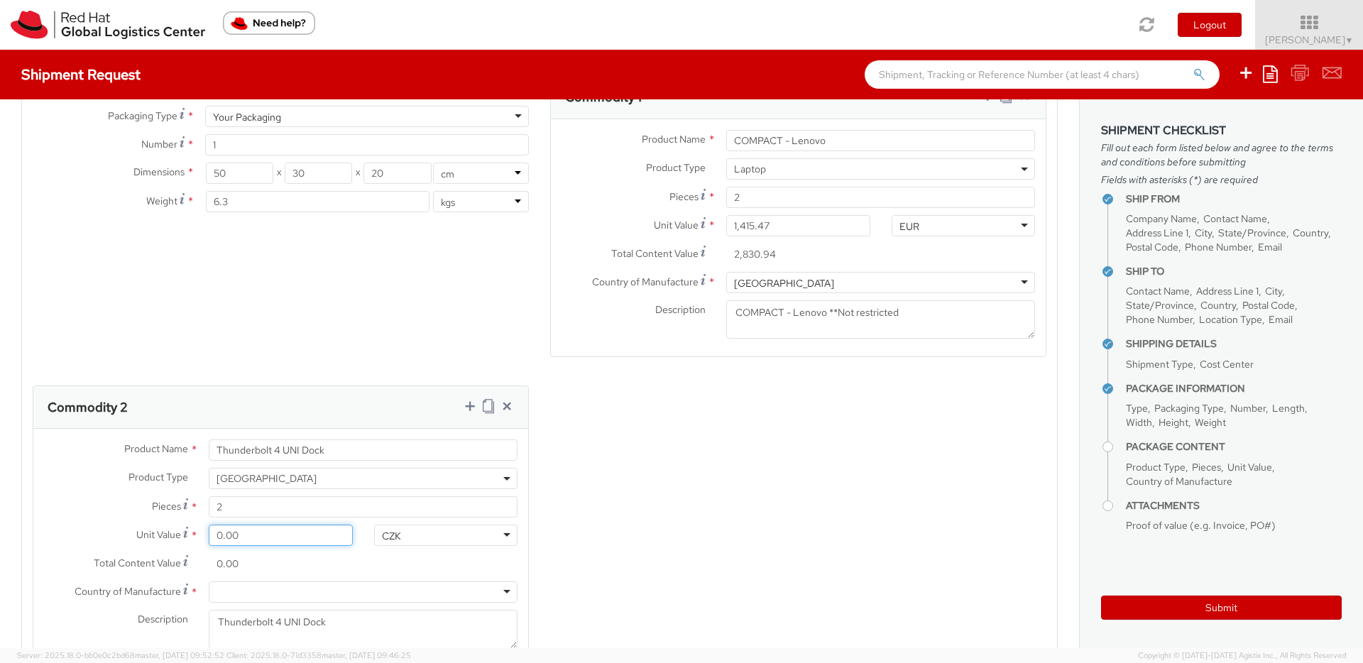
type input "407.54"
drag, startPoint x: 395, startPoint y: 486, endPoint x: 415, endPoint y: 523, distance: 41.3
click at [398, 529] on div "CZK" at bounding box center [391, 536] width 19 height 14
click at [288, 581] on div at bounding box center [363, 591] width 309 height 21
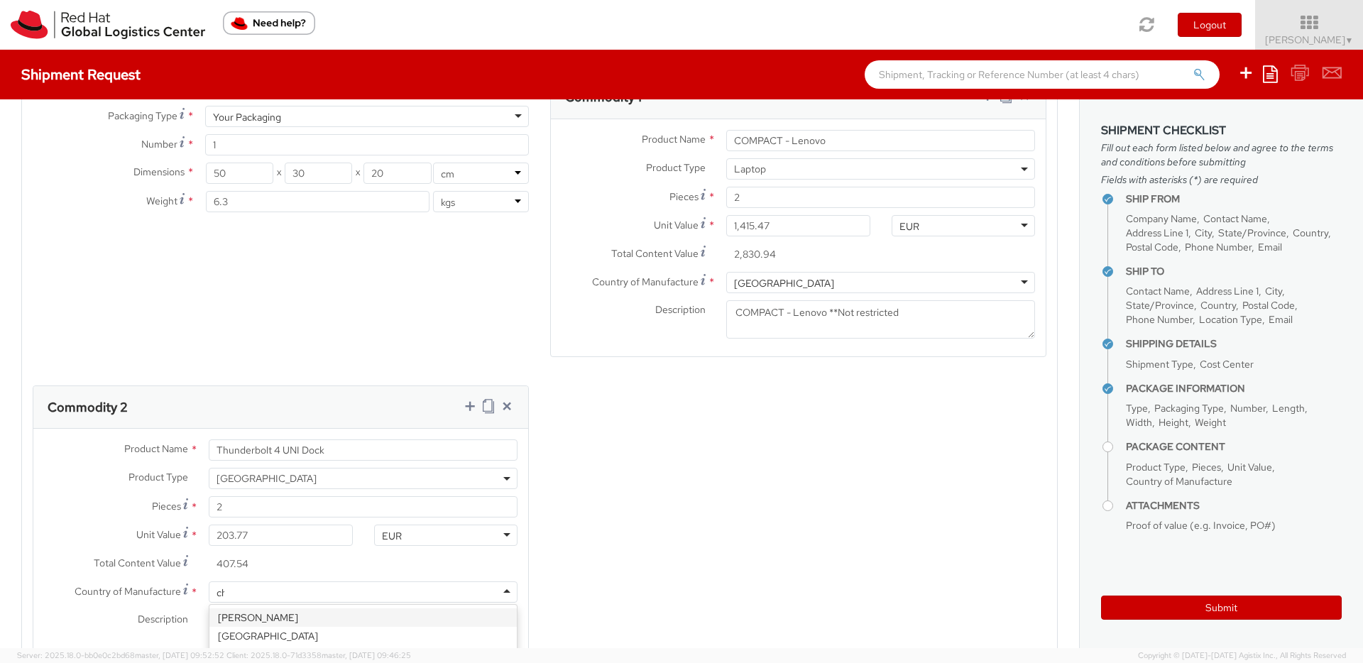
type input "chi"
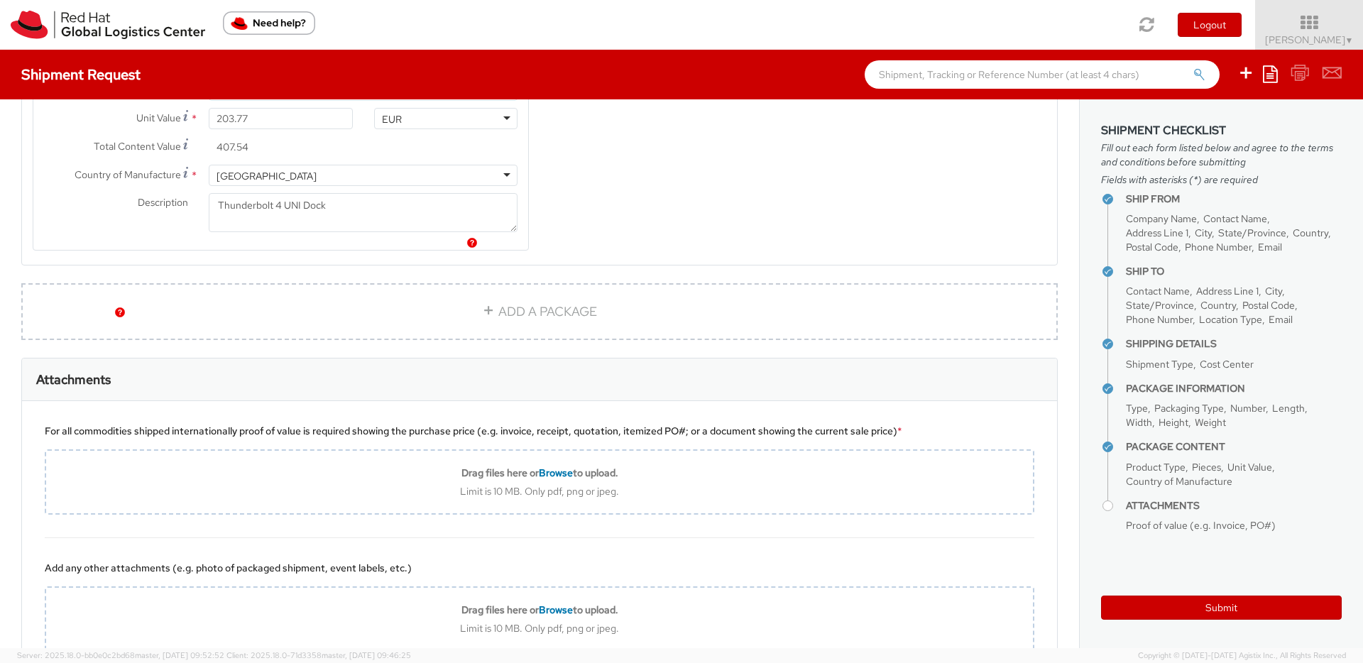
scroll to position [1271, 0]
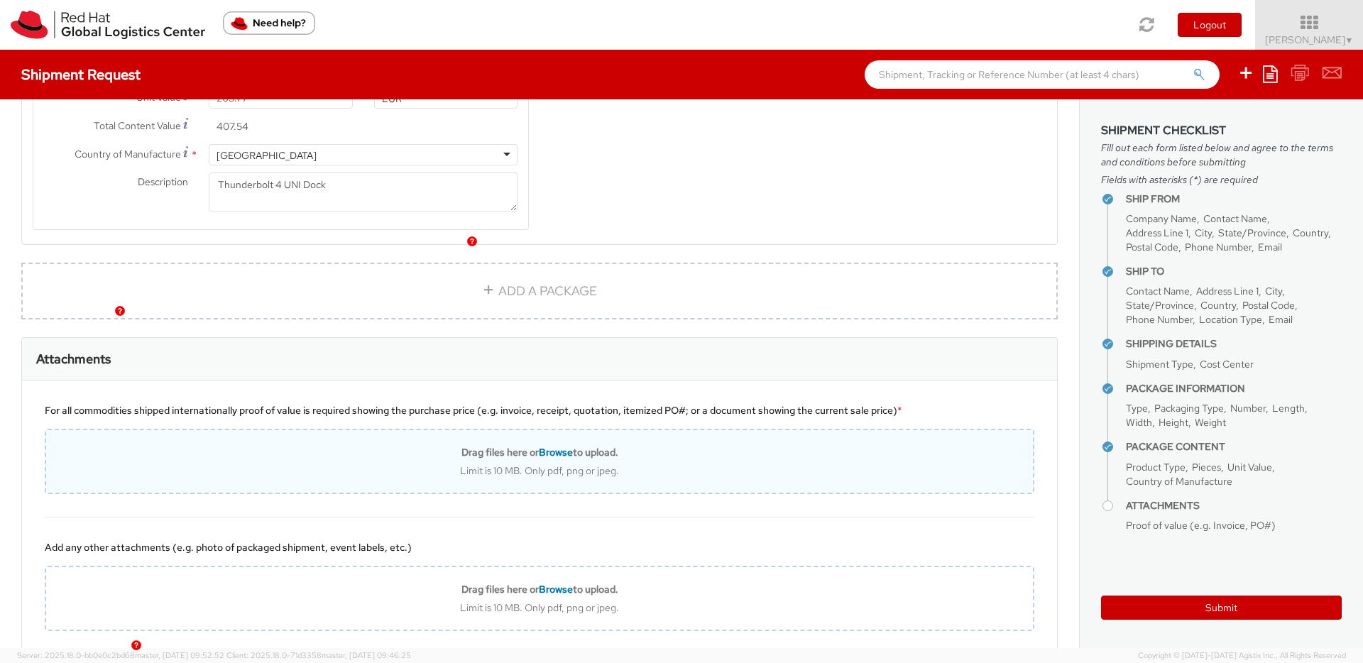
click at [685, 464] on div "Limit is 10 MB. Only pdf, png or jpeg." at bounding box center [539, 470] width 987 height 13
type input "C:\fakepath\202509109081418_09F60A0E.pdf"
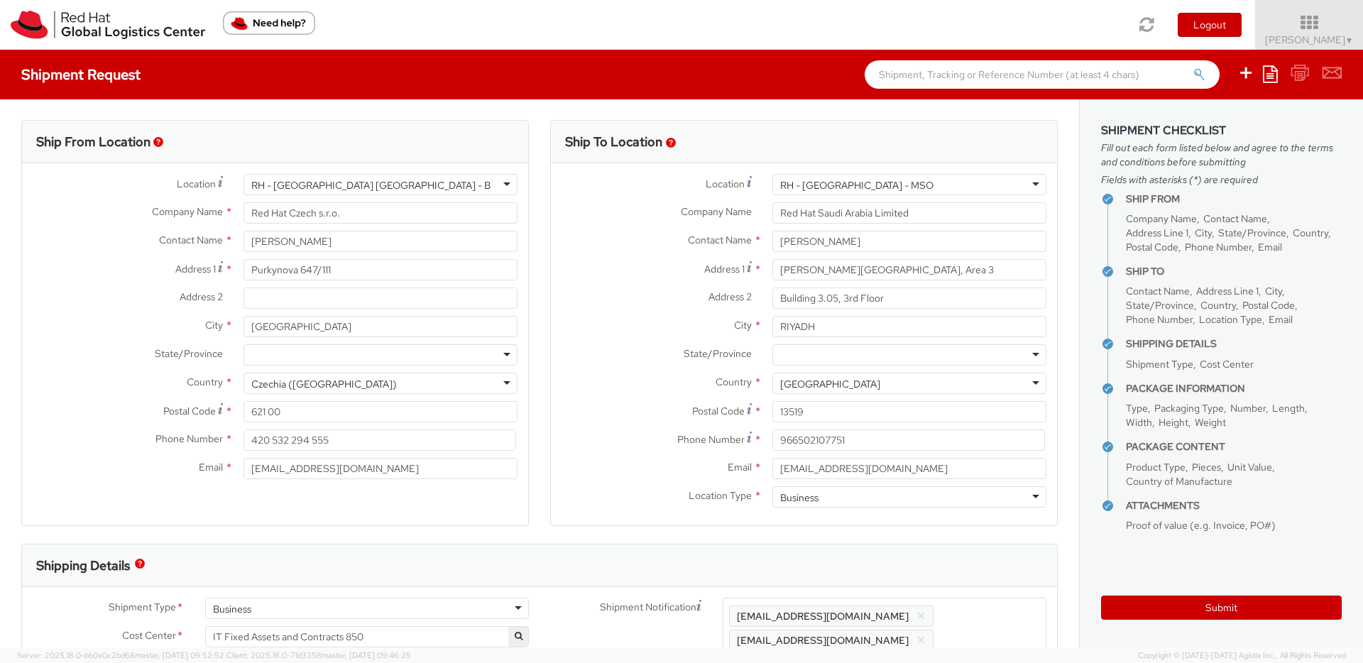
scroll to position [0, 0]
click at [1188, 608] on button "Submit" at bounding box center [1221, 608] width 241 height 24
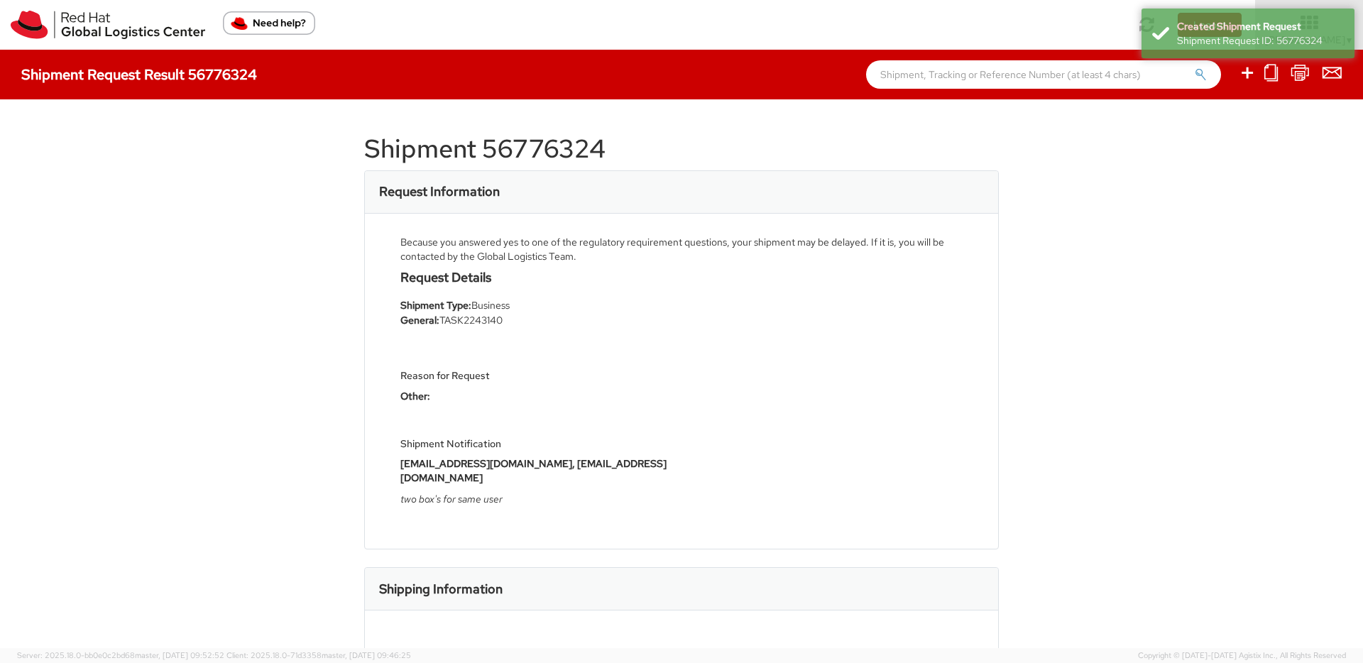
click at [535, 151] on h1 "Shipment 56776324" at bounding box center [681, 149] width 635 height 28
copy h1 "56776324"
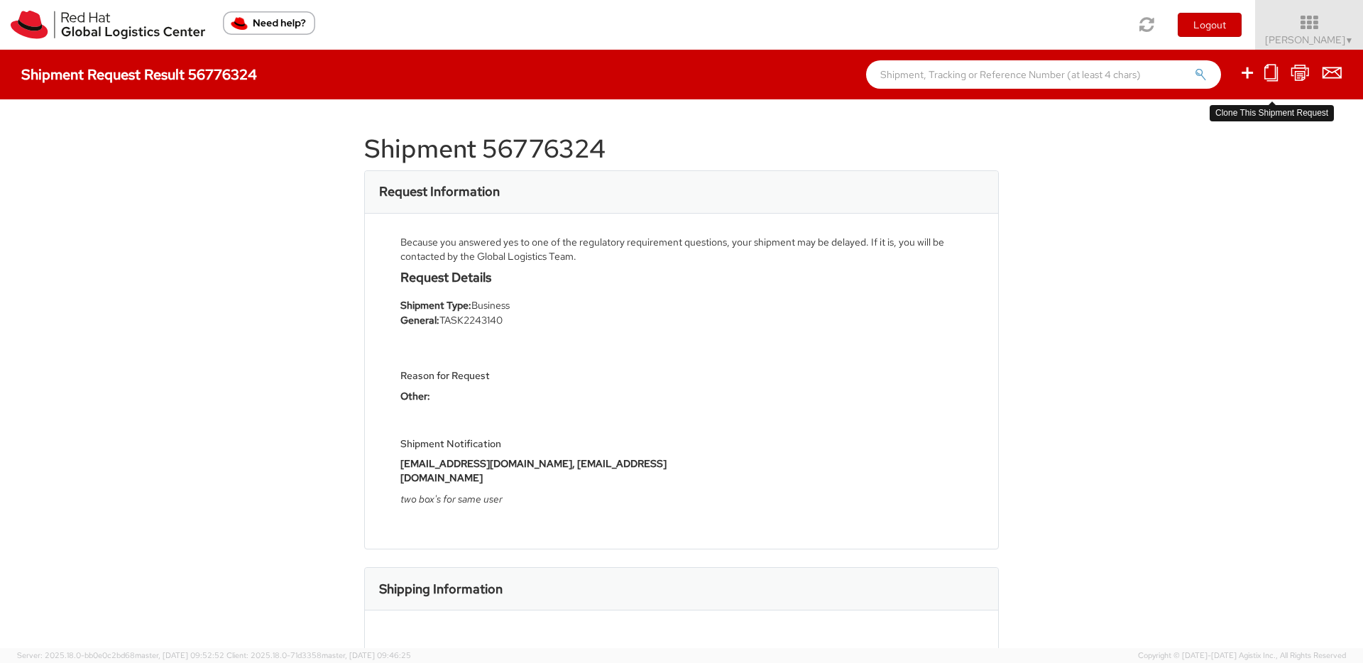
click at [1267, 75] on icon at bounding box center [1270, 73] width 13 height 18
select select
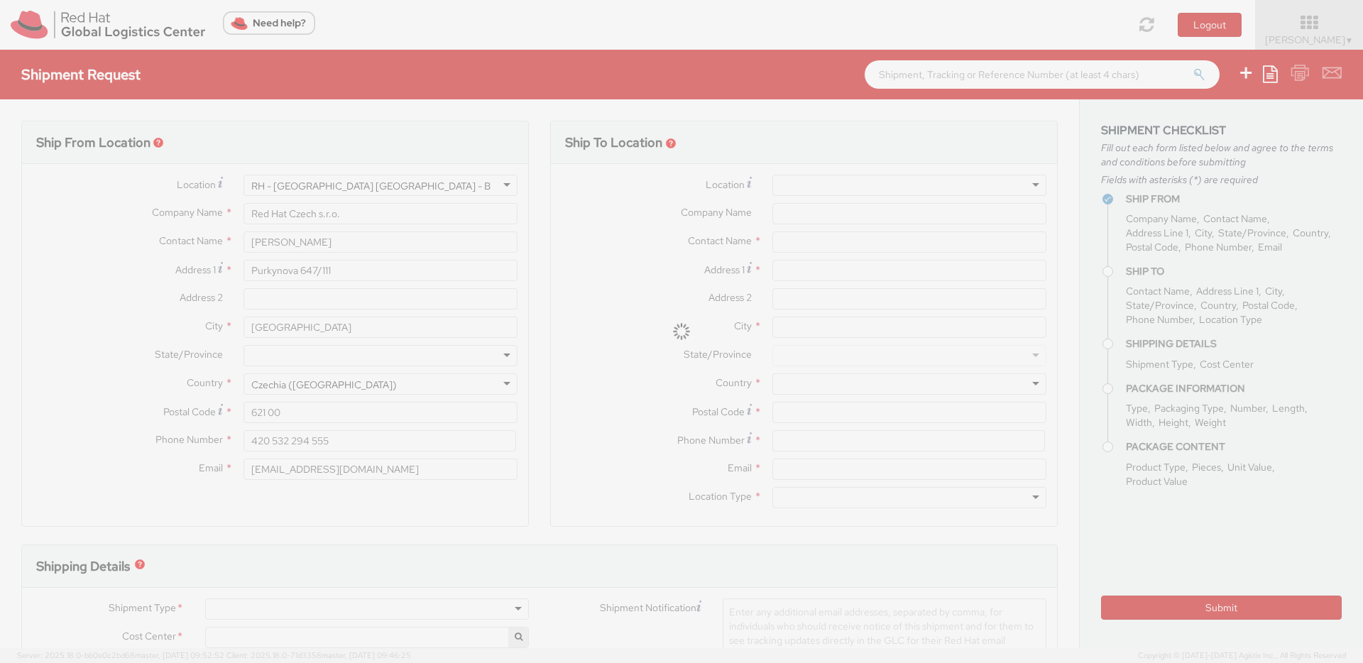
checkbox input "false"
type input "Red Hat Saudi Arabia Limited"
type input "[PERSON_NAME]"
type input "[PERSON_NAME][GEOGRAPHIC_DATA], Area 3"
type input "Building 3.05, 3rd Floor"
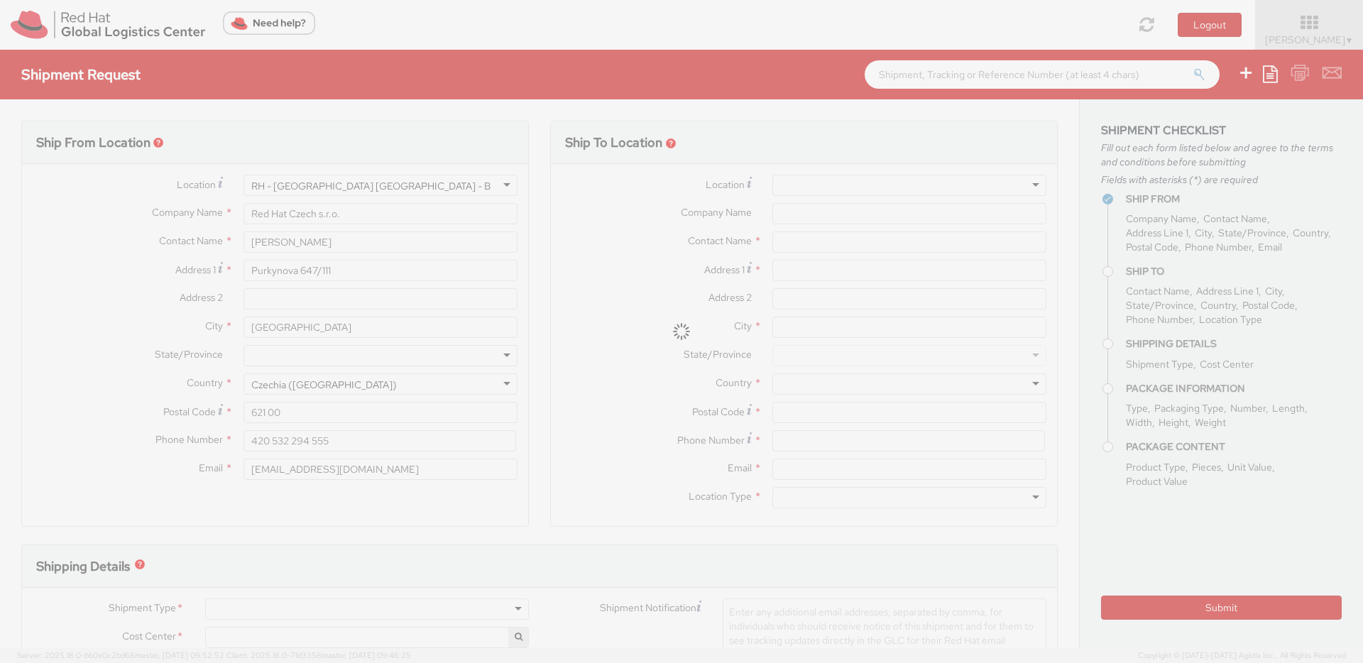
type input "RIYADH"
type input "13519"
type input "966502107751"
type input "[EMAIL_ADDRESS][DOMAIN_NAME]"
type textarea "two box's for same user"
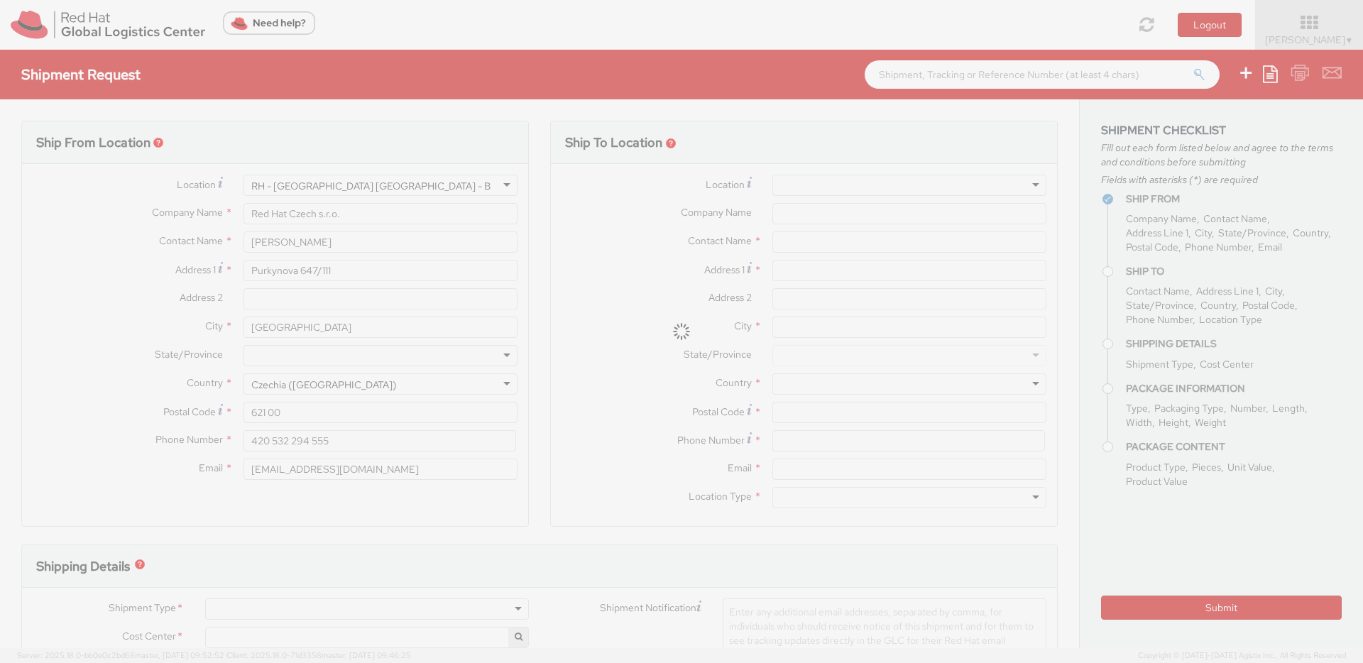
type input "TASK2243140"
select select "DOC_STATION"
type input "1"
type input "50"
type input "30"
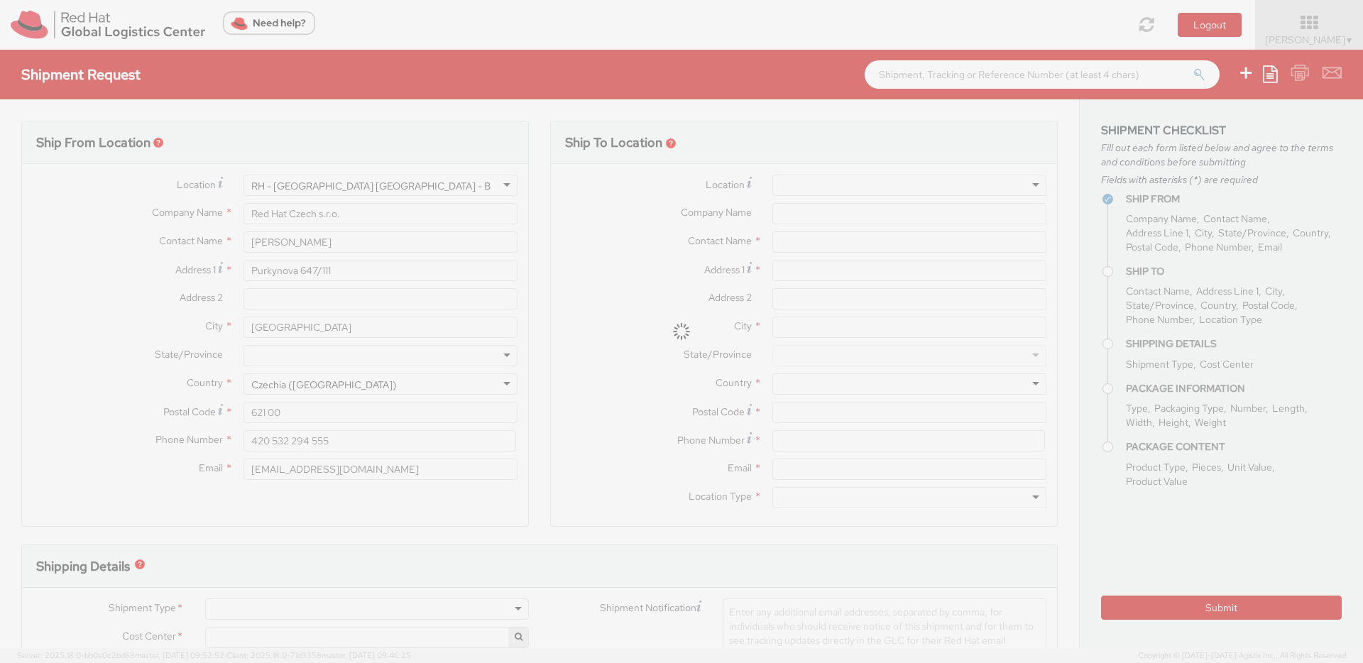
type input "20"
type input "6.3"
type input "Thunderbolt 4 UNI Dock"
select select "DOC_STATION"
type input "2"
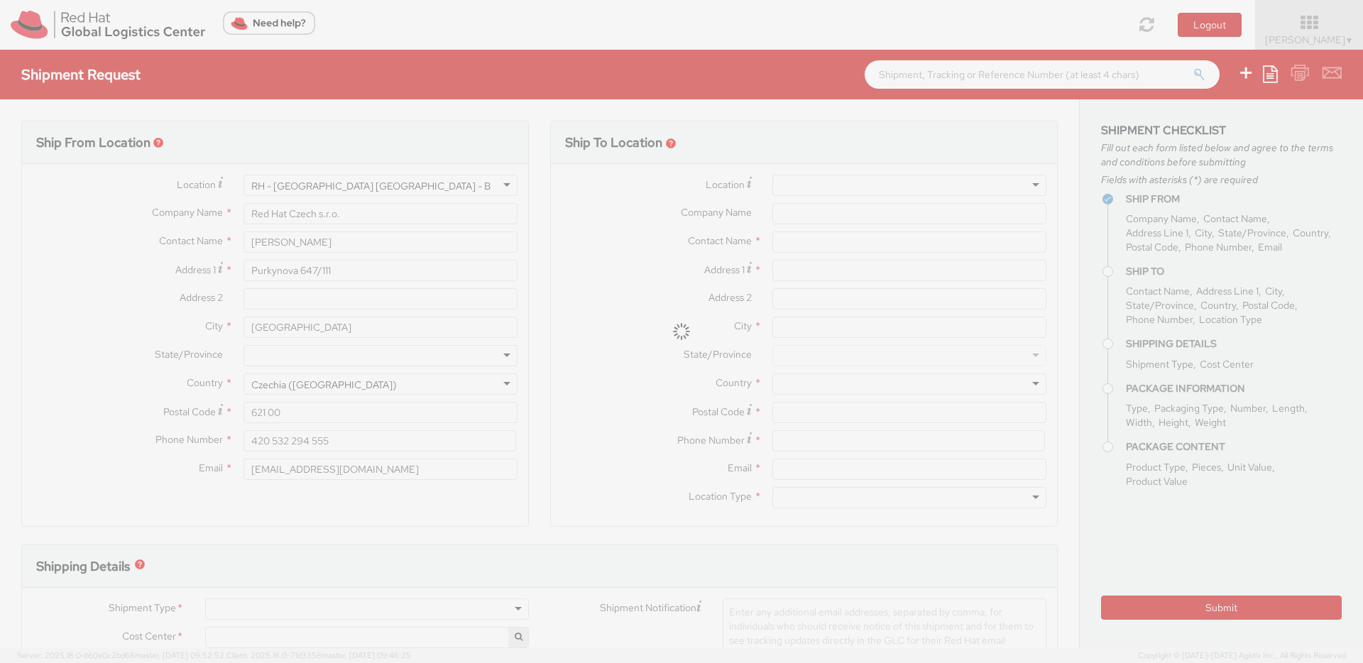
type input "203.77"
type input "407.54"
select select "850"
select select "LAPTOP"
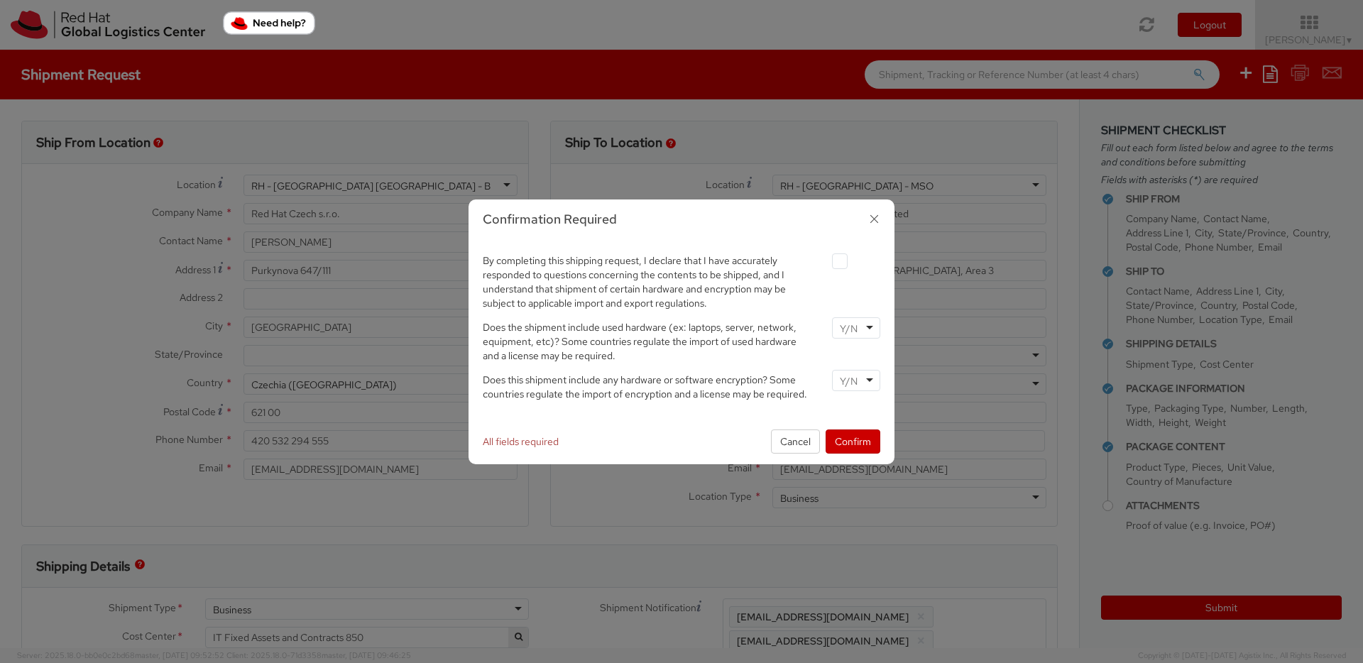
scroll to position [40, 0]
click at [842, 263] on label at bounding box center [840, 261] width 16 height 16
click at [828, 263] on input "checkbox" at bounding box center [823, 261] width 9 height 9
checkbox input "true"
click at [854, 332] on input "select-one" at bounding box center [850, 329] width 21 height 14
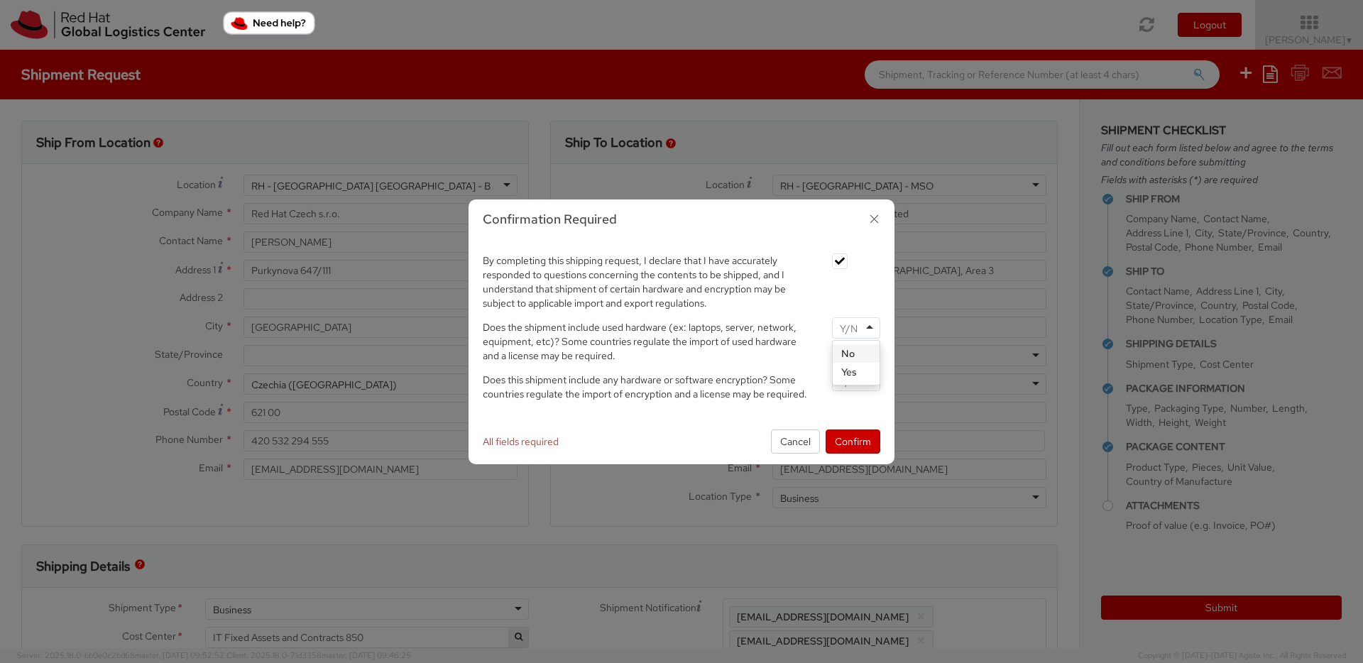
drag, startPoint x: 855, startPoint y: 354, endPoint x: 858, endPoint y: 383, distance: 30.0
click at [858, 383] on input "select-one" at bounding box center [850, 381] width 21 height 14
click at [858, 444] on button "Confirm" at bounding box center [853, 442] width 55 height 24
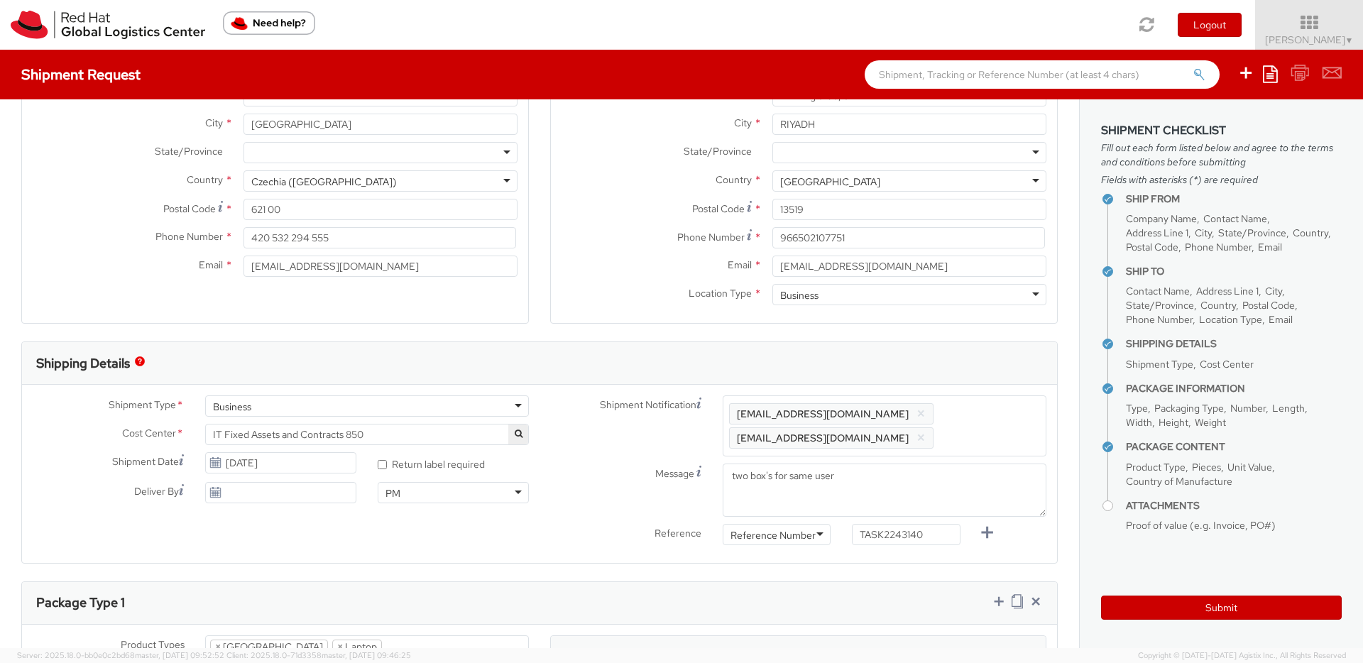
scroll to position [202, 0]
click at [1012, 413] on span "Enter any additional email addresses, separated by comma, for individuals who s…" at bounding box center [884, 434] width 311 height 57
paste input "[EMAIL_ADDRESS][DOMAIN_NAME]"
type input "[EMAIL_ADDRESS][DOMAIN_NAME]"
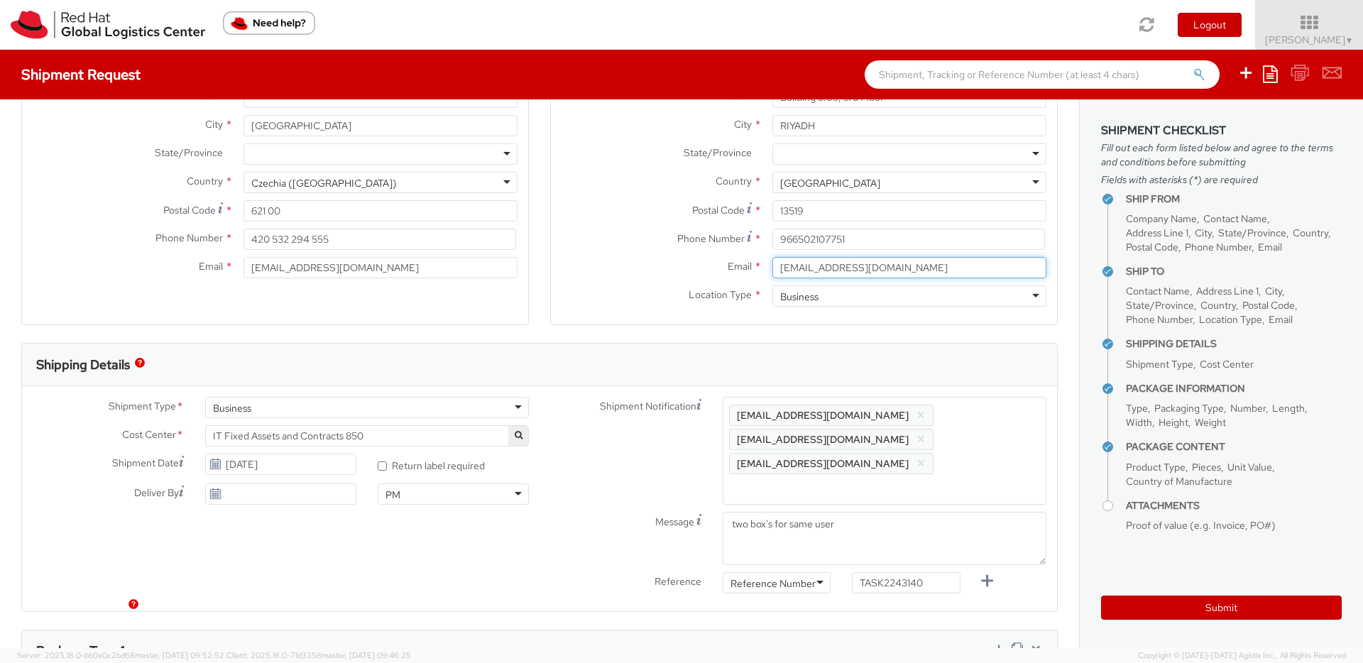
drag, startPoint x: 864, startPoint y: 266, endPoint x: 736, endPoint y: 266, distance: 128.5
click at [736, 266] on div "Email * [EMAIL_ADDRESS][DOMAIN_NAME]" at bounding box center [804, 267] width 506 height 21
click at [978, 452] on span "Enter any additional email addresses, separated by comma, for individuals who s…" at bounding box center [884, 434] width 311 height 57
paste input "[EMAIL_ADDRESS][DOMAIN_NAME]"
type input "[EMAIL_ADDRESS][DOMAIN_NAME]"
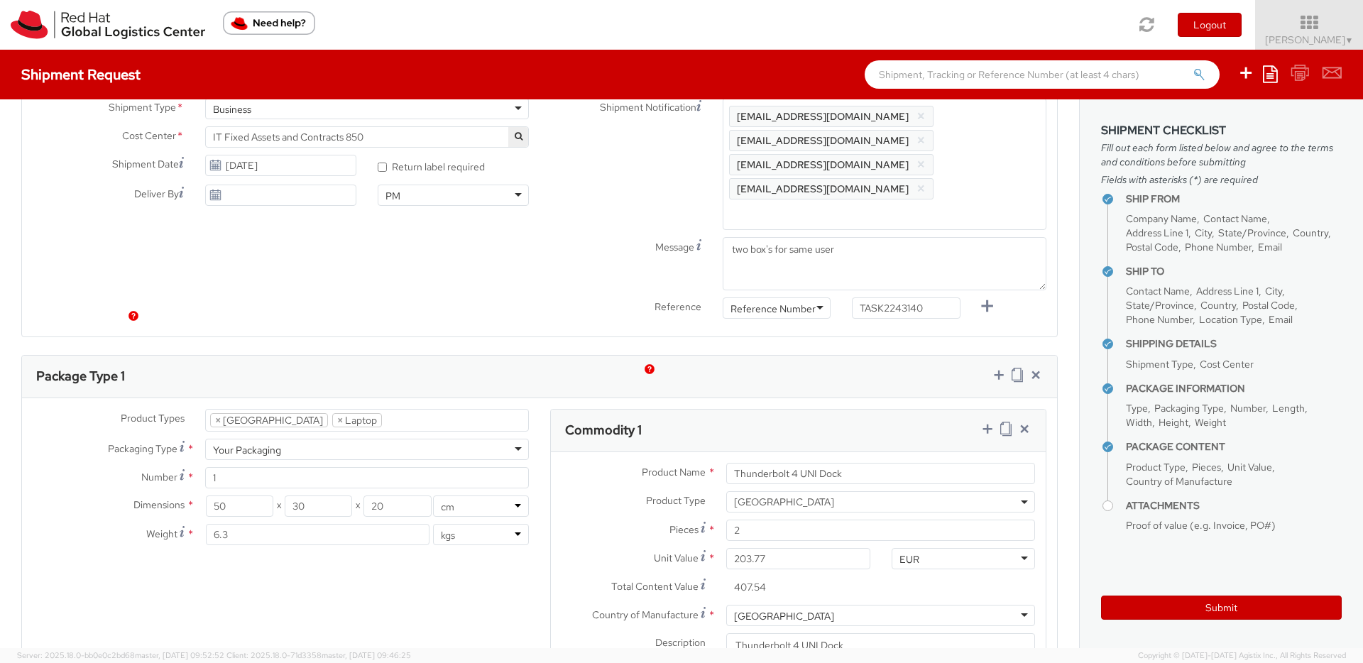
scroll to position [514, 0]
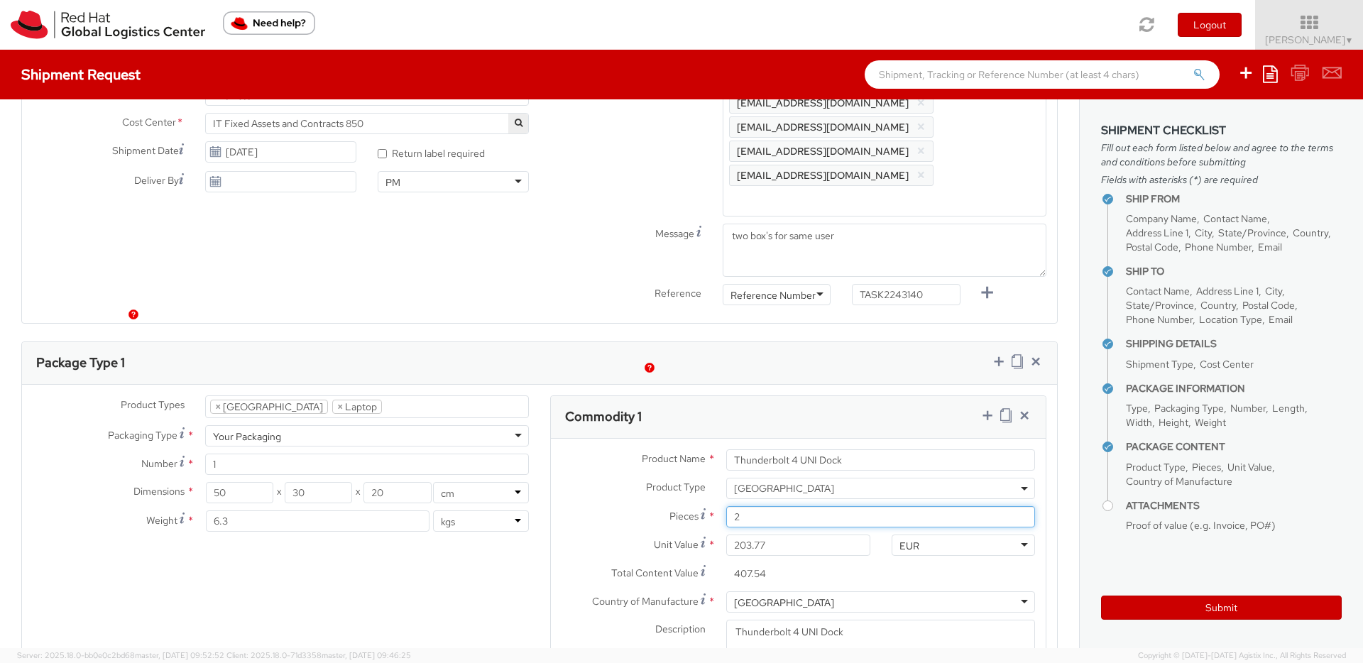
click at [748, 506] on input "2" at bounding box center [880, 516] width 309 height 21
type input "0.00"
type input "1"
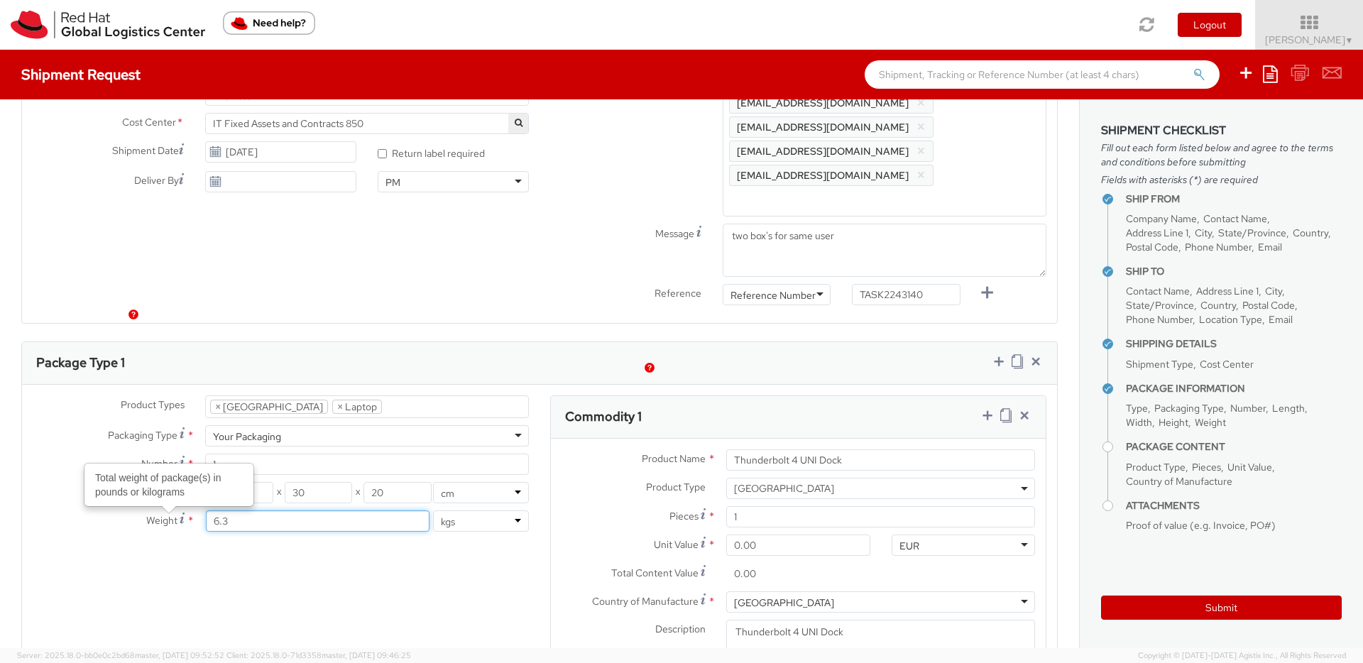
drag, startPoint x: 268, startPoint y: 474, endPoint x: 162, endPoint y: 472, distance: 105.8
click at [162, 510] on div "Weight Total weight of package(s) in pounds or kilograms * 6.3 lbs kgs" at bounding box center [281, 520] width 518 height 21
type input "3"
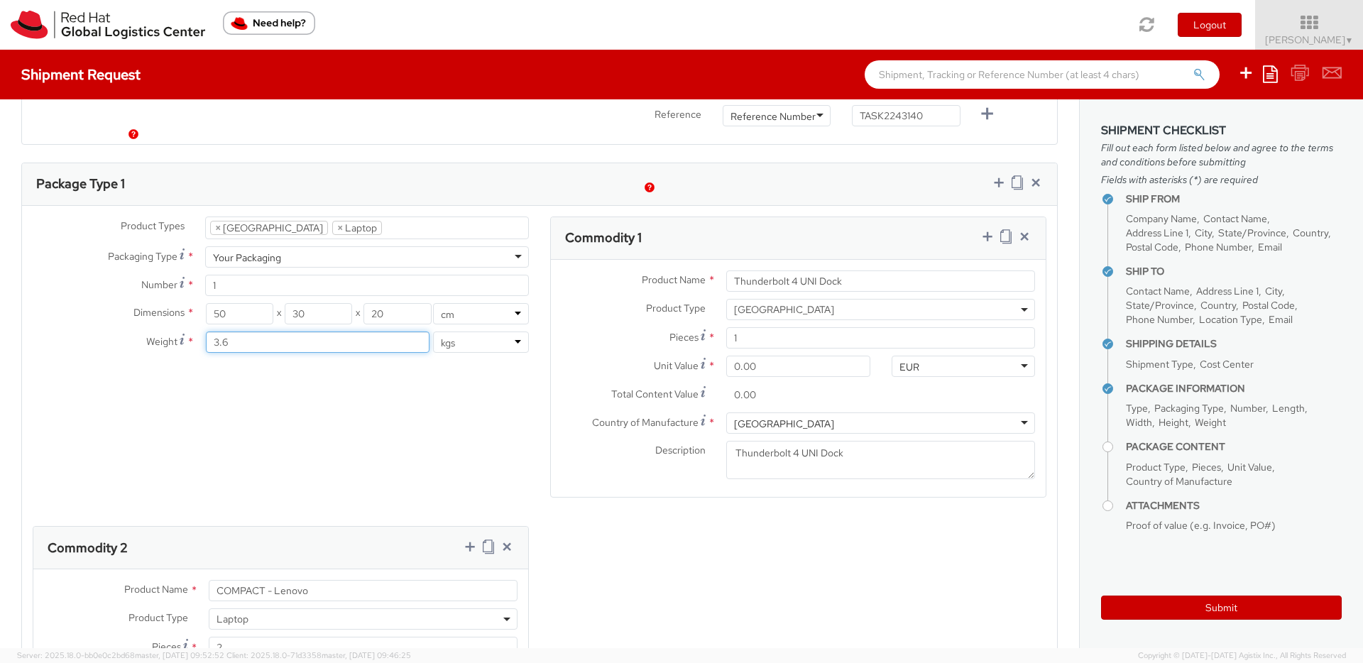
scroll to position [694, 0]
type input "3.6"
click at [246, 635] on input "2" at bounding box center [363, 645] width 309 height 21
type input "0.00"
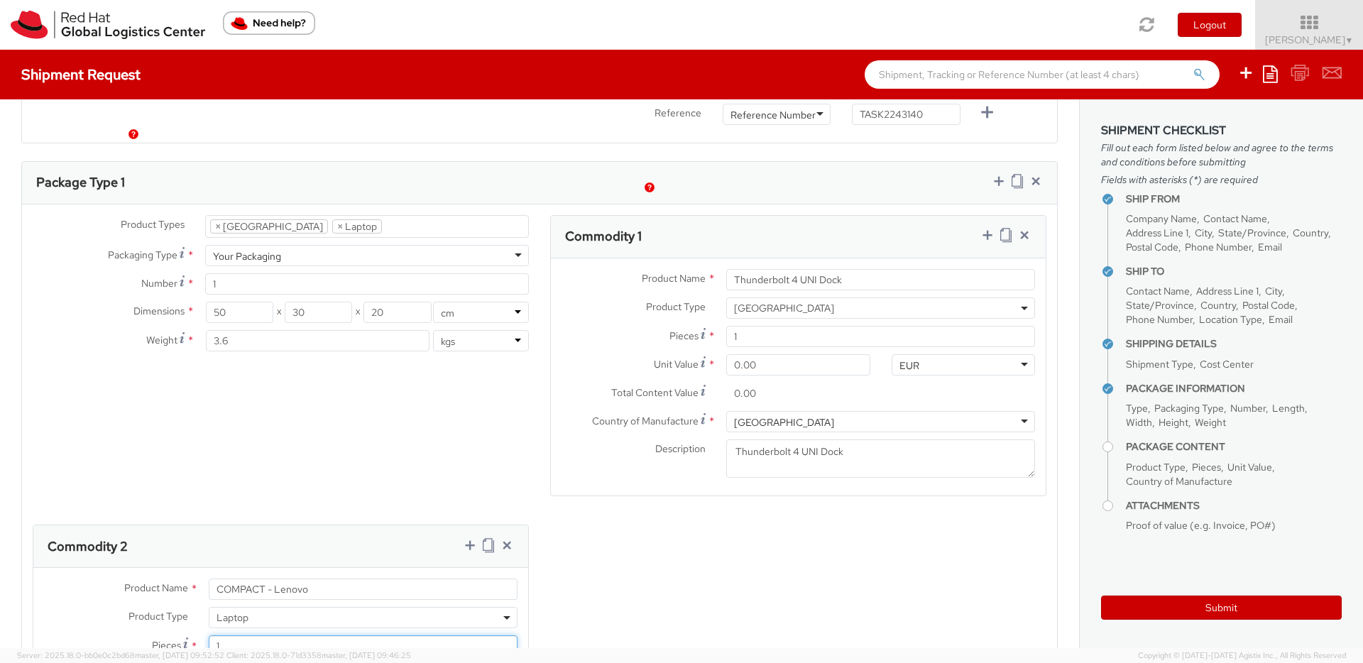
type input "1"
drag, startPoint x: 765, startPoint y: 316, endPoint x: 721, endPoint y: 314, distance: 43.4
click at [721, 354] on div "0.00" at bounding box center [798, 364] width 165 height 21
paste input "1,415.47"
type input "1,415.47"
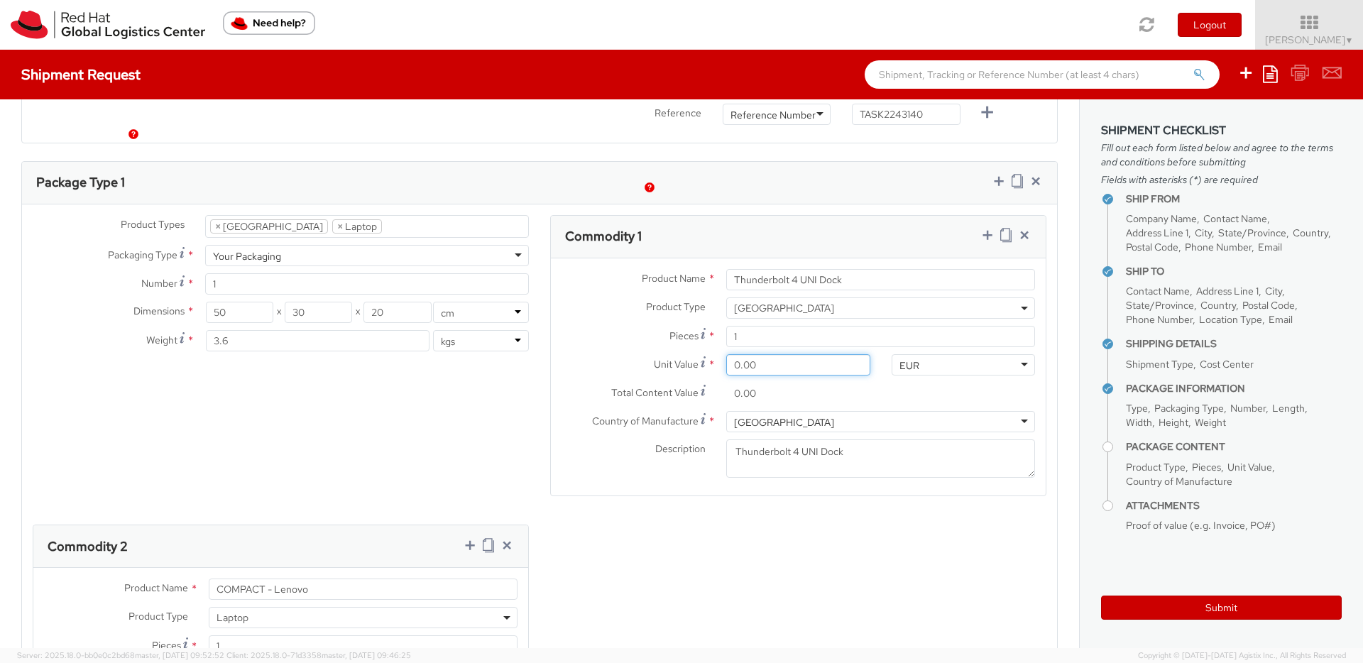
type input "1,415.47"
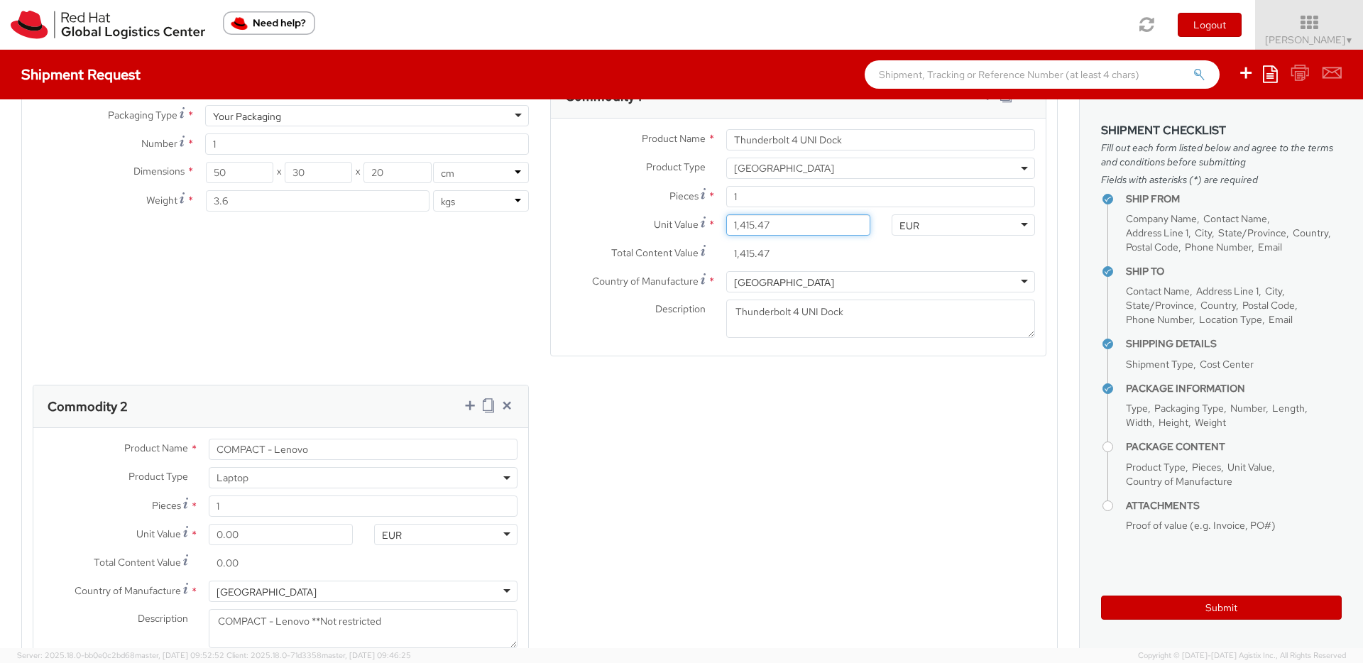
scroll to position [839, 0]
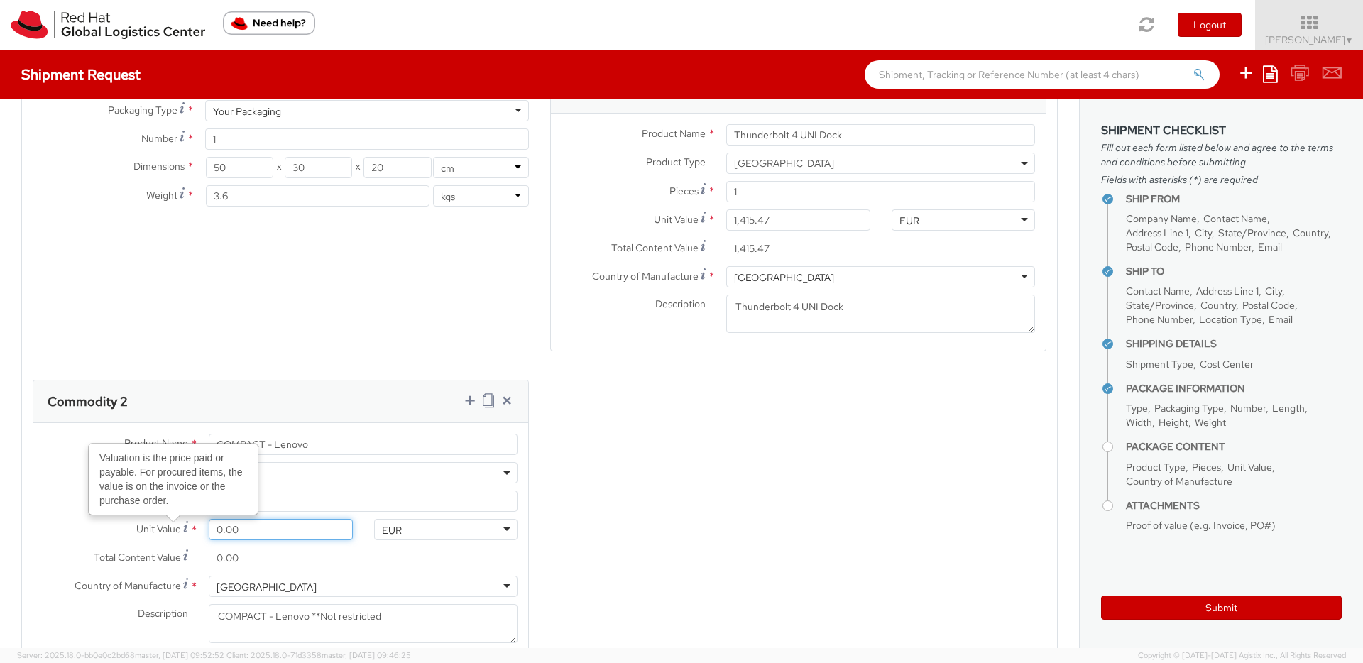
drag, startPoint x: 253, startPoint y: 479, endPoint x: 185, endPoint y: 479, distance: 68.9
click at [185, 519] on div "Unit Value Valuation is the price paid or payable. For procured items, the valu…" at bounding box center [198, 529] width 330 height 21
paste input "1,415.47"
type input "1,415.47"
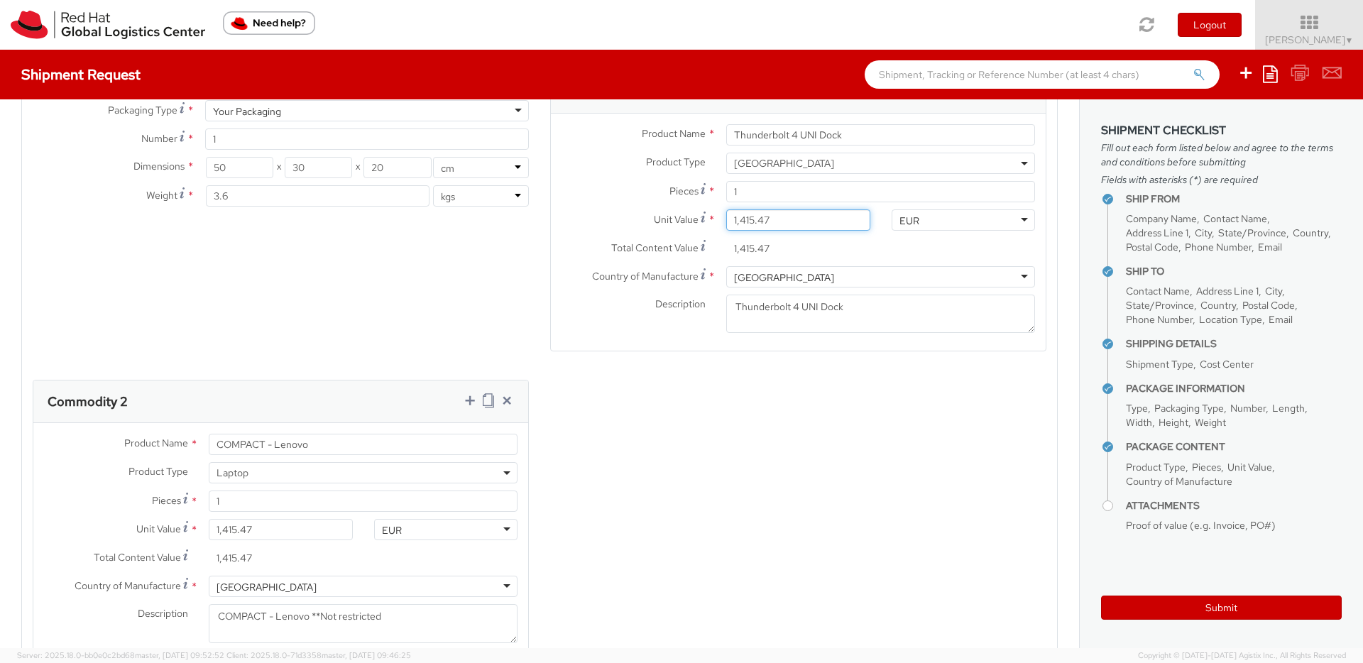
drag, startPoint x: 726, startPoint y: 169, endPoint x: 701, endPoint y: 169, distance: 24.8
click at [701, 209] on div "Unit Value * 1,415.47" at bounding box center [716, 219] width 330 height 21
paste input "203.7"
type input "203.77"
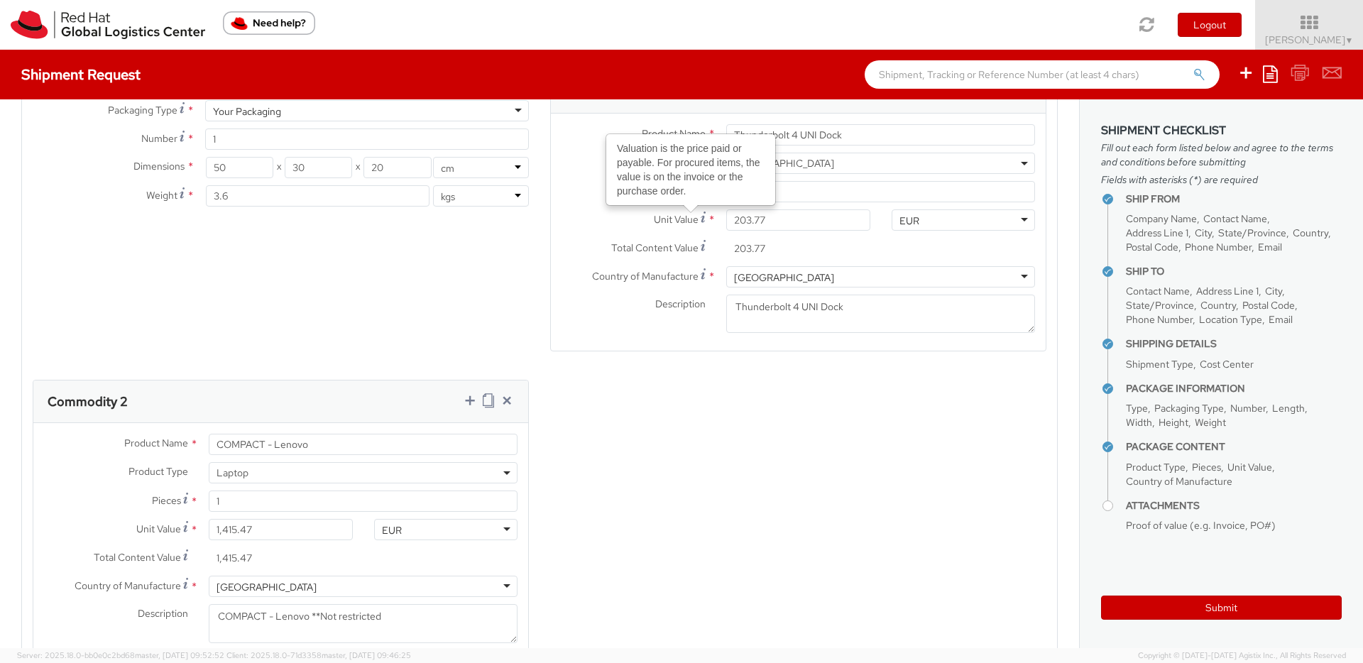
scroll to position [838, 0]
click at [754, 408] on div "Product Types * Documents Docking Station Laptop Monitor Other Hardware Server …" at bounding box center [539, 375] width 1035 height 609
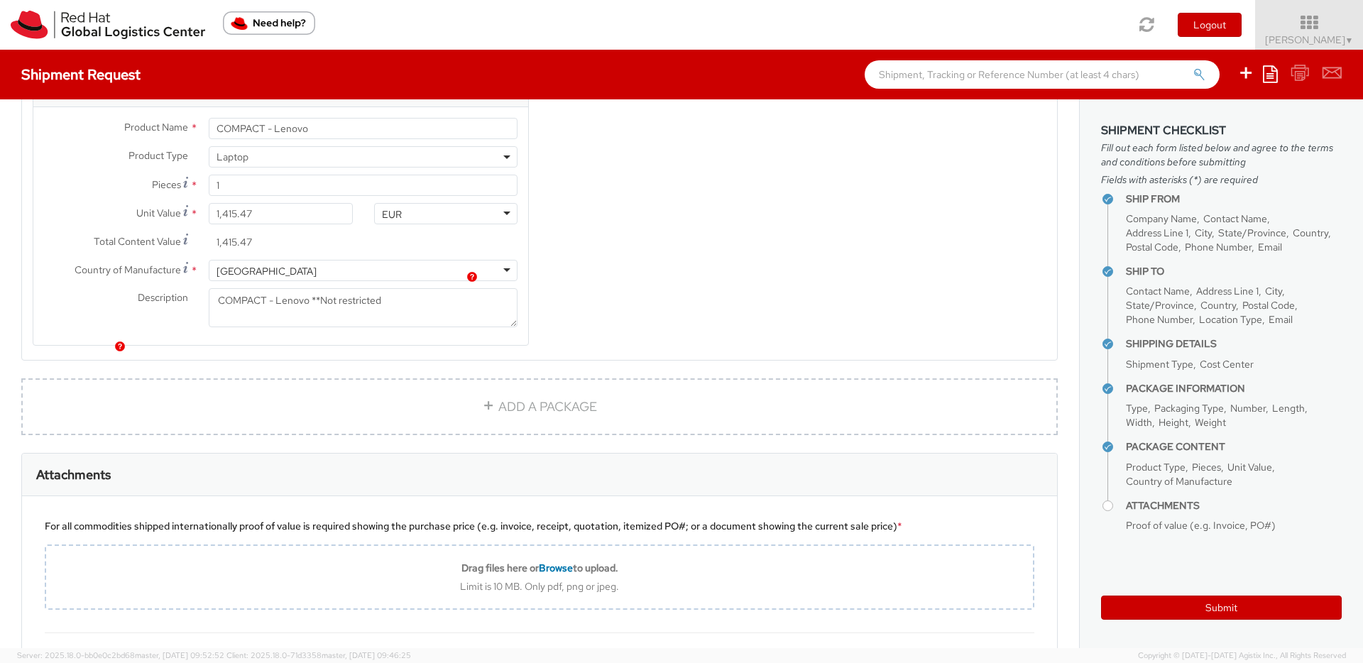
scroll to position [1304, 0]
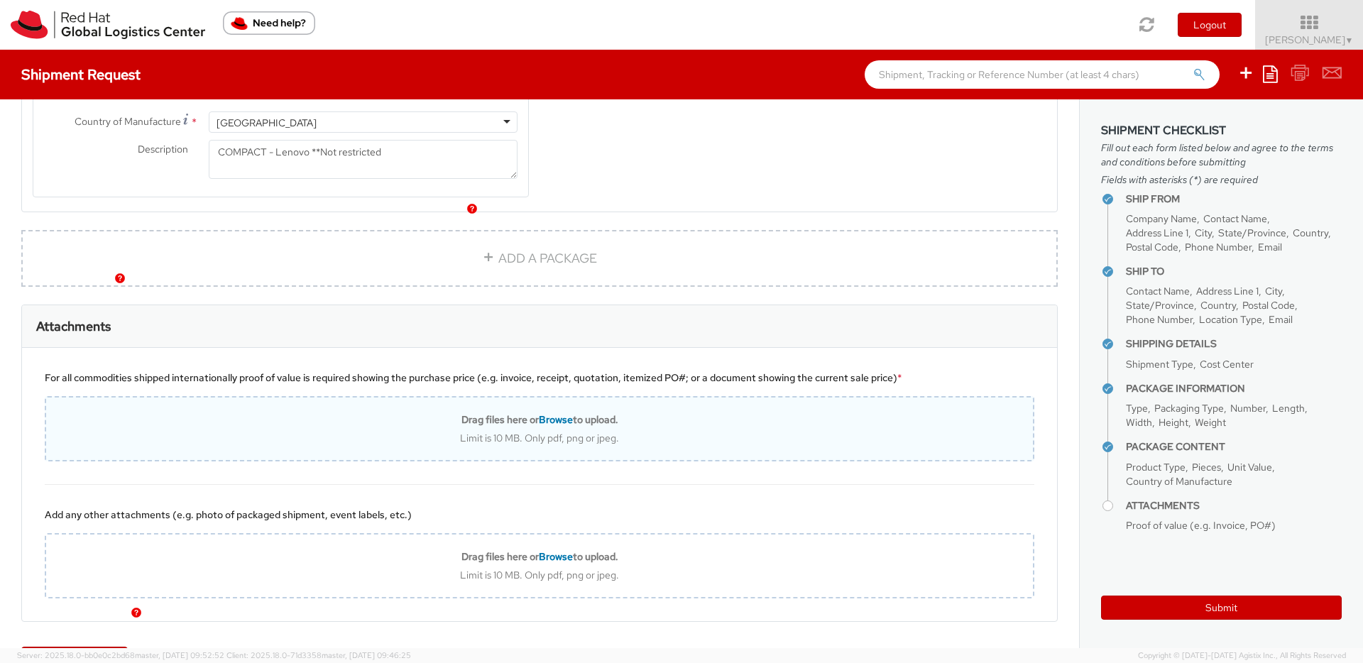
click at [589, 413] on div "Drag files here or Browse to upload. Limit is 10 MB. Only pdf, png or jpeg." at bounding box center [539, 428] width 987 height 31
type input "C:\fakepath\202509109081418_09F60A0E.pdf"
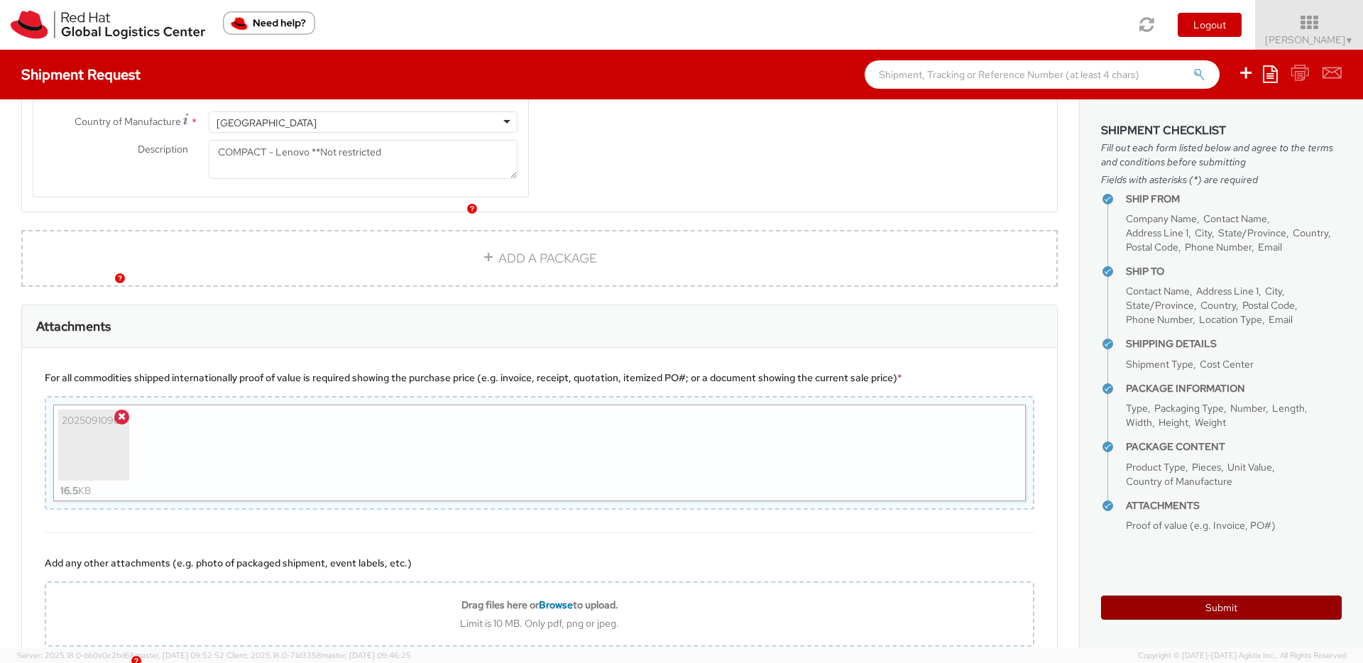
click at [1230, 611] on button "Submit" at bounding box center [1221, 608] width 241 height 24
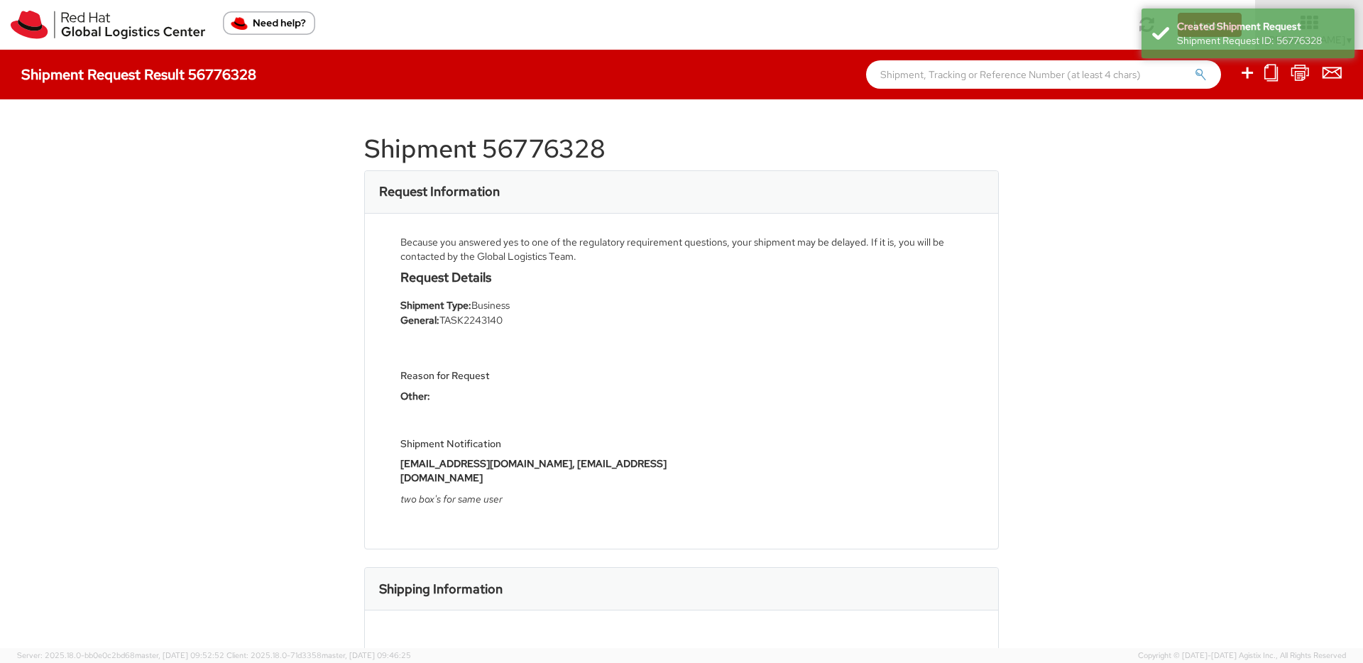
click at [577, 141] on h1 "Shipment 56776328" at bounding box center [681, 149] width 635 height 28
copy h1 "56776328"
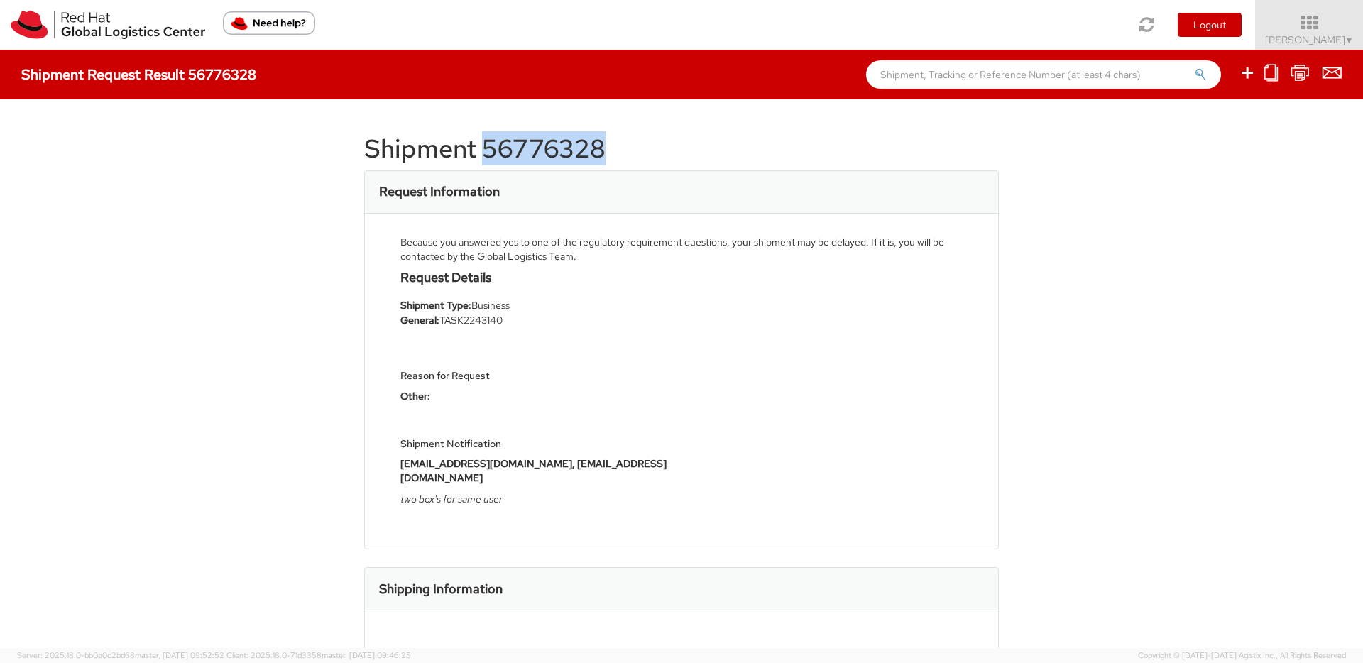
click at [650, 145] on h1 "Shipment 56776328" at bounding box center [681, 149] width 635 height 28
click at [539, 151] on h1 "Shipment 56776328" at bounding box center [681, 149] width 635 height 28
copy h1 "56776328"
